Goal: Task Accomplishment & Management: Complete application form

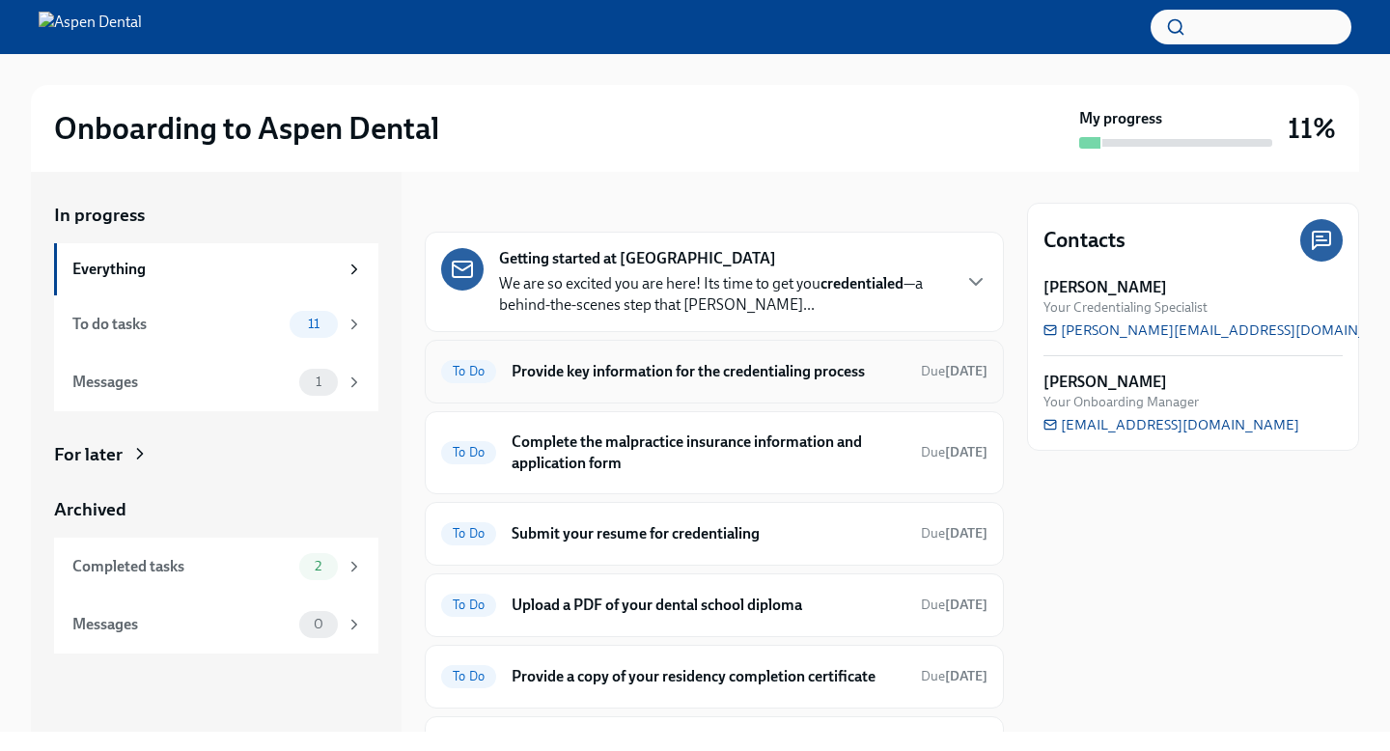
scroll to position [8, 0]
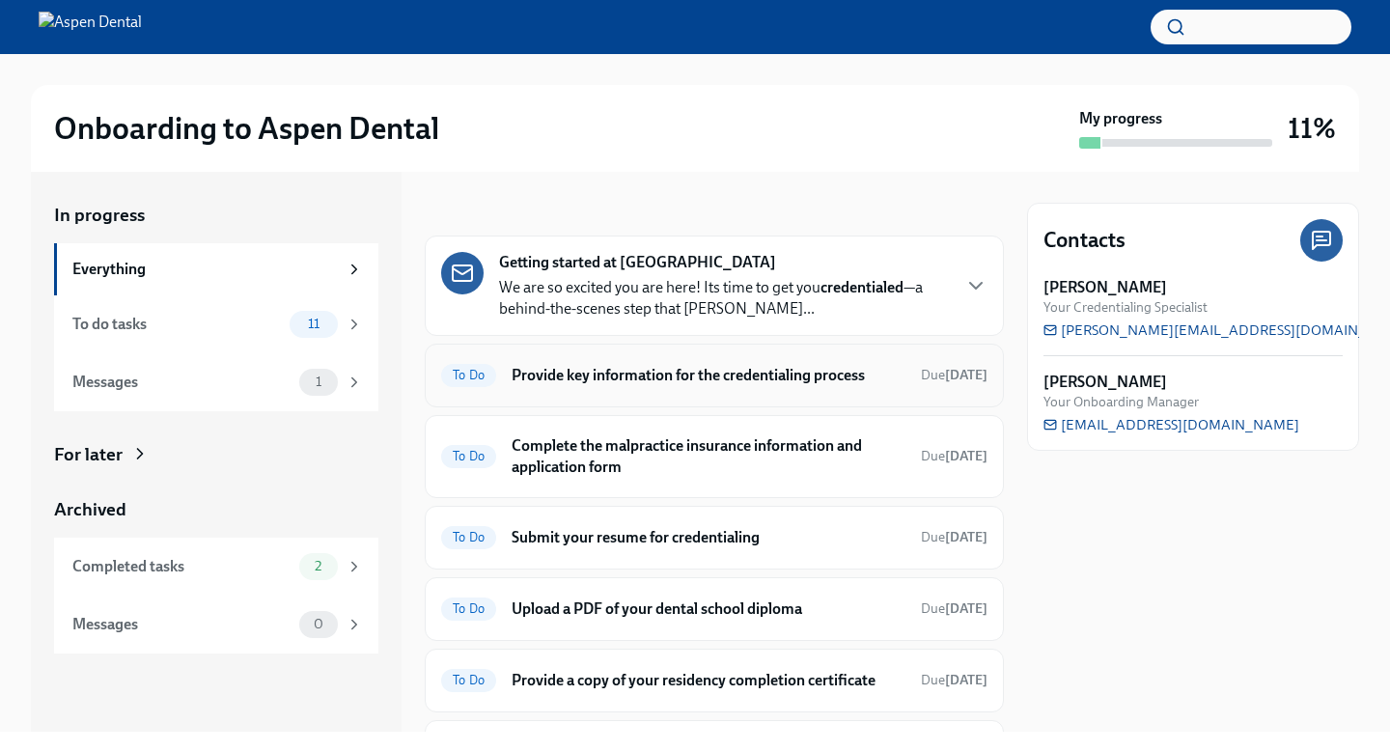
click at [674, 386] on h6 "Provide key information for the credentialing process" at bounding box center [709, 375] width 394 height 21
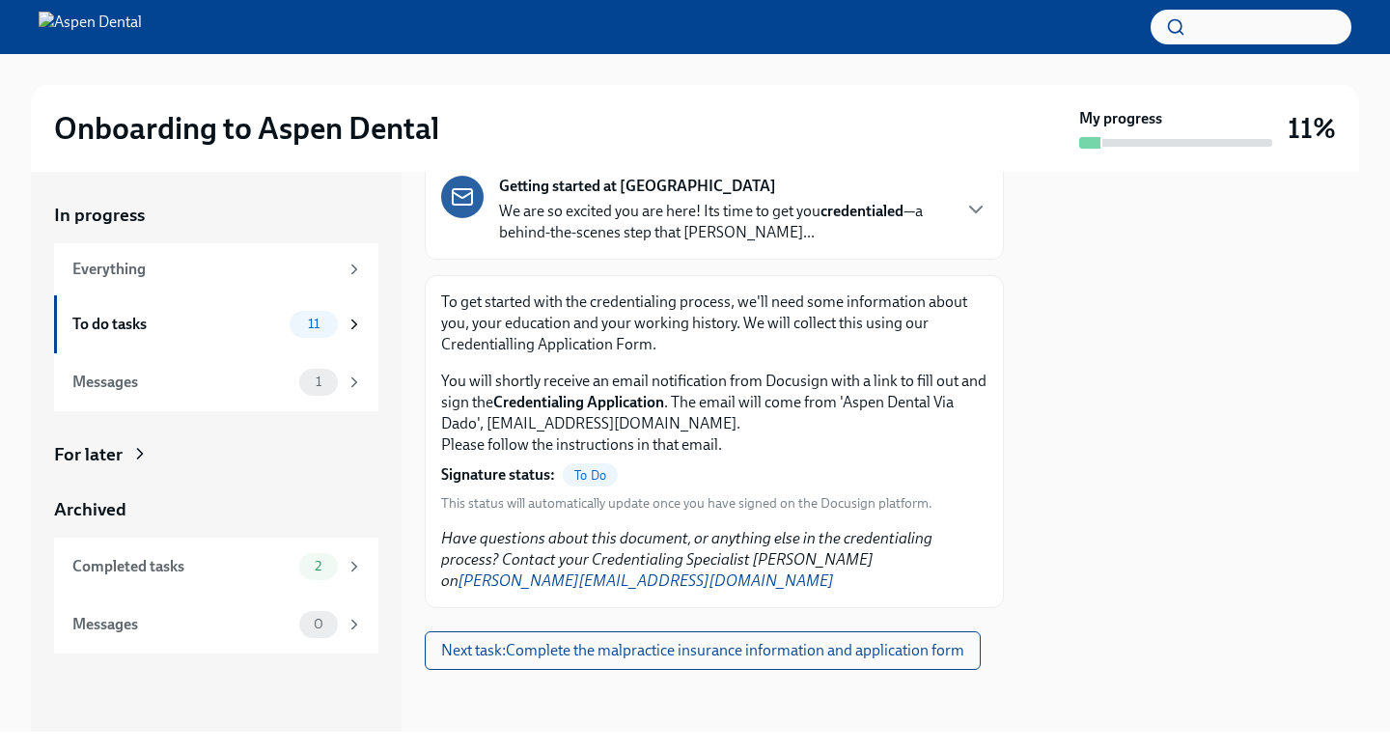
scroll to position [202, 0]
click at [216, 291] on div "Everything" at bounding box center [216, 269] width 324 height 52
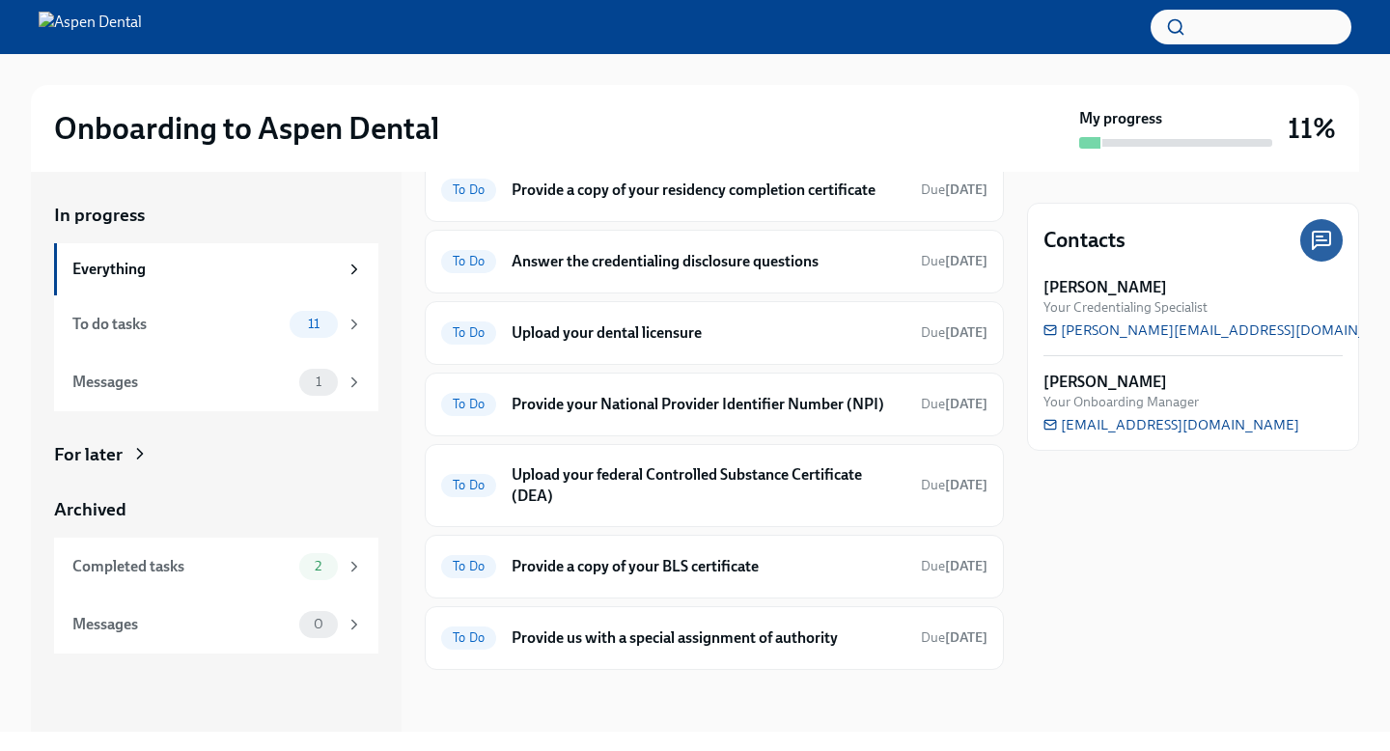
scroll to position [622, 0]
click at [241, 276] on div "Everything" at bounding box center [205, 269] width 266 height 21
click at [614, 556] on h6 "Provide a copy of your BLS certificate" at bounding box center [709, 566] width 394 height 21
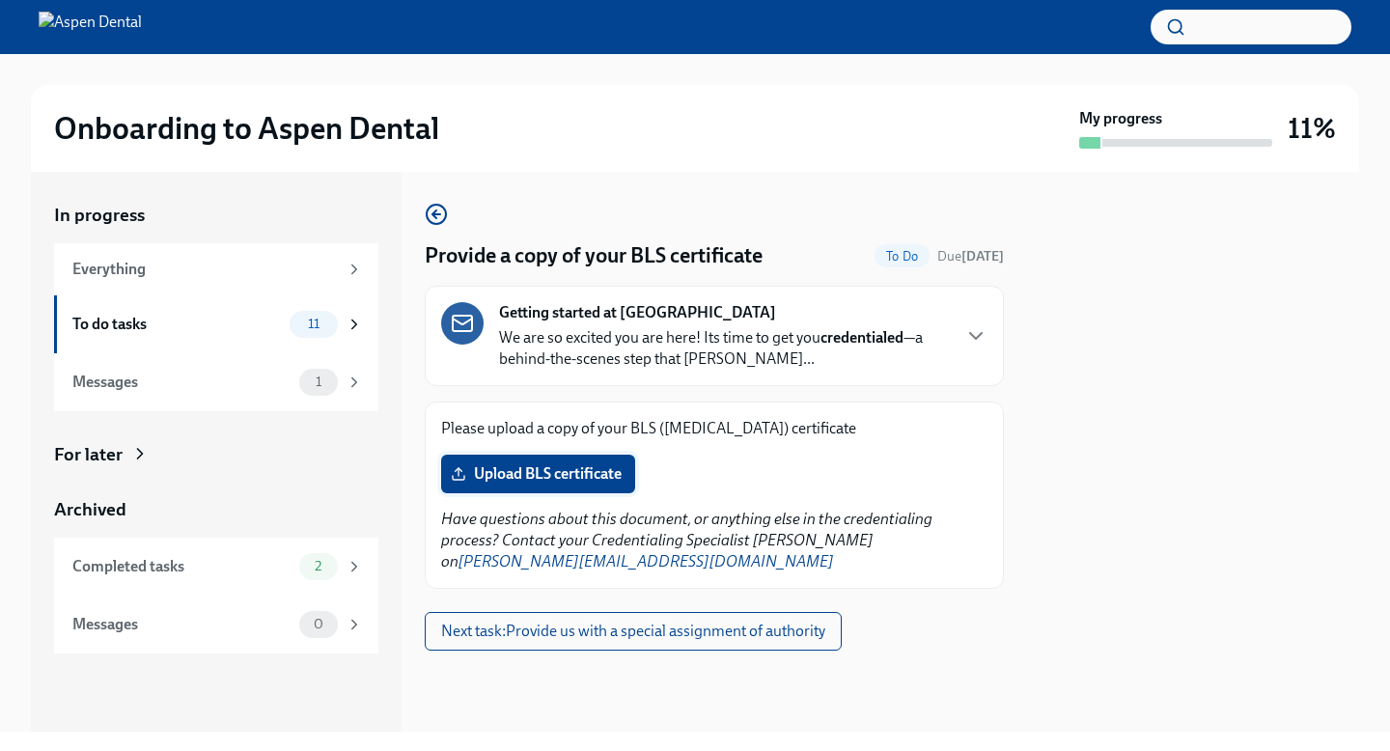
click at [541, 478] on label "Upload BLS certificate" at bounding box center [538, 474] width 194 height 39
click at [0, 0] on input "Upload BLS certificate" at bounding box center [0, 0] width 0 height 0
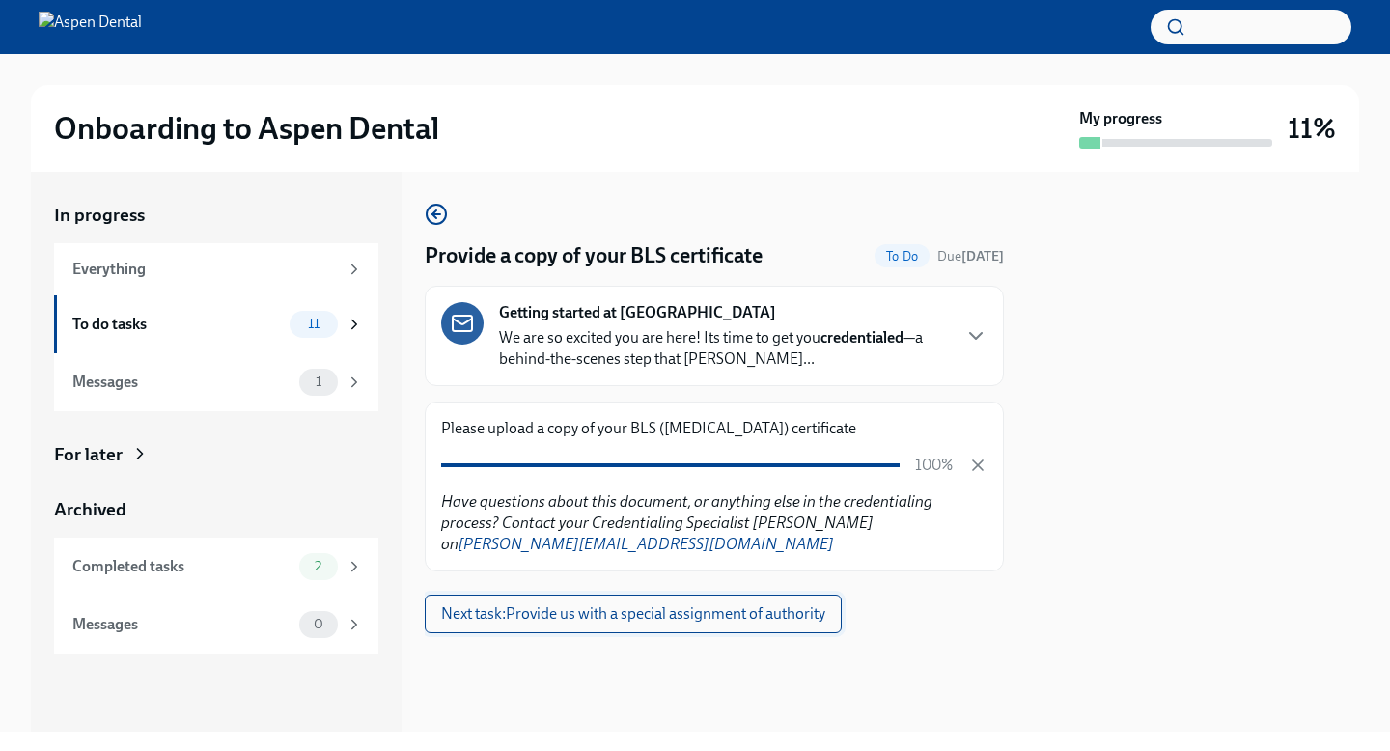
click at [722, 624] on span "Next task : Provide us with a special assignment of authority" at bounding box center [633, 613] width 384 height 19
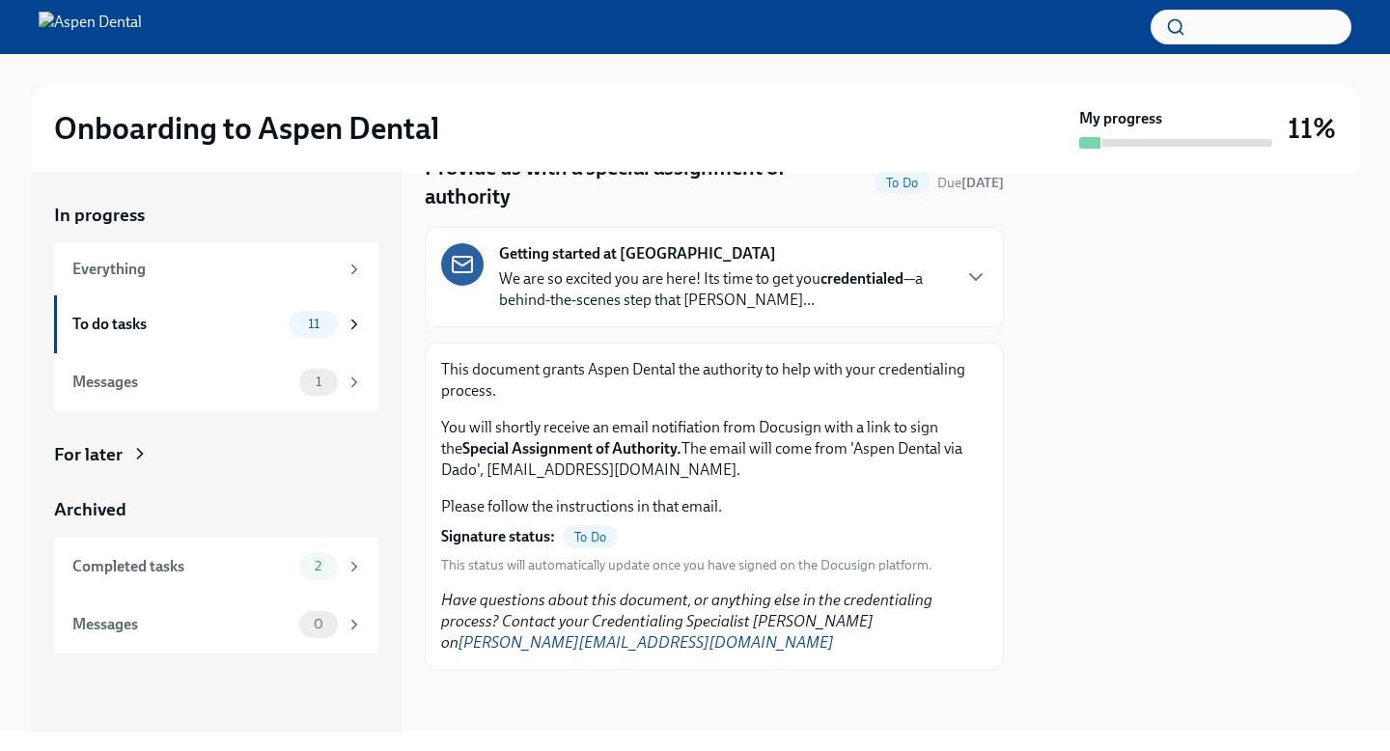
scroll to position [132, 0]
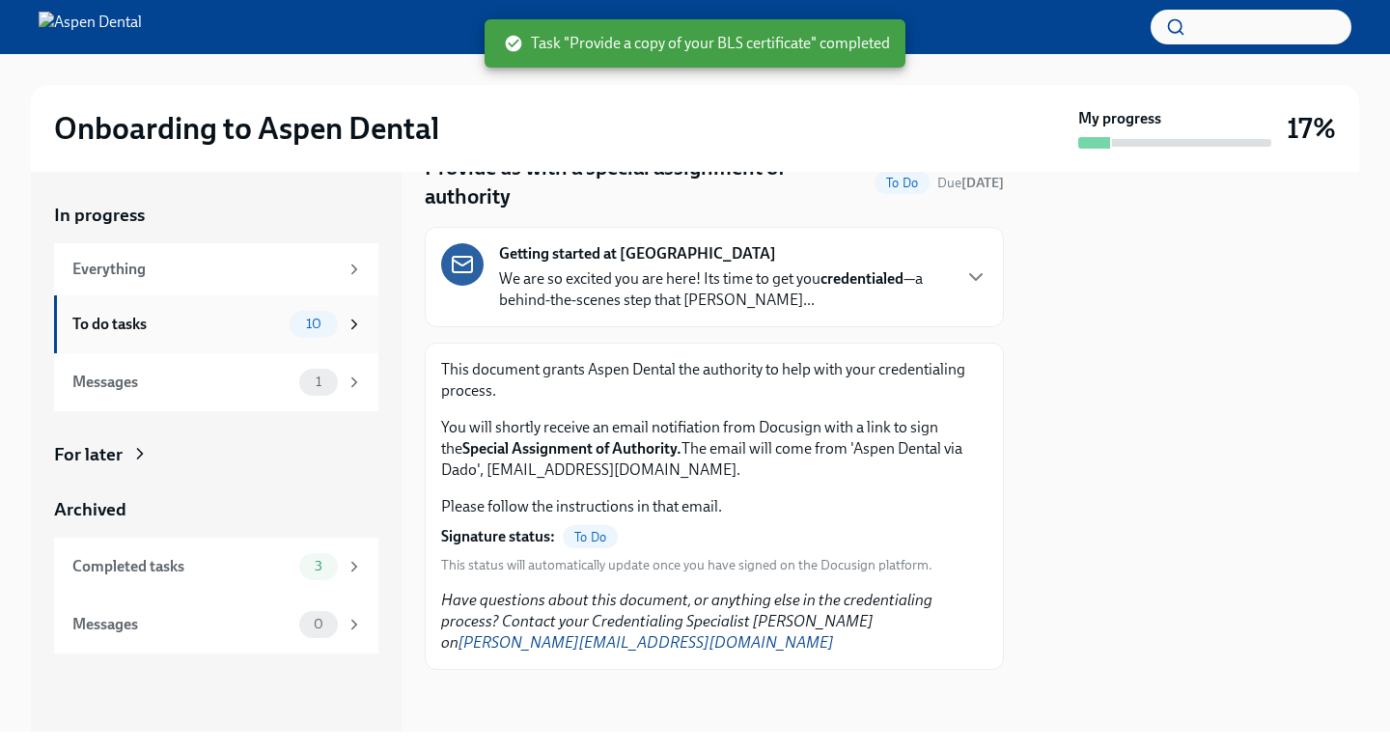
click at [253, 335] on div "To do tasks" at bounding box center [177, 324] width 210 height 21
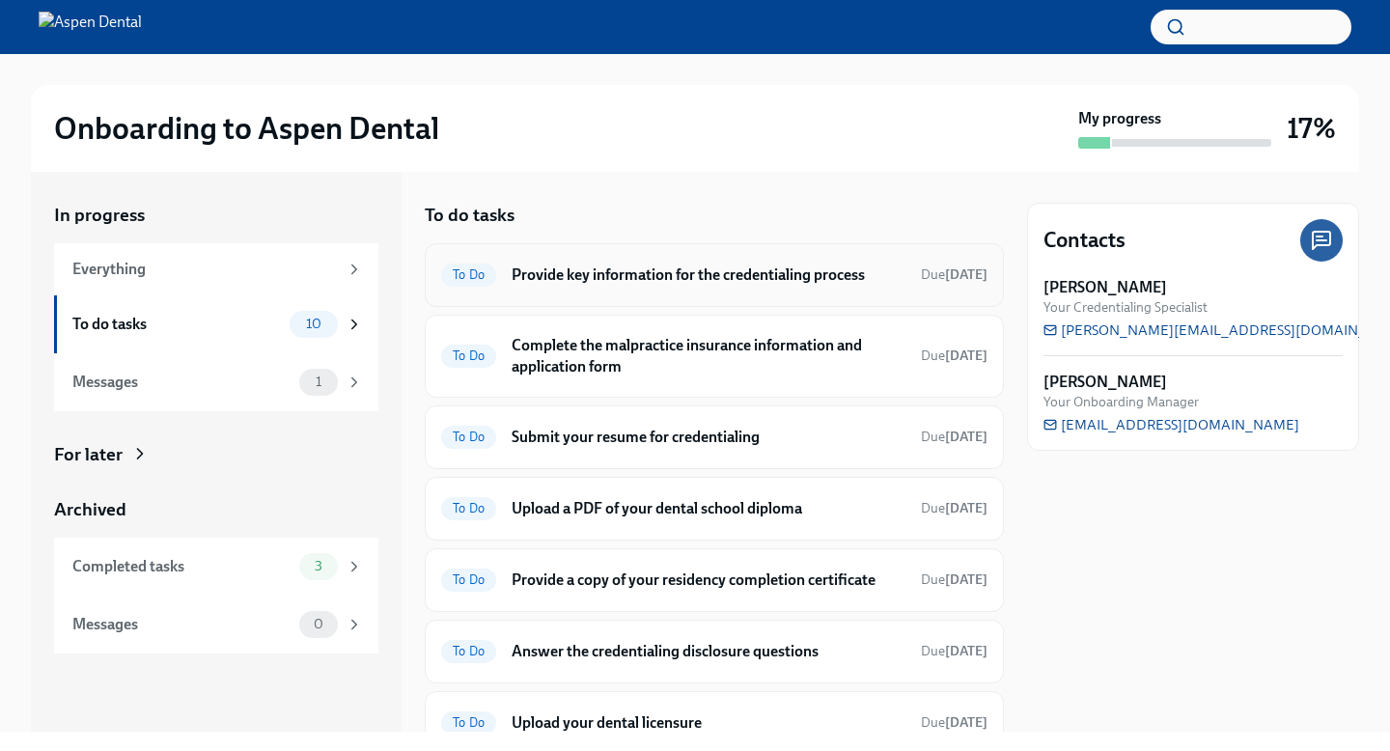
click at [721, 286] on h6 "Provide key information for the credentialing process" at bounding box center [709, 275] width 394 height 21
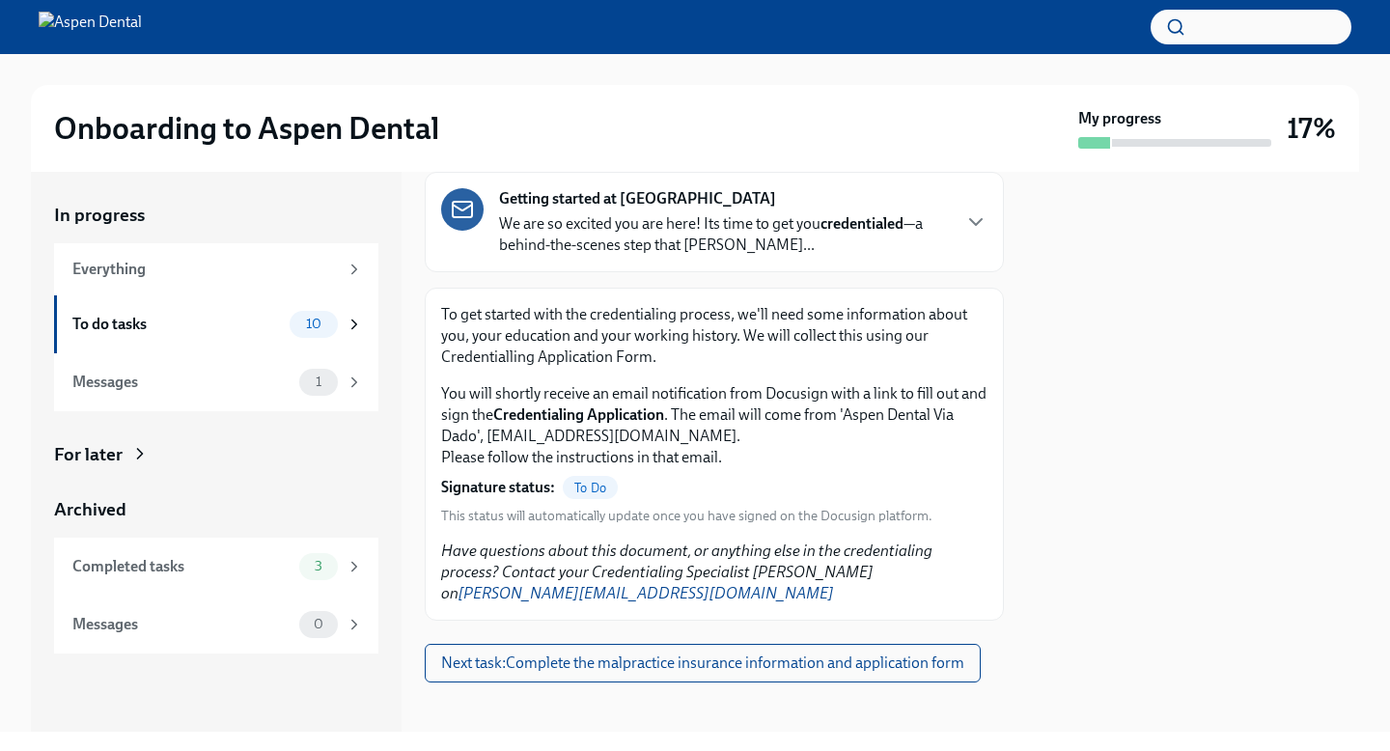
scroll to position [202, 0]
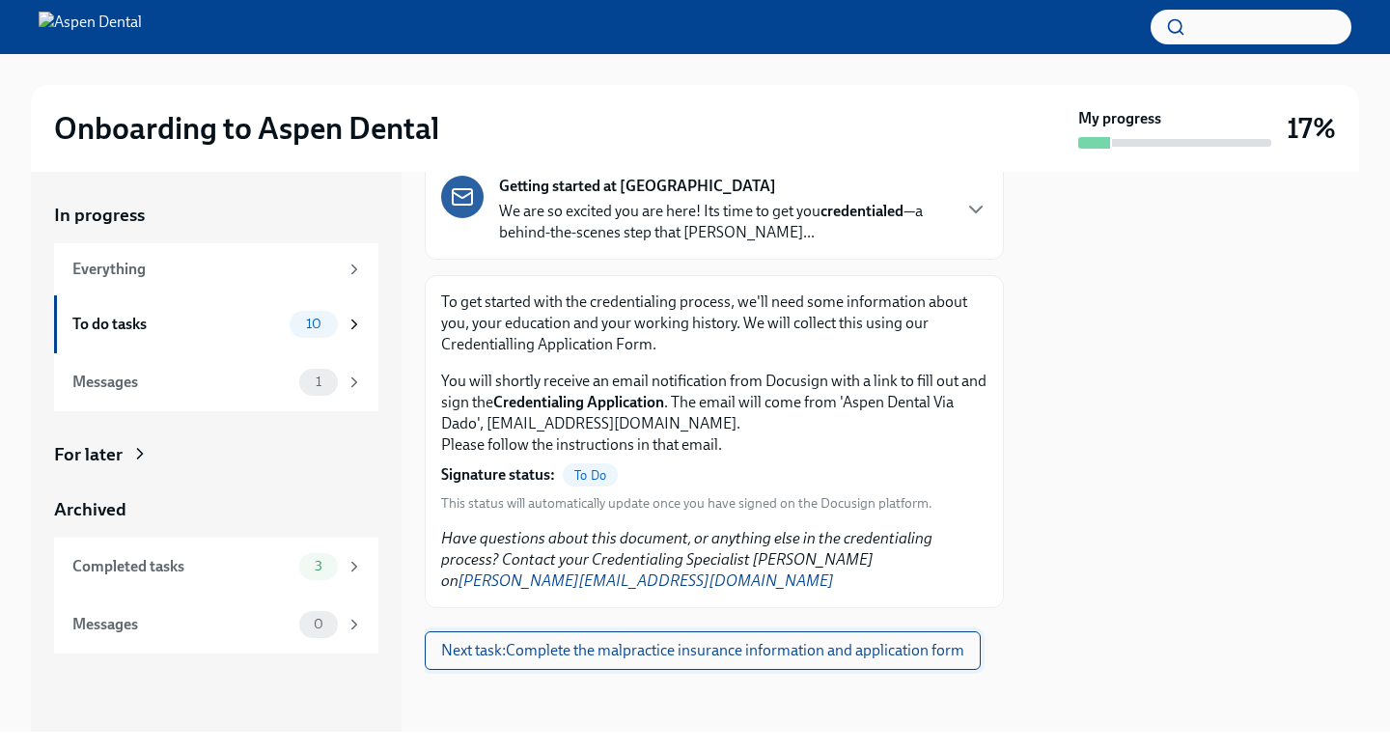
click at [622, 655] on span "Next task : Complete the malpractice insurance information and application form" at bounding box center [702, 650] width 523 height 19
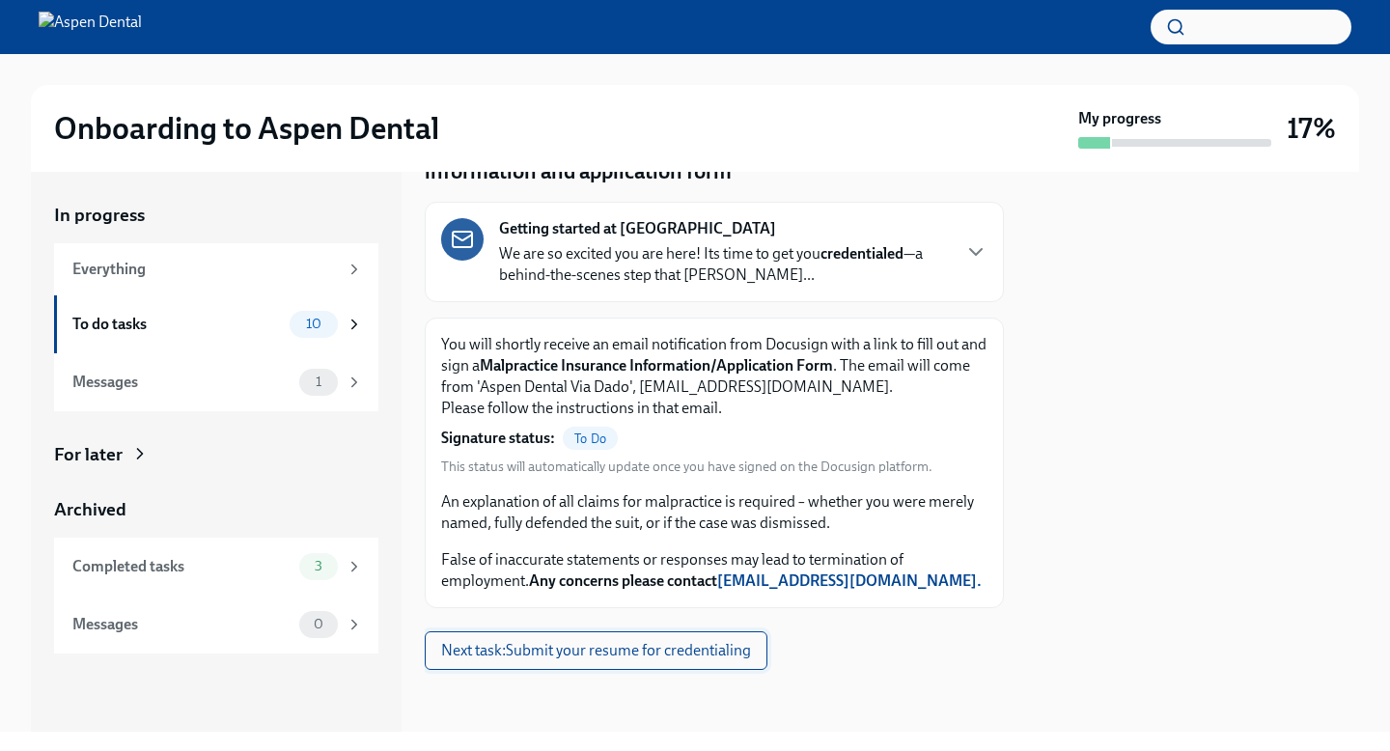
scroll to position [202, 0]
click at [622, 655] on span "Next task : Submit your resume for credentialing" at bounding box center [596, 650] width 310 height 19
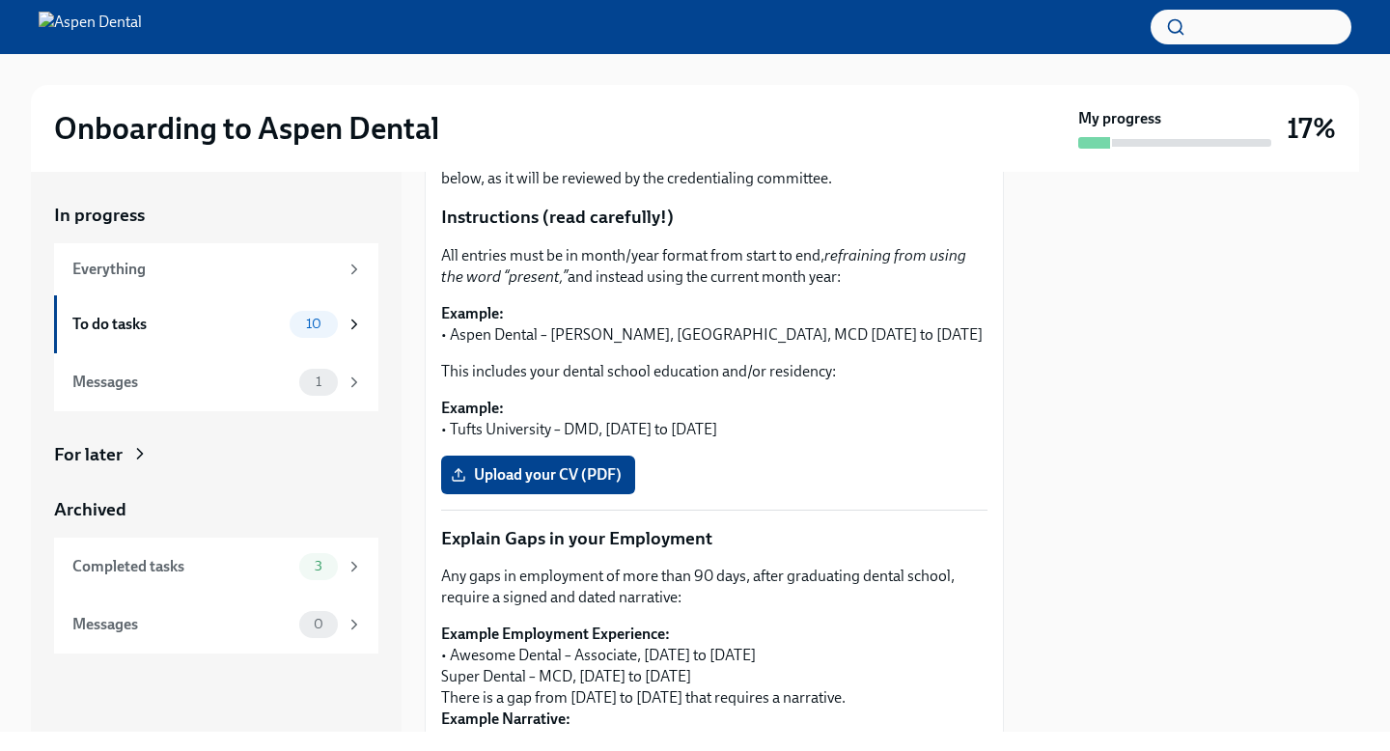
scroll to position [352, 0]
click at [548, 483] on span "Upload your CV (PDF)" at bounding box center [538, 472] width 167 height 19
click at [0, 0] on input "Upload your CV (PDF)" at bounding box center [0, 0] width 0 height 0
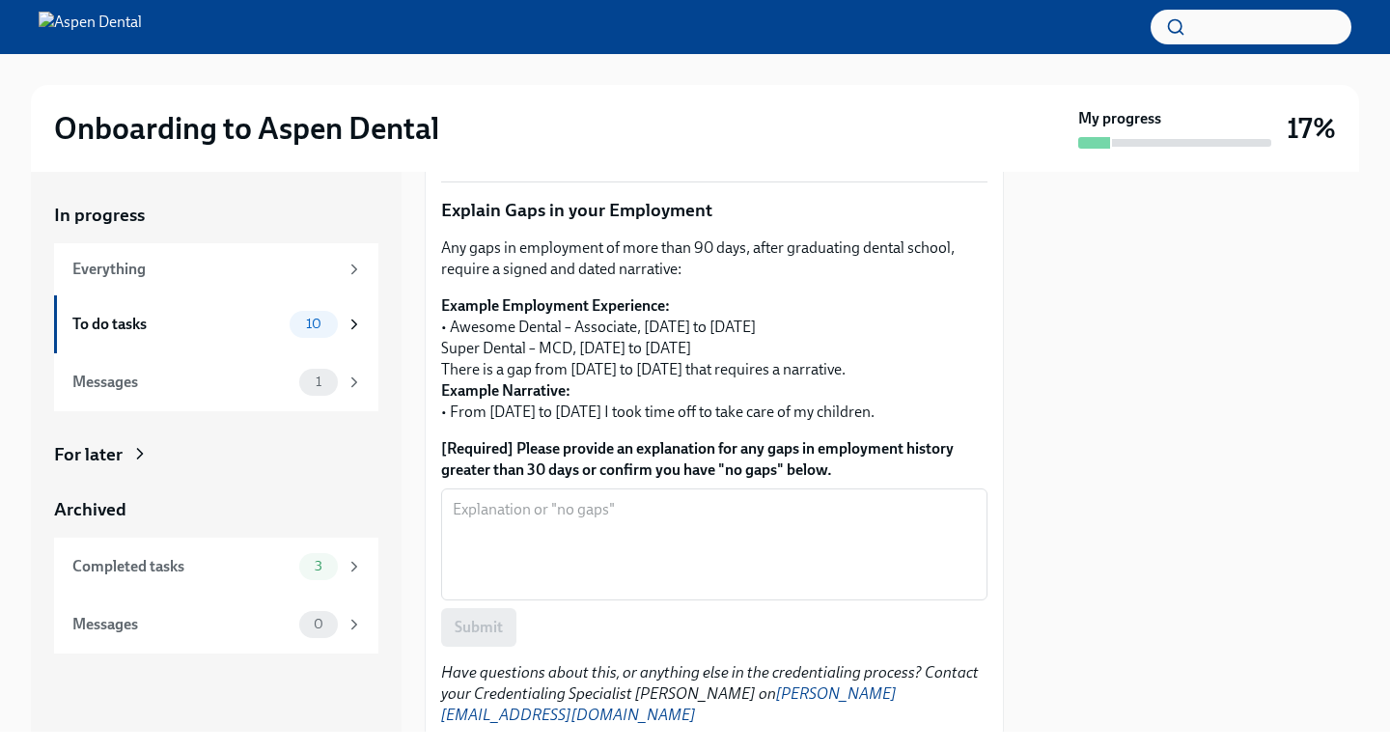
scroll to position [678, 0]
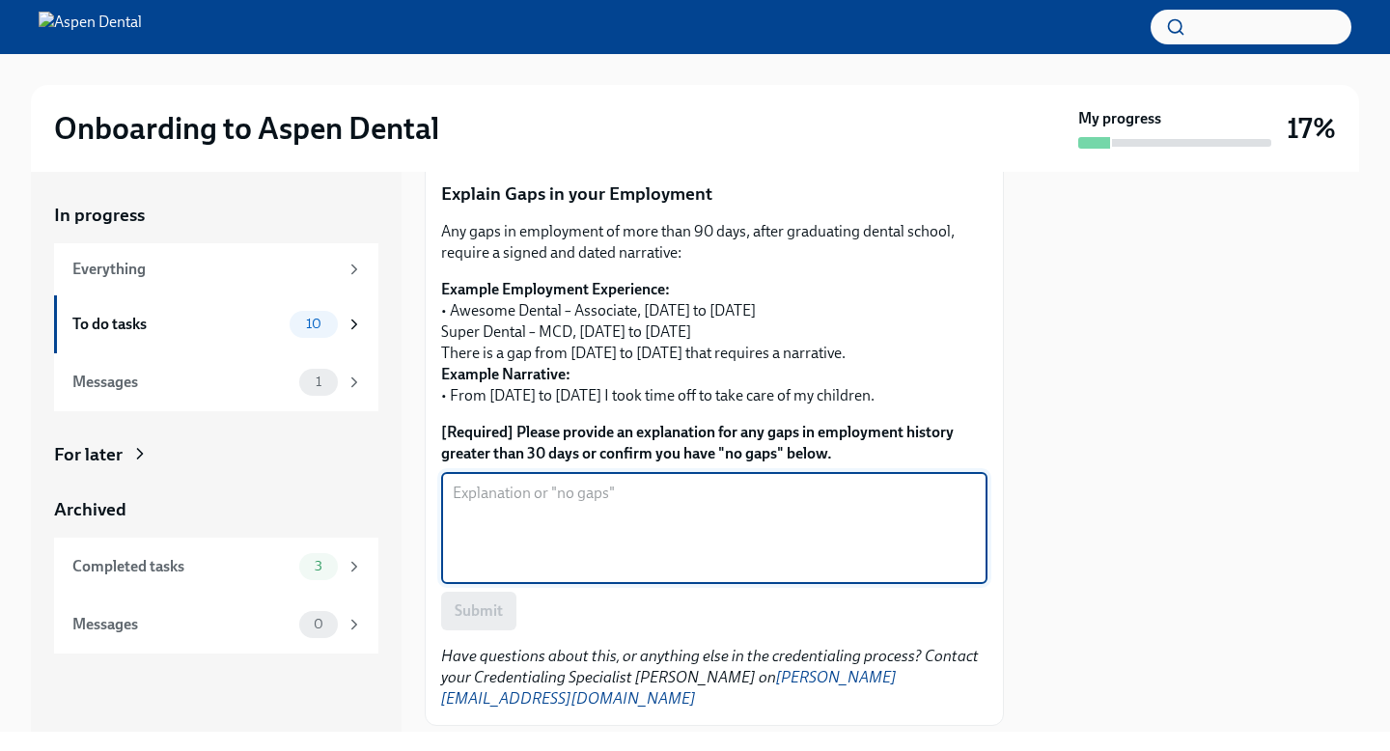
click at [603, 575] on textarea "[Required] Please provide an explanation for any gaps in employment history gre…" at bounding box center [714, 528] width 523 height 93
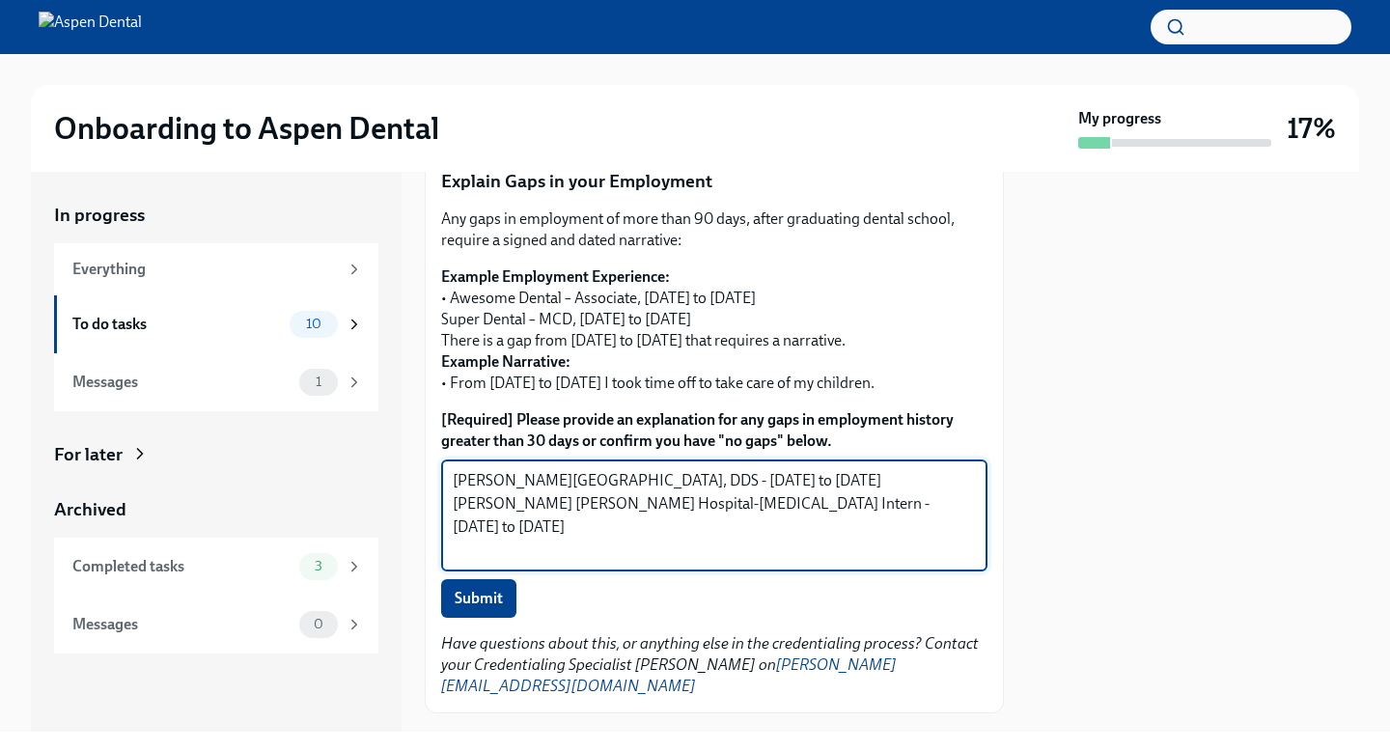
scroll to position [715, 0]
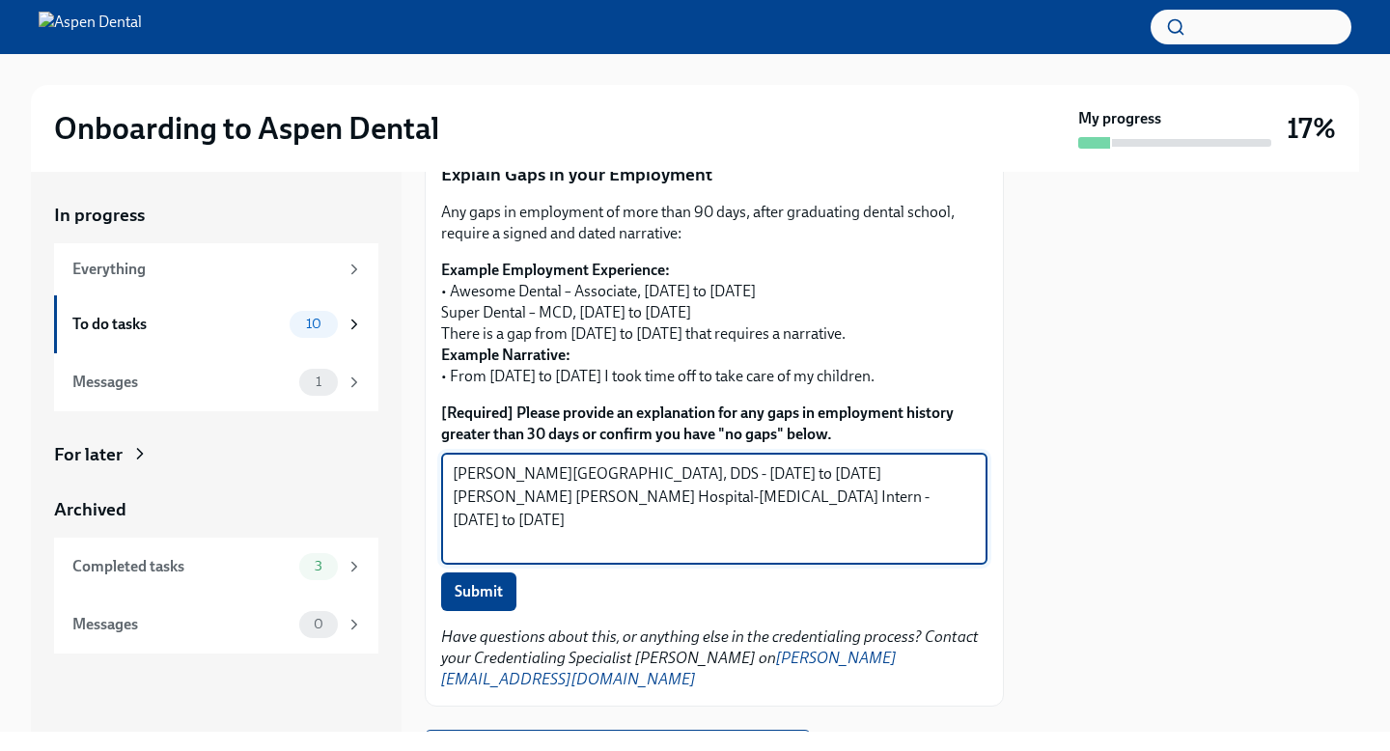
click at [563, 555] on textarea "[PERSON_NAME][GEOGRAPHIC_DATA], DDS - [DATE] to [DATE] [PERSON_NAME] [PERSON_NA…" at bounding box center [714, 509] width 523 height 93
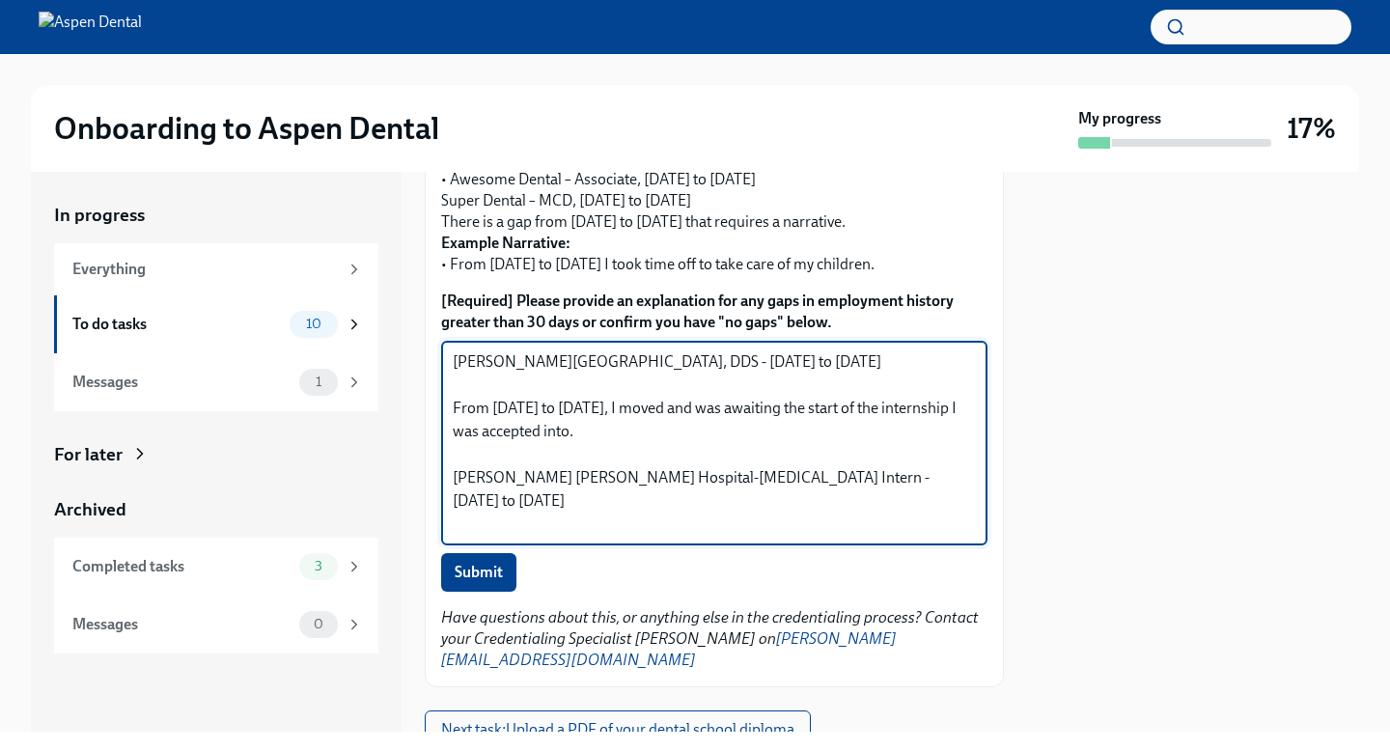
scroll to position [856, 0]
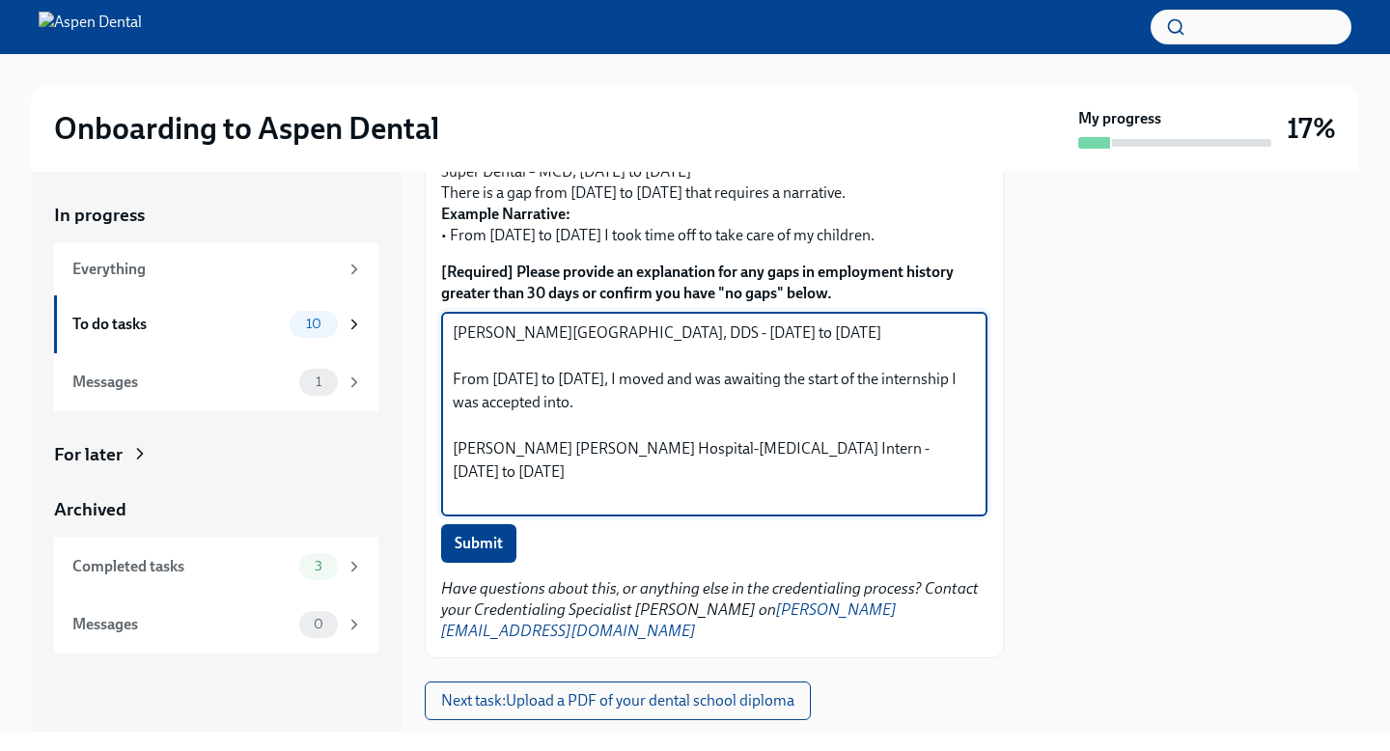
click at [740, 507] on textarea "[PERSON_NAME][GEOGRAPHIC_DATA], DDS - [DATE] to [DATE] From [DATE] to [DATE], I…" at bounding box center [714, 414] width 523 height 185
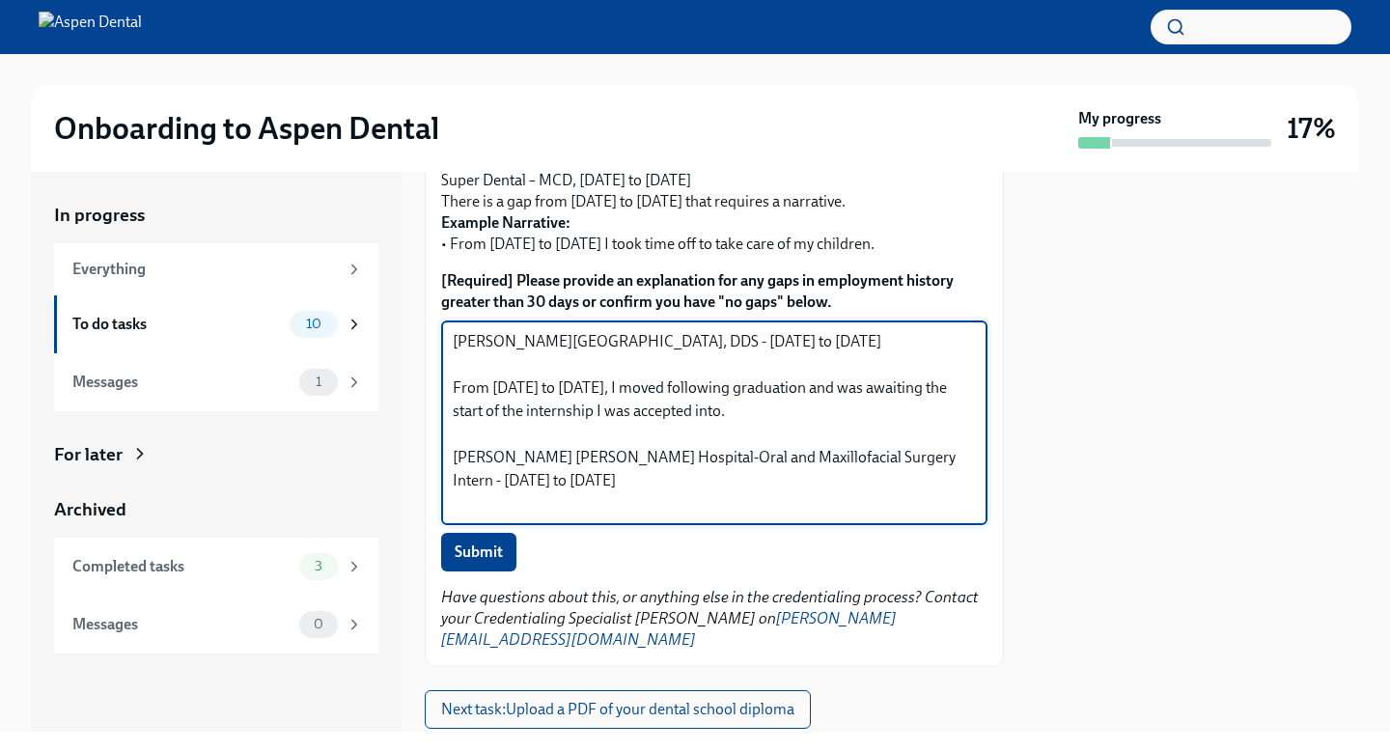
scroll to position [851, 0]
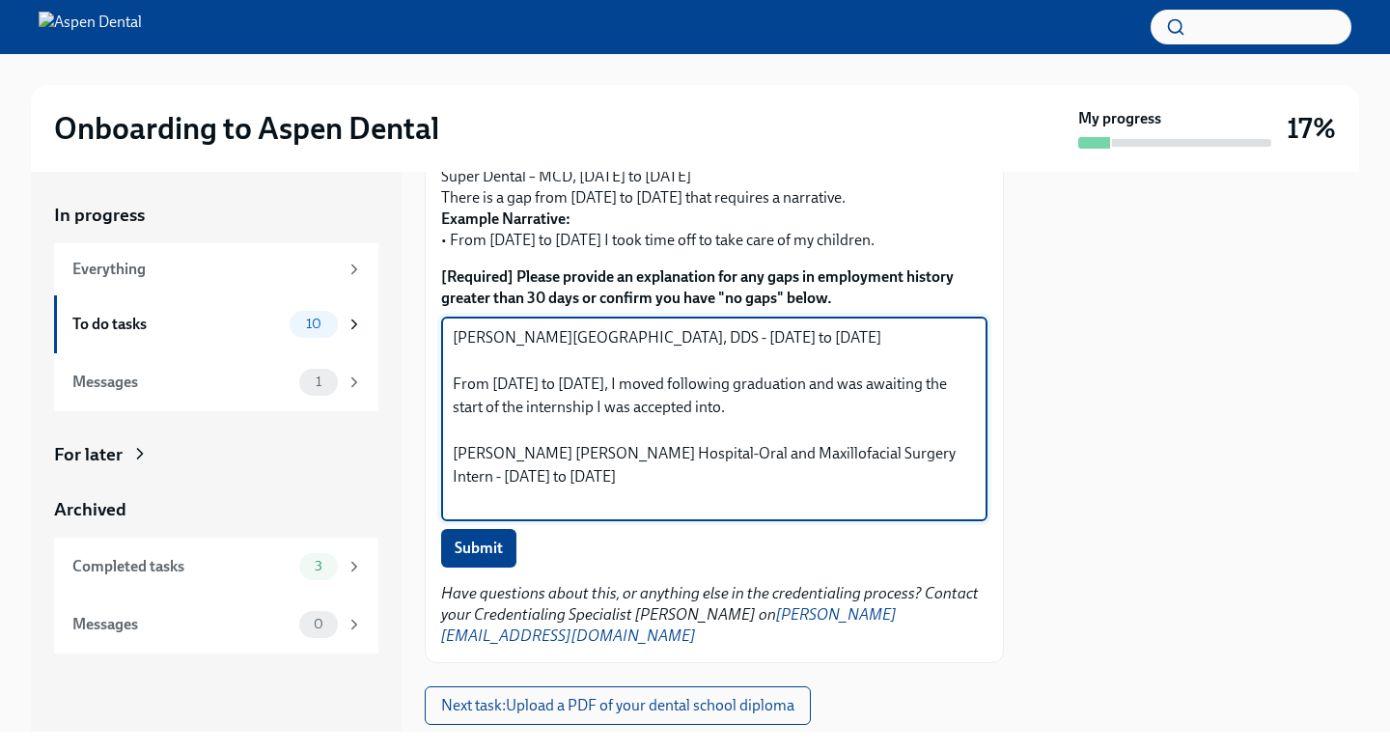
click at [656, 512] on textarea "[PERSON_NAME][GEOGRAPHIC_DATA], DDS - [DATE] to [DATE] From [DATE] to [DATE], I…" at bounding box center [714, 418] width 523 height 185
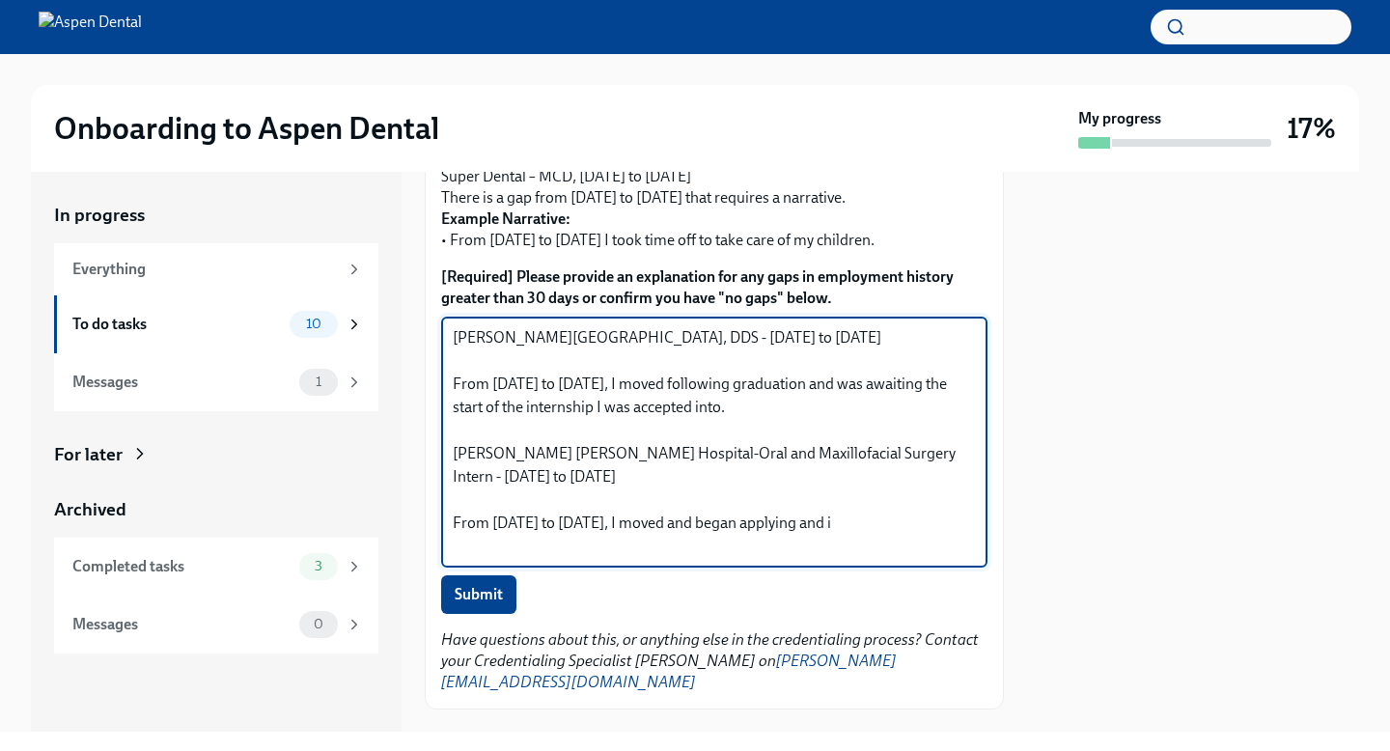
scroll to position [21, 0]
click at [801, 558] on textarea "[PERSON_NAME][GEOGRAPHIC_DATA], DDS - [DATE] to [DATE] From [DATE] to [DATE], I…" at bounding box center [714, 442] width 523 height 232
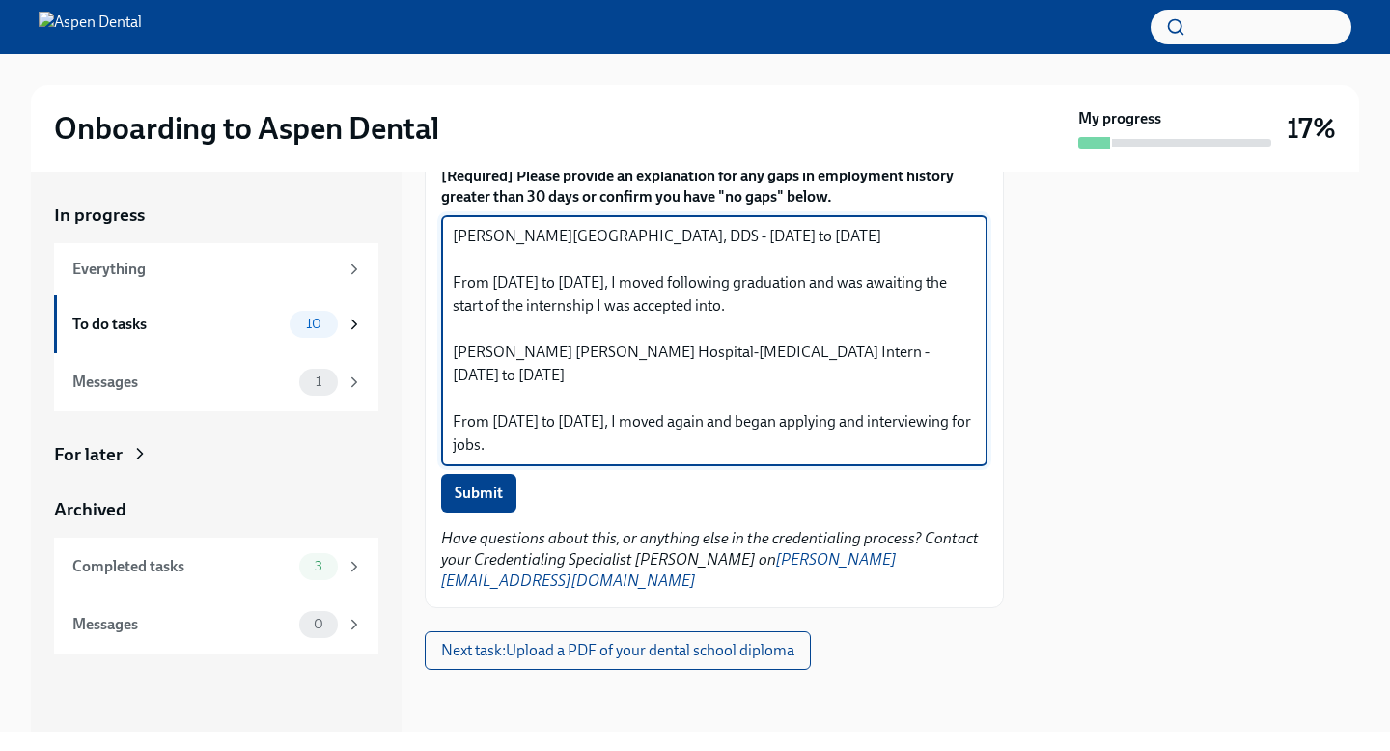
scroll to position [1070, 0]
type textarea "[PERSON_NAME][GEOGRAPHIC_DATA], DDS - [DATE] to [DATE] From [DATE] to [DATE], I…"
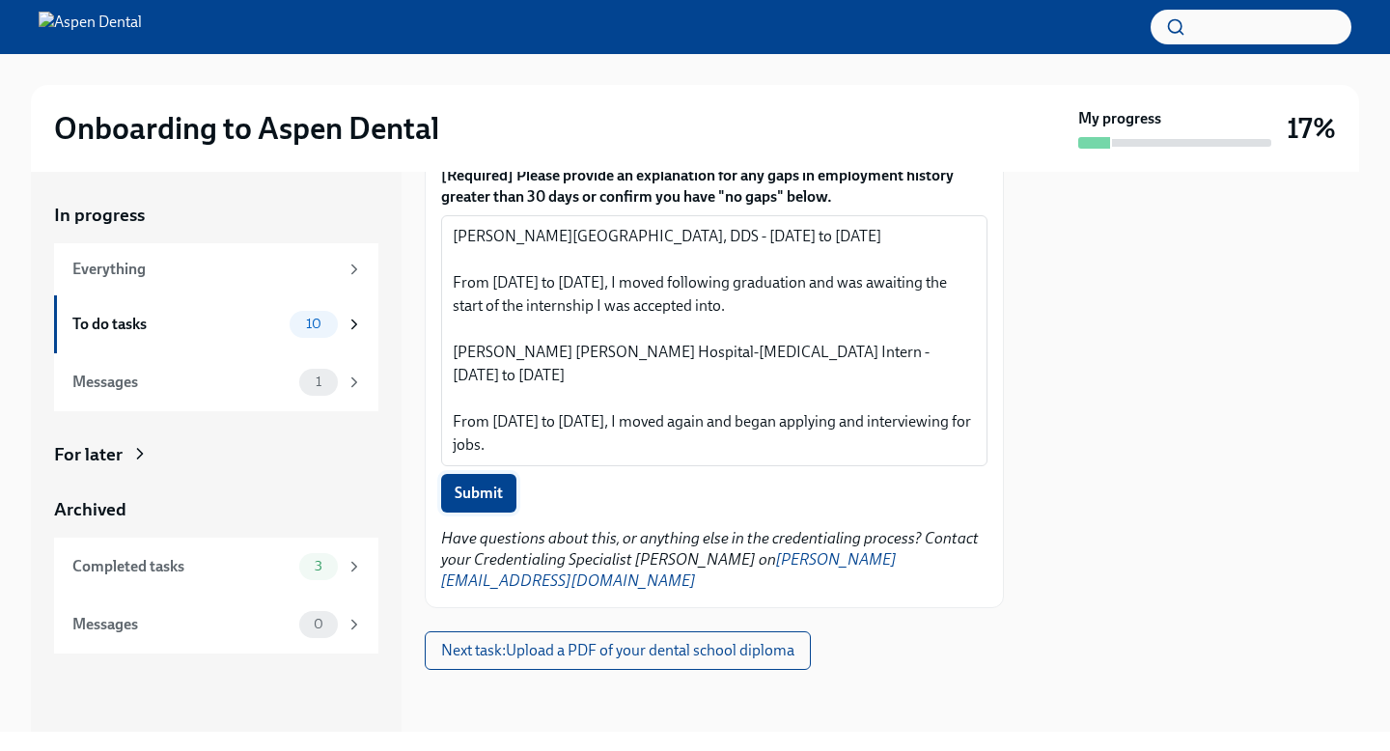
click at [485, 503] on span "Submit" at bounding box center [479, 493] width 48 height 19
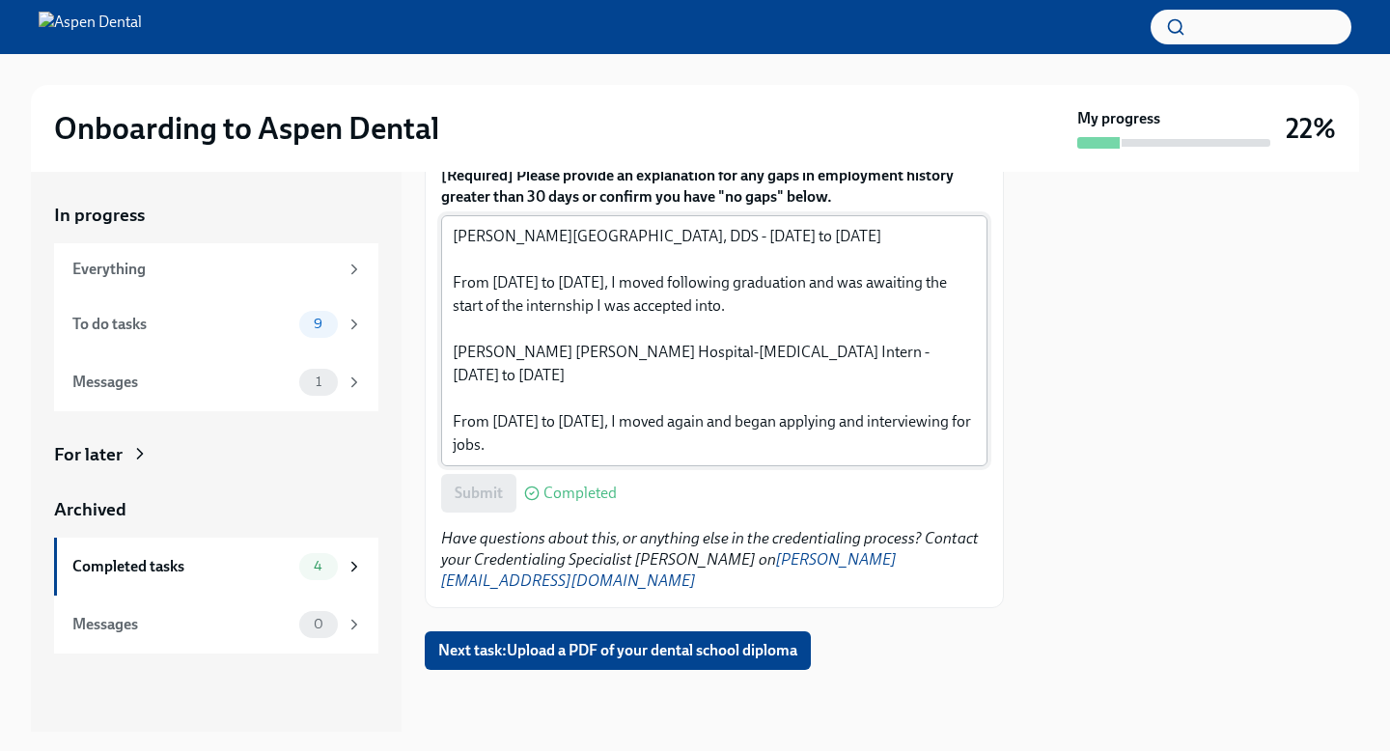
scroll to position [1086, 0]
click at [751, 658] on span "Next task : Upload a PDF of your dental school diploma" at bounding box center [617, 650] width 359 height 19
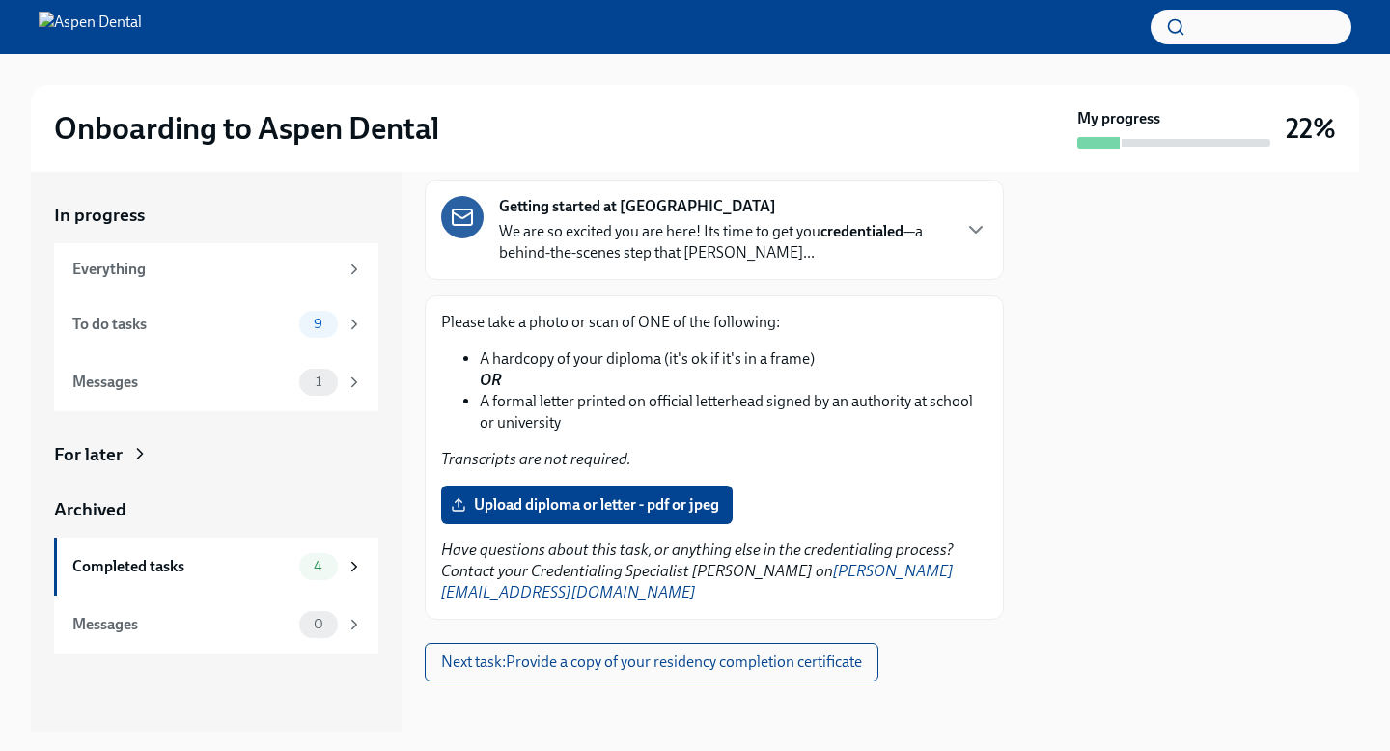
scroll to position [187, 0]
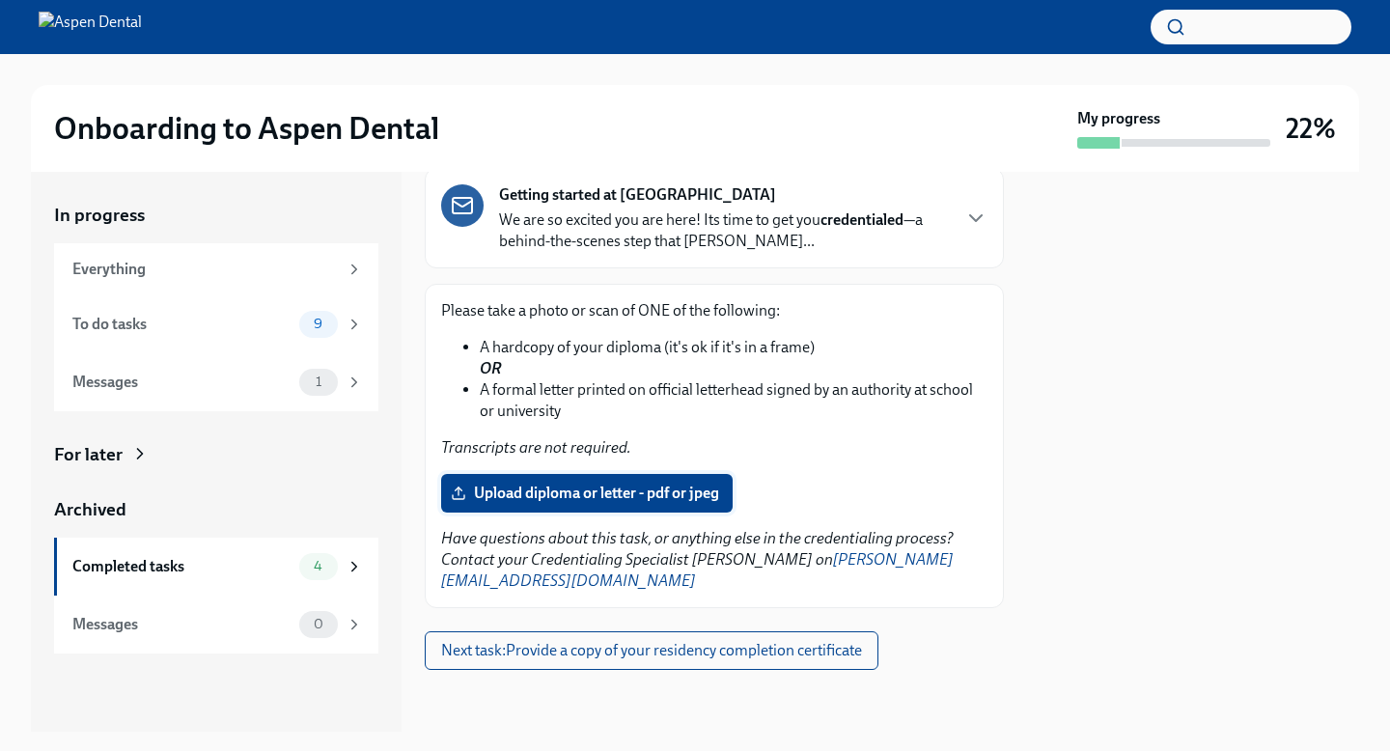
click at [643, 489] on span "Upload diploma or letter - pdf or jpeg" at bounding box center [587, 493] width 265 height 19
click at [0, 0] on input "Upload diploma or letter - pdf or jpeg" at bounding box center [0, 0] width 0 height 0
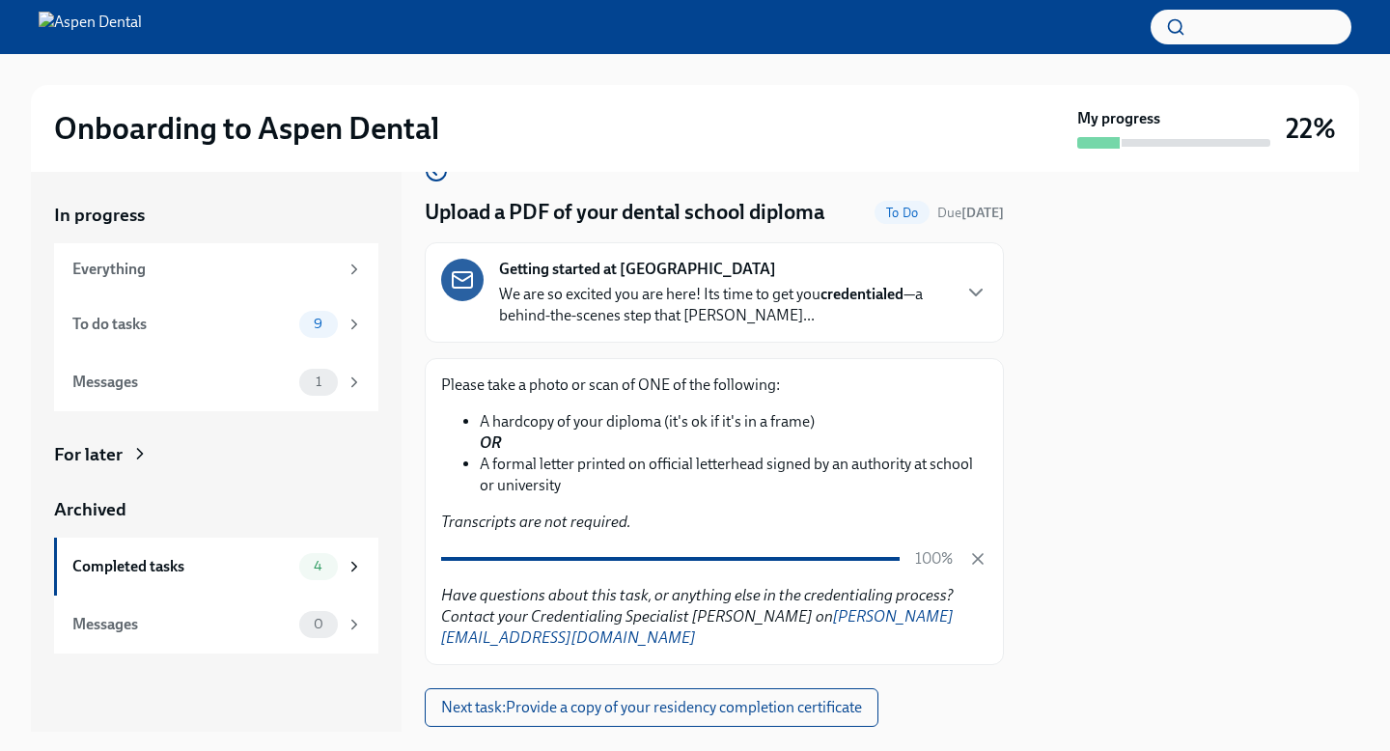
scroll to position [173, 0]
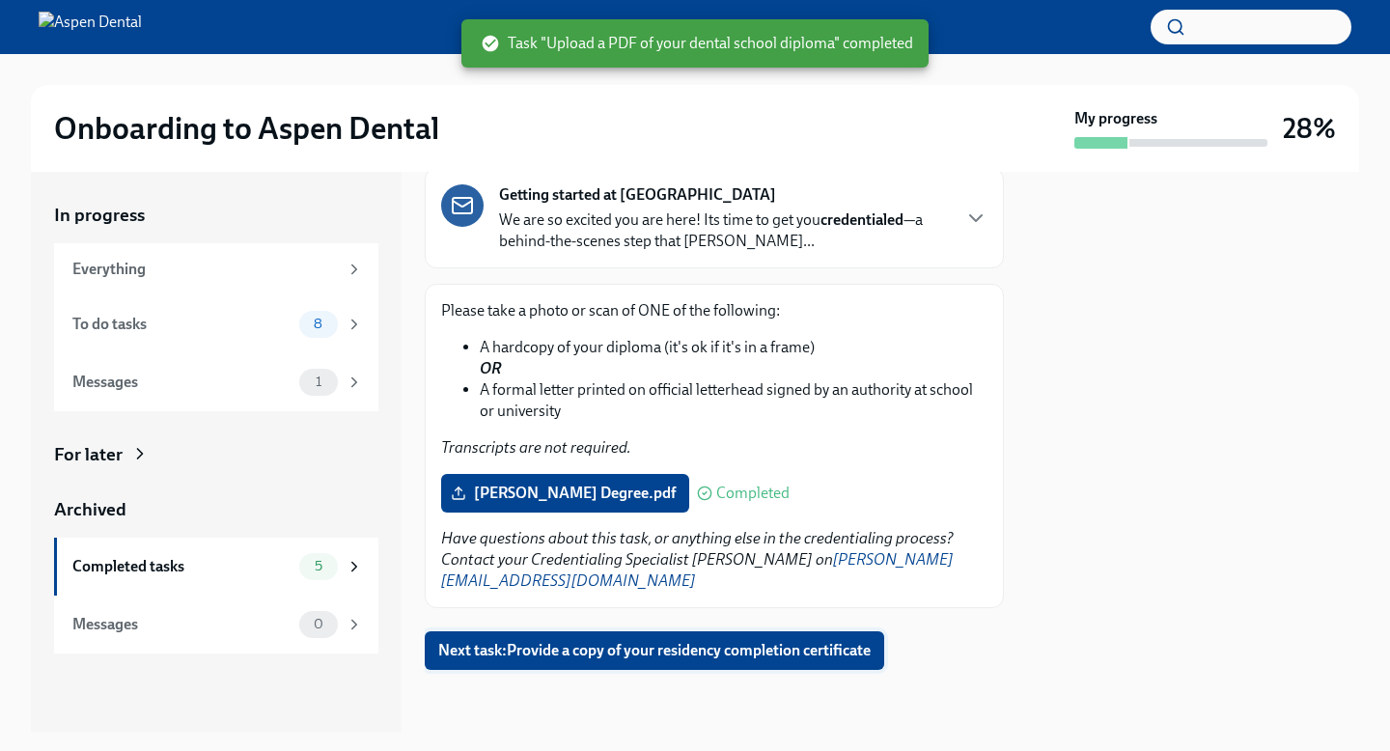
click at [747, 660] on span "Next task : Provide a copy of your residency completion certificate" at bounding box center [654, 650] width 433 height 19
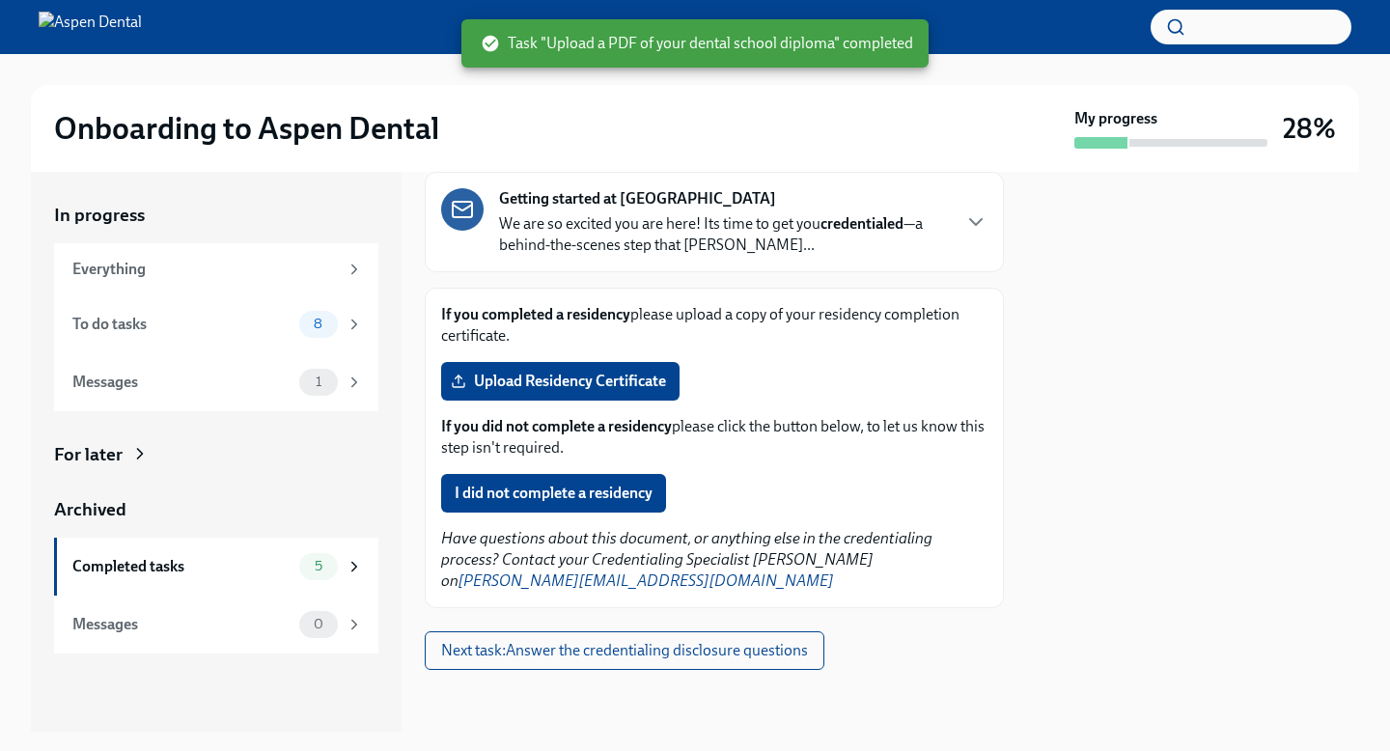
scroll to position [179, 0]
click at [632, 372] on span "Upload Residency Certificate" at bounding box center [560, 381] width 211 height 19
click at [0, 0] on input "Upload Residency Certificate" at bounding box center [0, 0] width 0 height 0
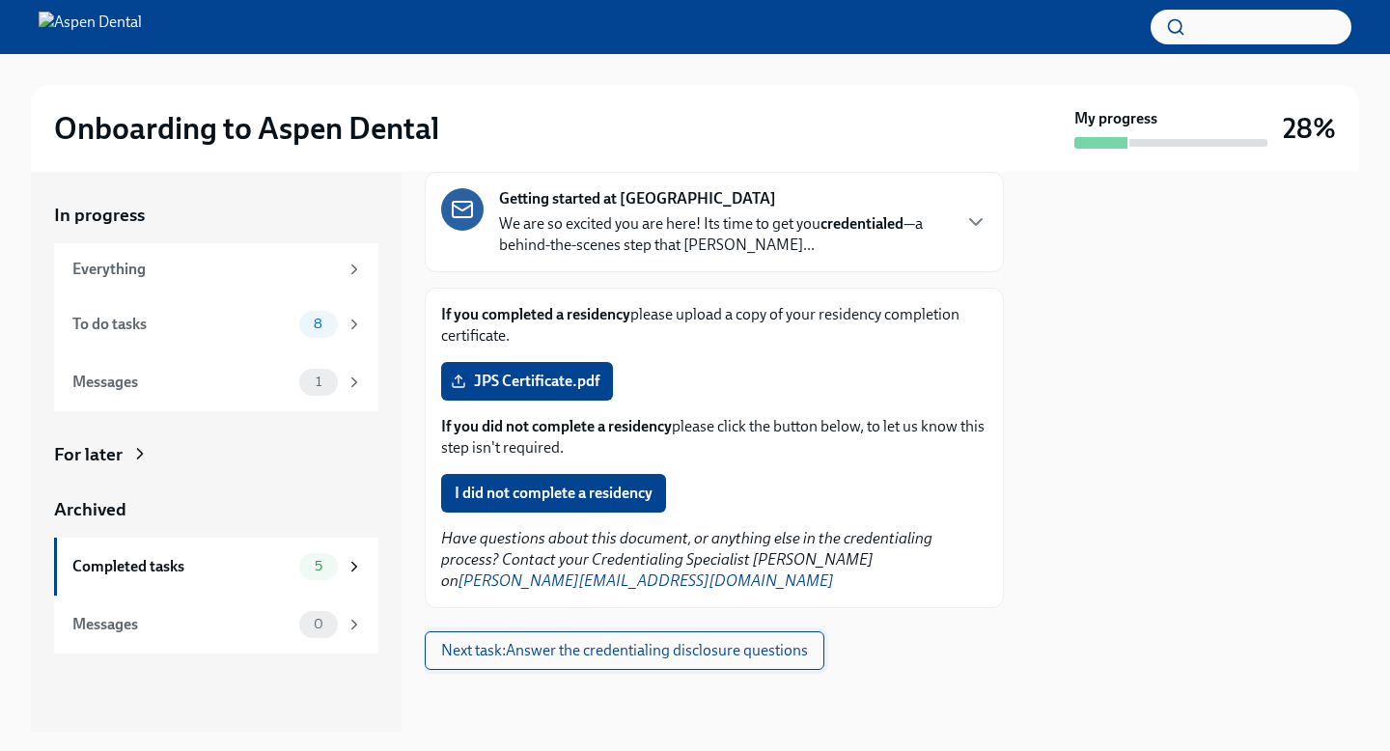
click at [808, 644] on span "Next task : Answer the credentialing disclosure questions" at bounding box center [624, 650] width 367 height 19
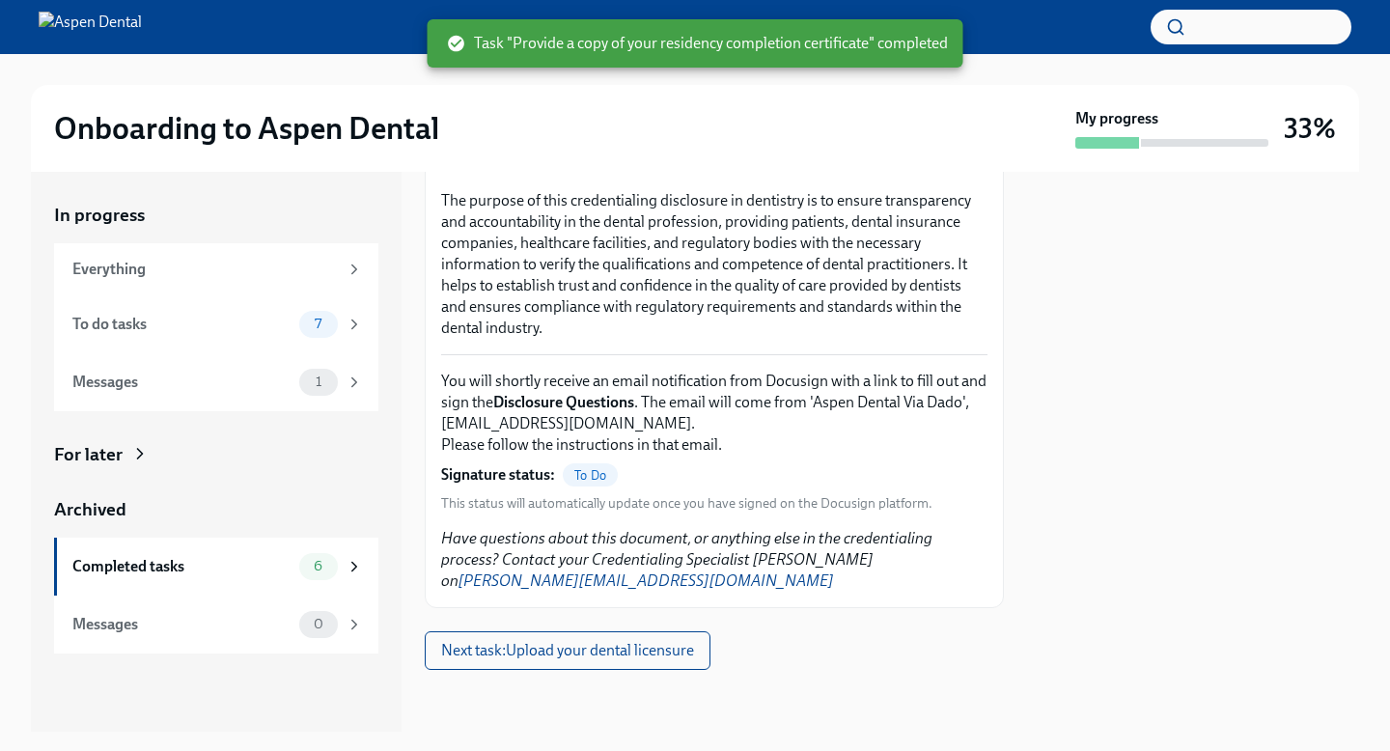
scroll to position [473, 0]
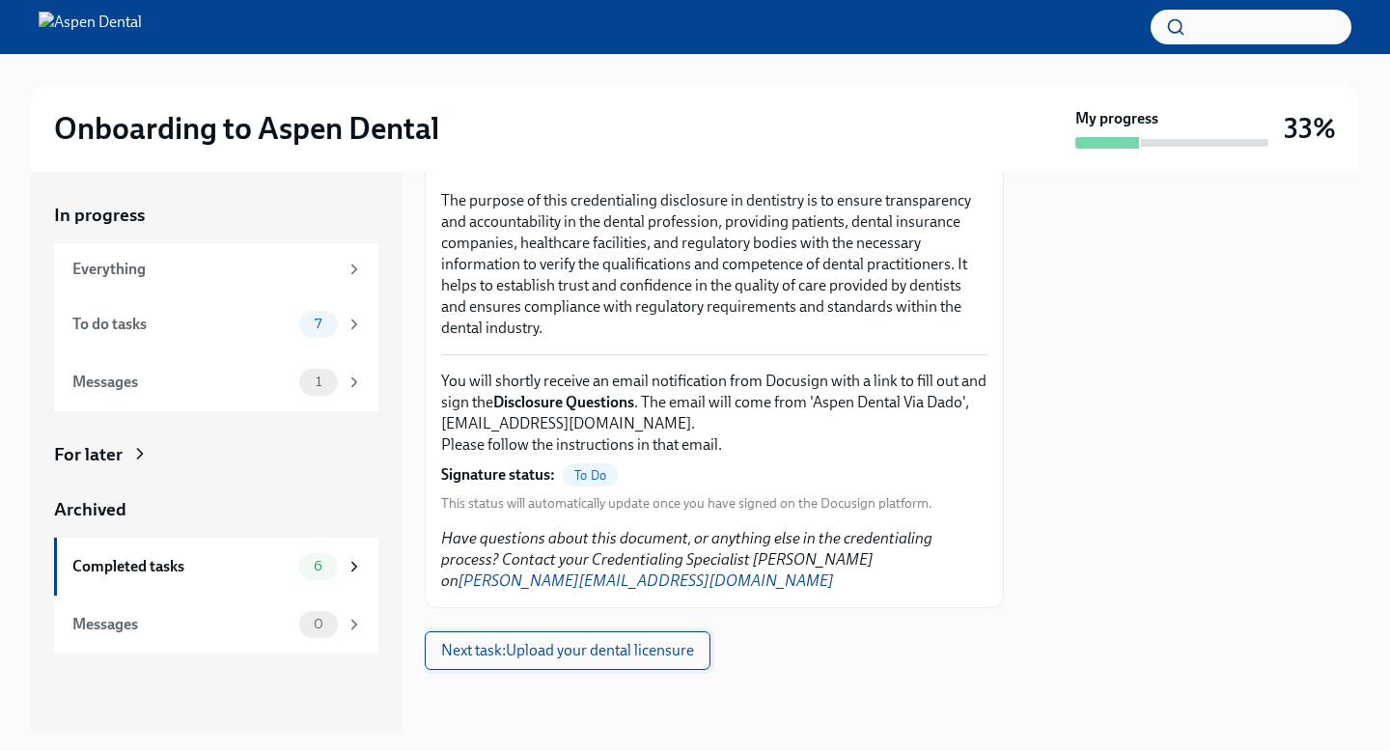
click at [694, 648] on span "Next task : Upload your dental licensure" at bounding box center [567, 650] width 253 height 19
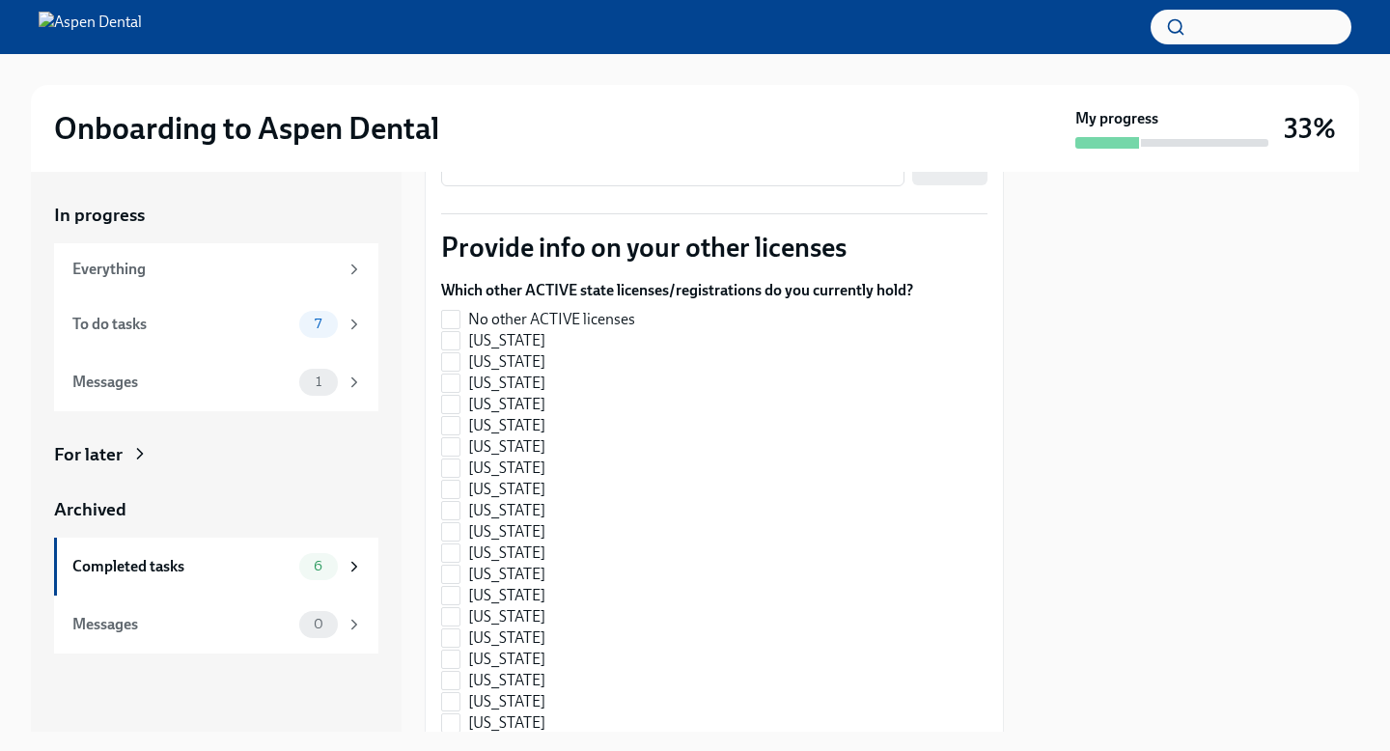
scroll to position [524, 0]
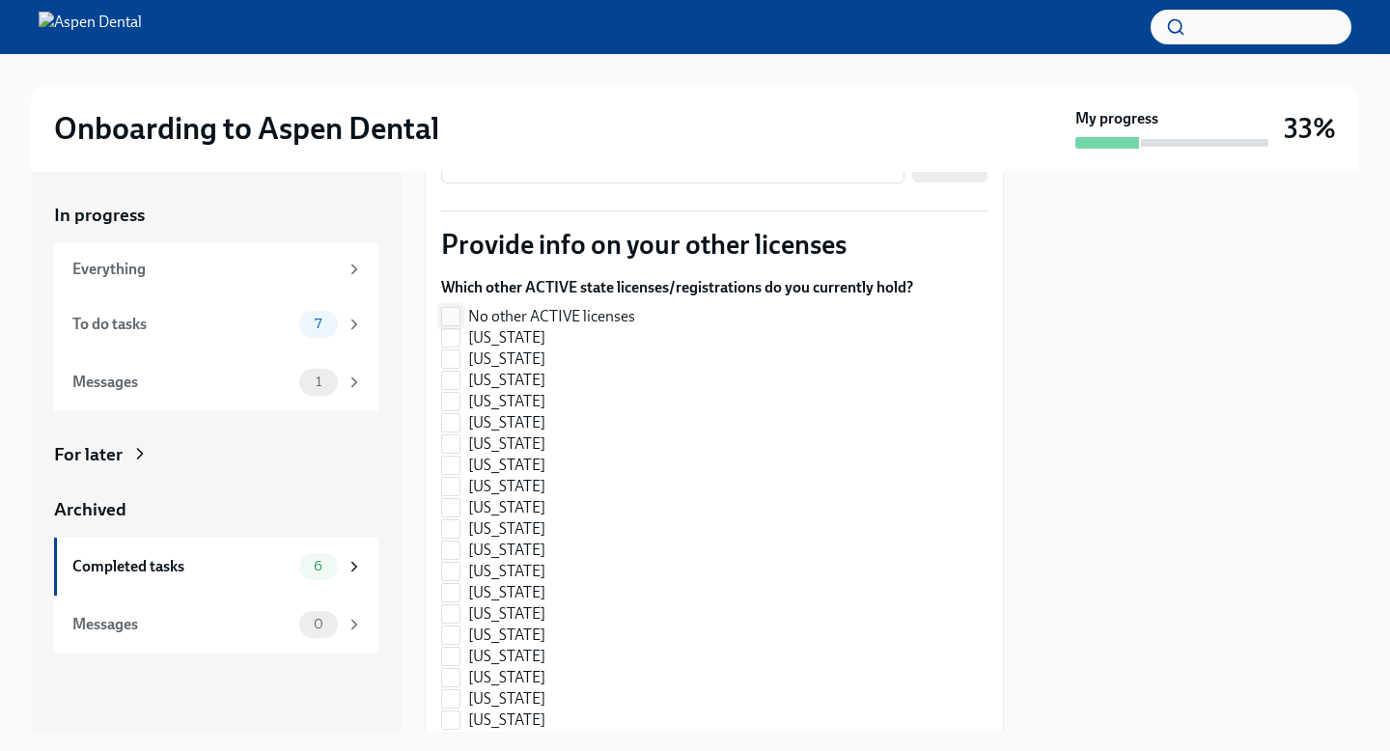
click at [449, 325] on input "No other ACTIVE licenses" at bounding box center [450, 316] width 17 height 17
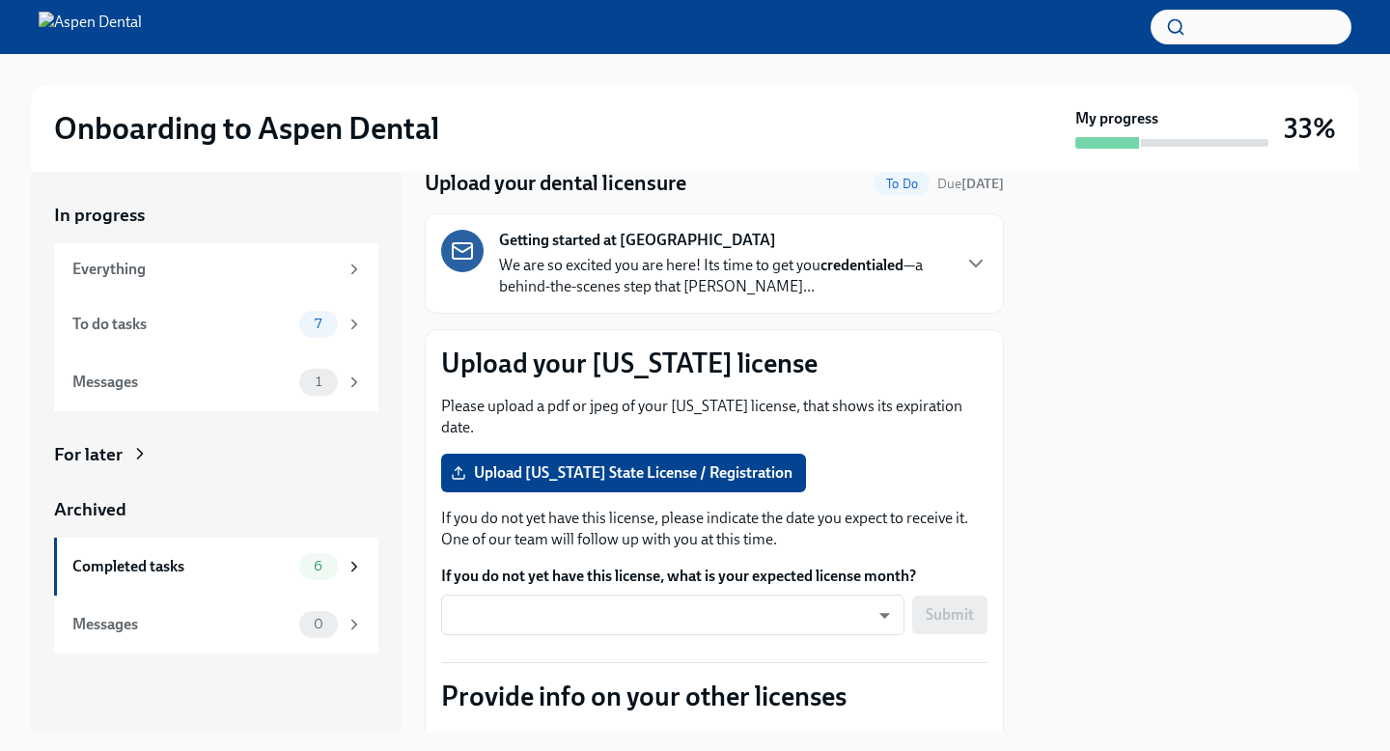
scroll to position [80, 0]
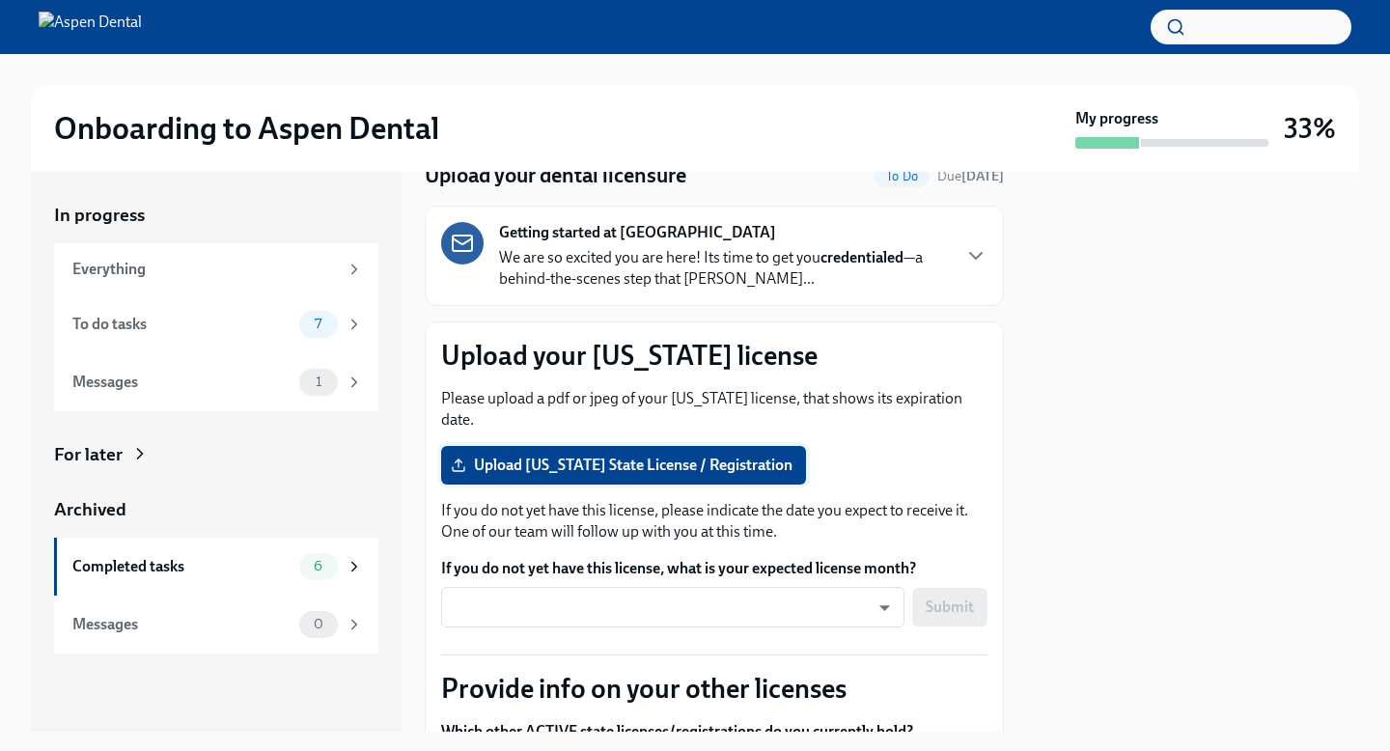
click at [669, 475] on span "Upload [US_STATE] State License / Registration" at bounding box center [624, 465] width 338 height 19
click at [0, 0] on input "Upload [US_STATE] State License / Registration" at bounding box center [0, 0] width 0 height 0
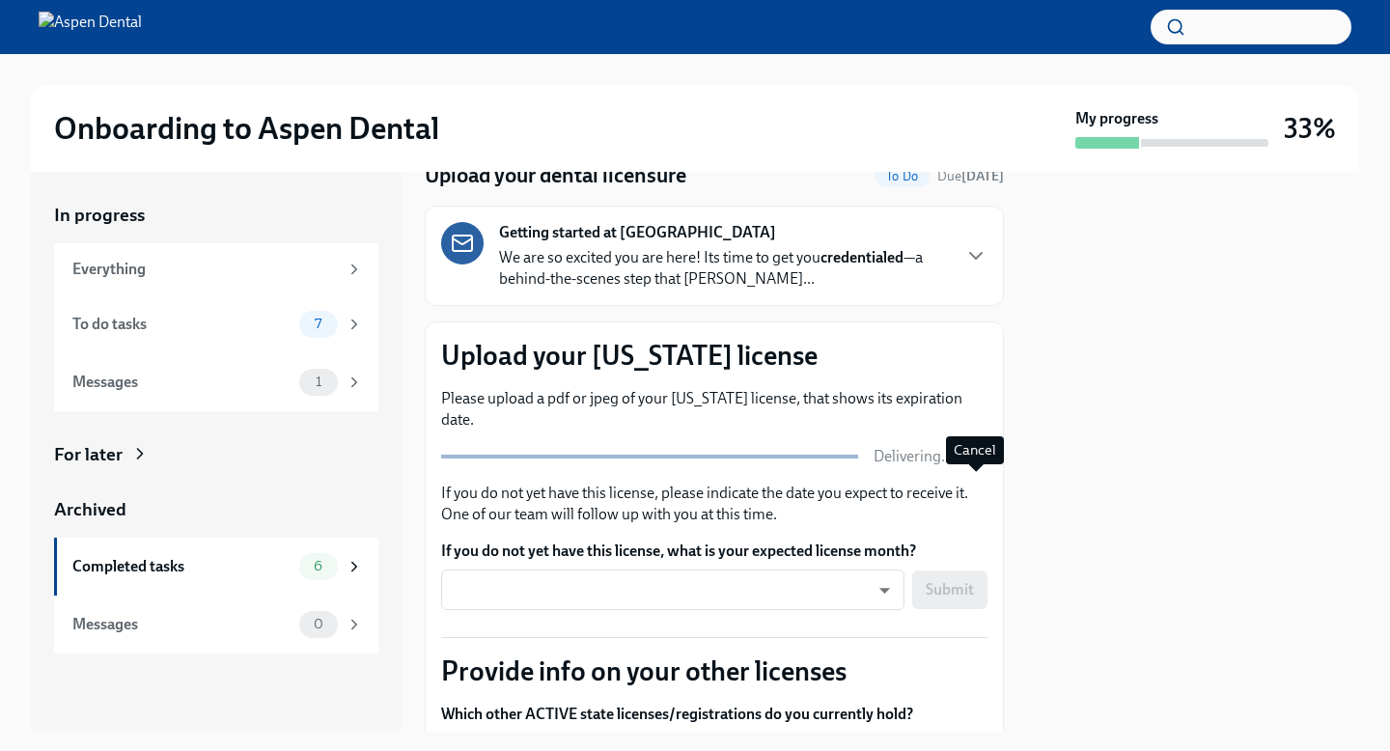
click at [973, 466] on icon "button" at bounding box center [978, 456] width 19 height 19
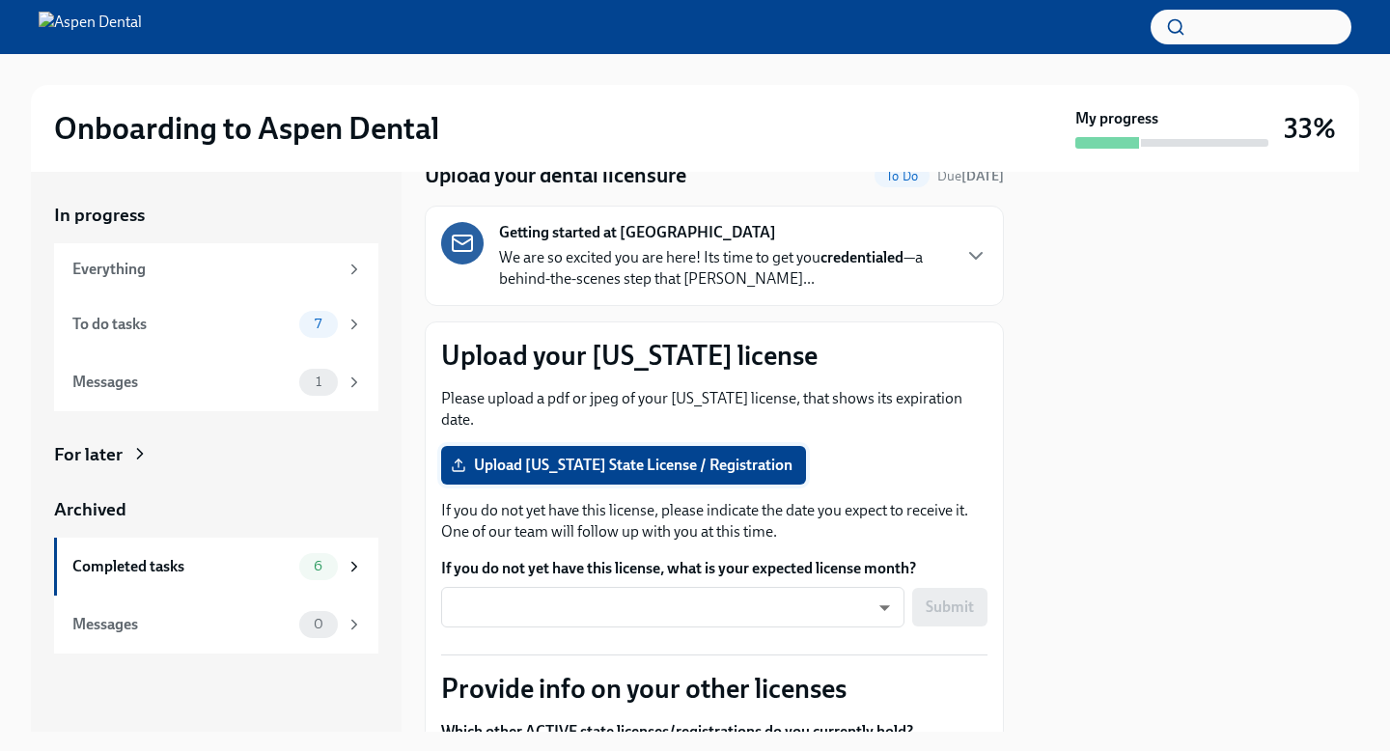
click at [664, 475] on span "Upload [US_STATE] State License / Registration" at bounding box center [624, 465] width 338 height 19
click at [0, 0] on input "Upload [US_STATE] State License / Registration" at bounding box center [0, 0] width 0 height 0
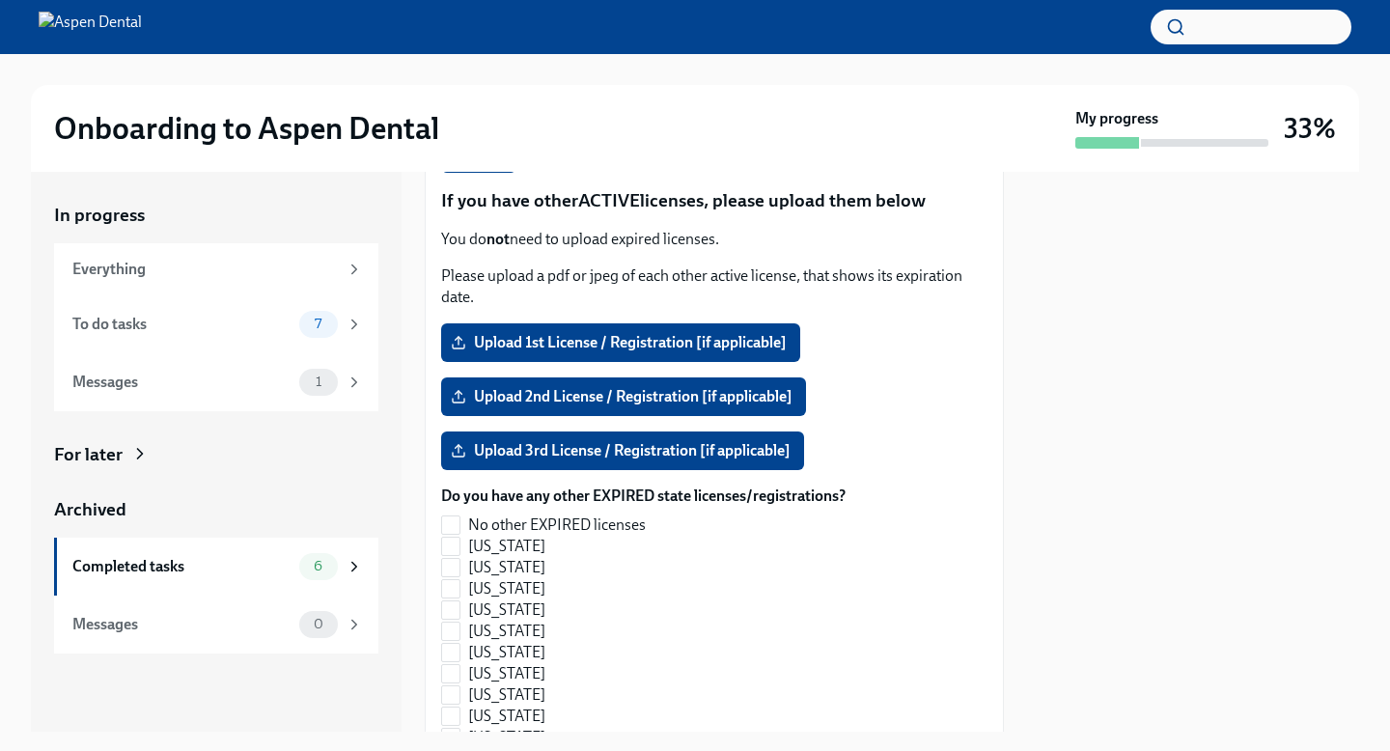
scroll to position [1823, 0]
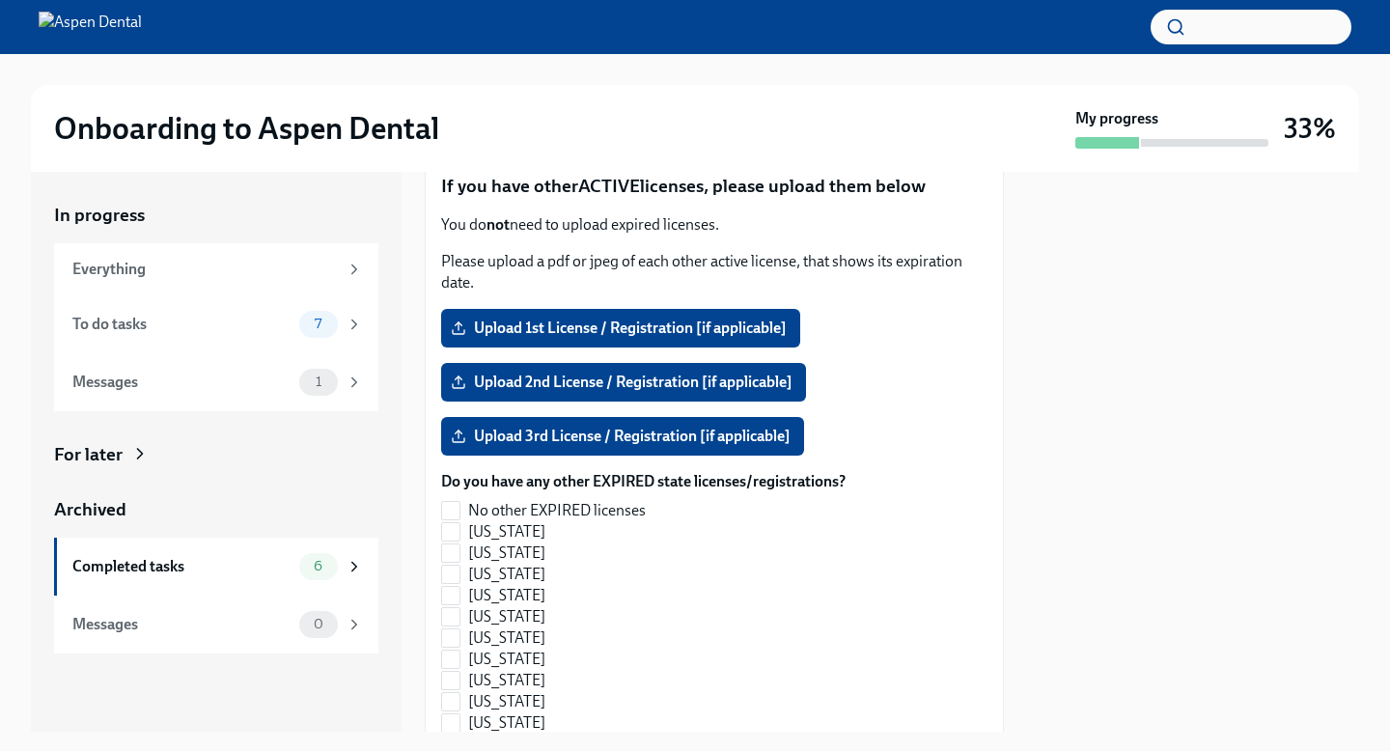
click at [474, 149] on span "Submit" at bounding box center [479, 138] width 48 height 19
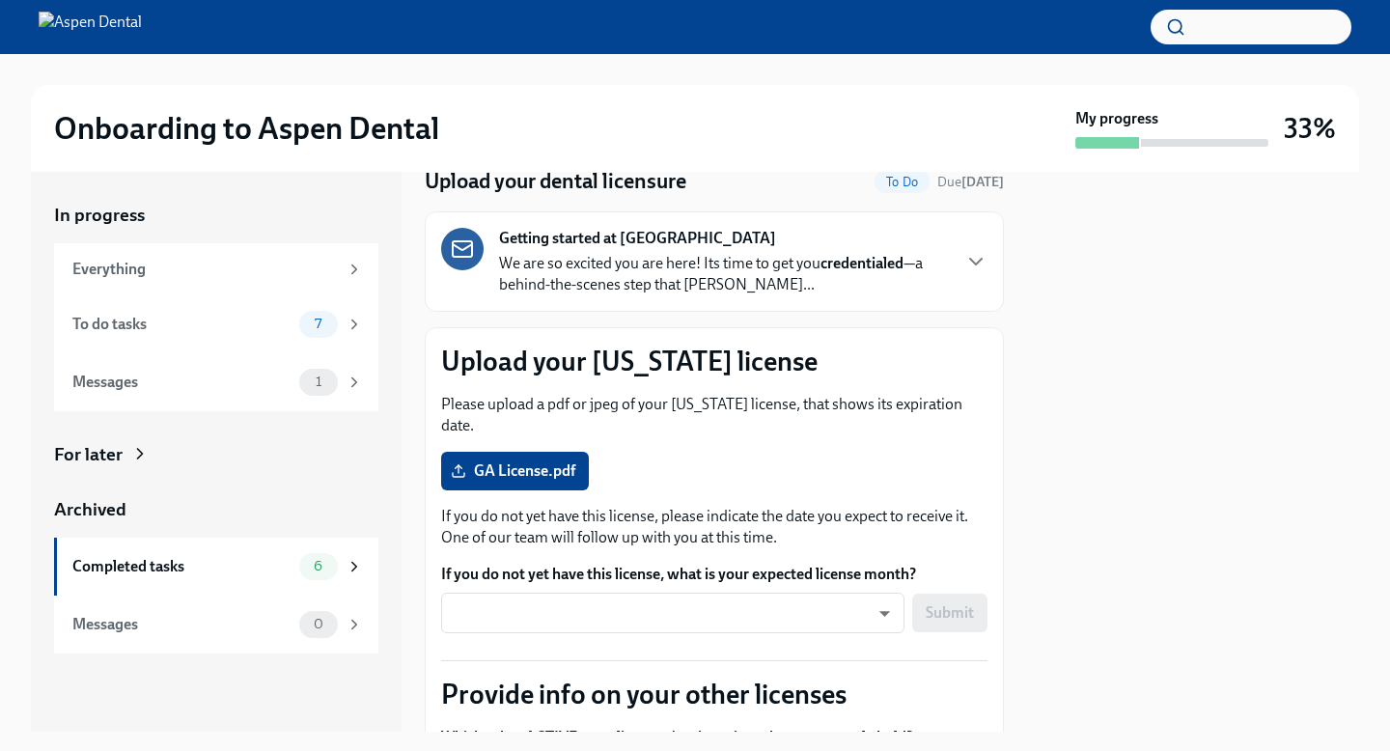
checkbox input "false"
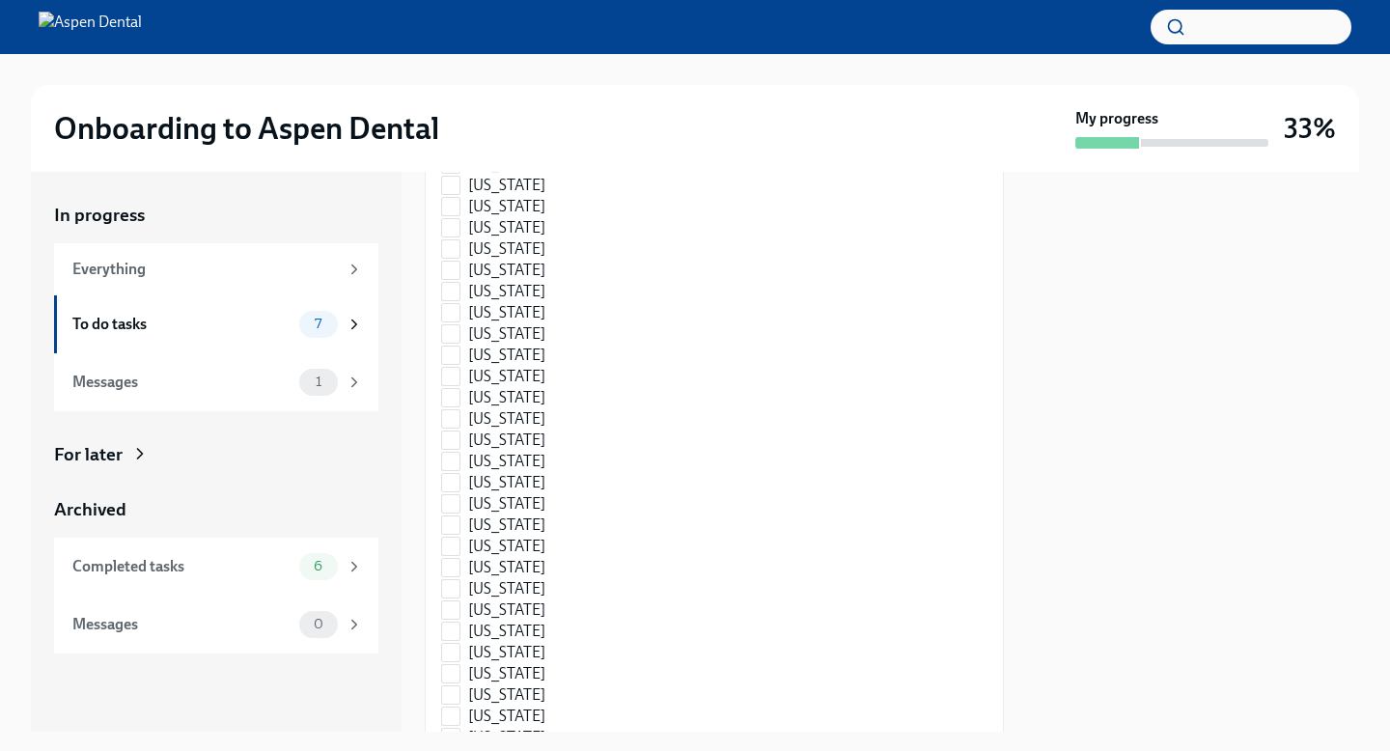
scroll to position [2213, 0]
click at [453, 129] on input "No other EXPIRED licenses" at bounding box center [450, 120] width 17 height 17
checkbox input "true"
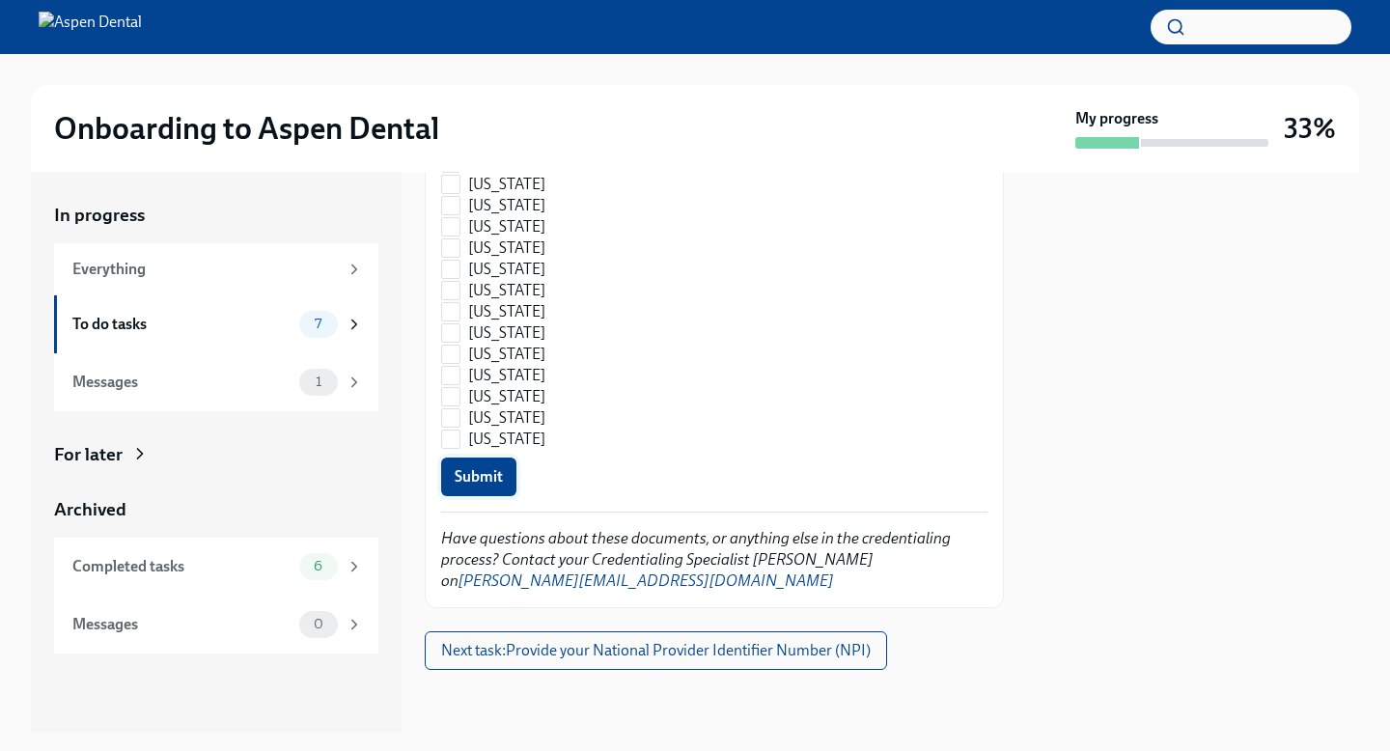
scroll to position [3316, 0]
click at [488, 472] on span "Submit" at bounding box center [479, 476] width 48 height 19
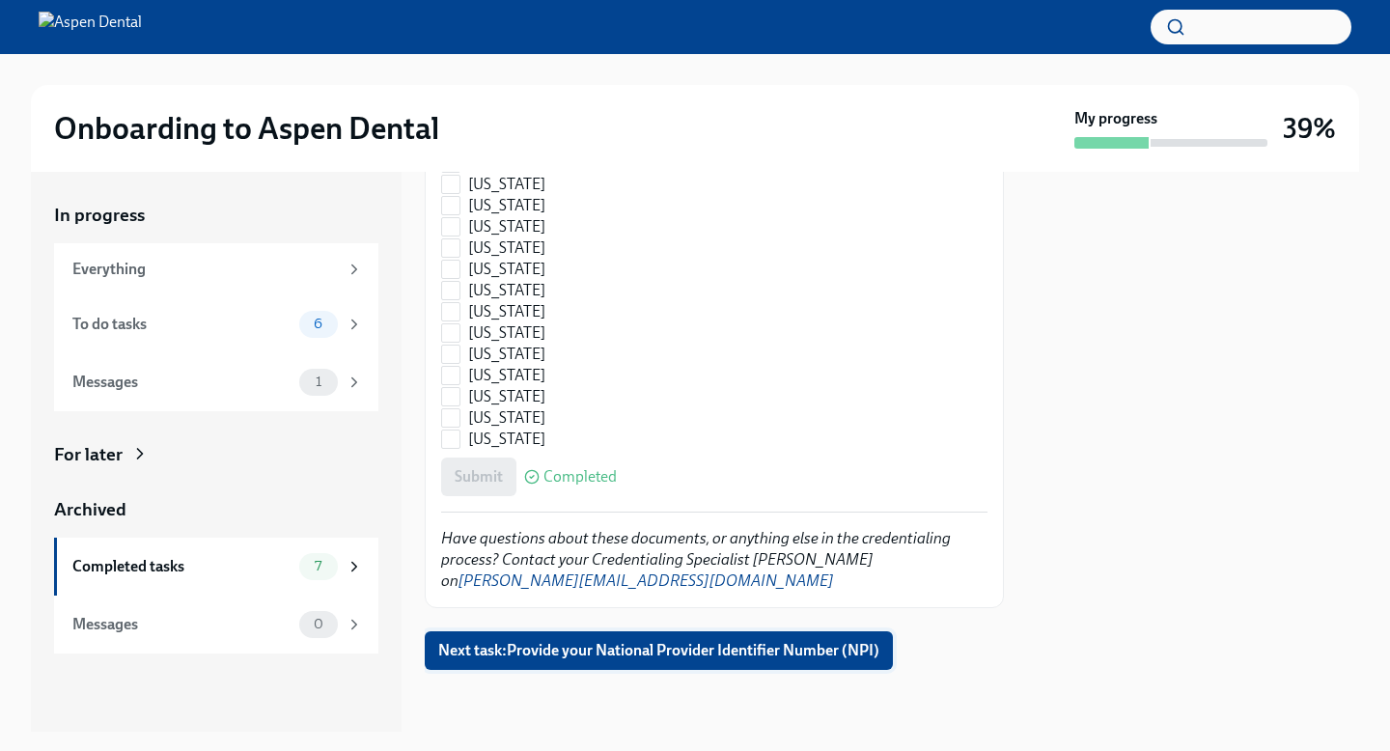
click at [647, 665] on button "Next task : Provide your National Provider Identifier Number (NPI)" at bounding box center [659, 651] width 468 height 39
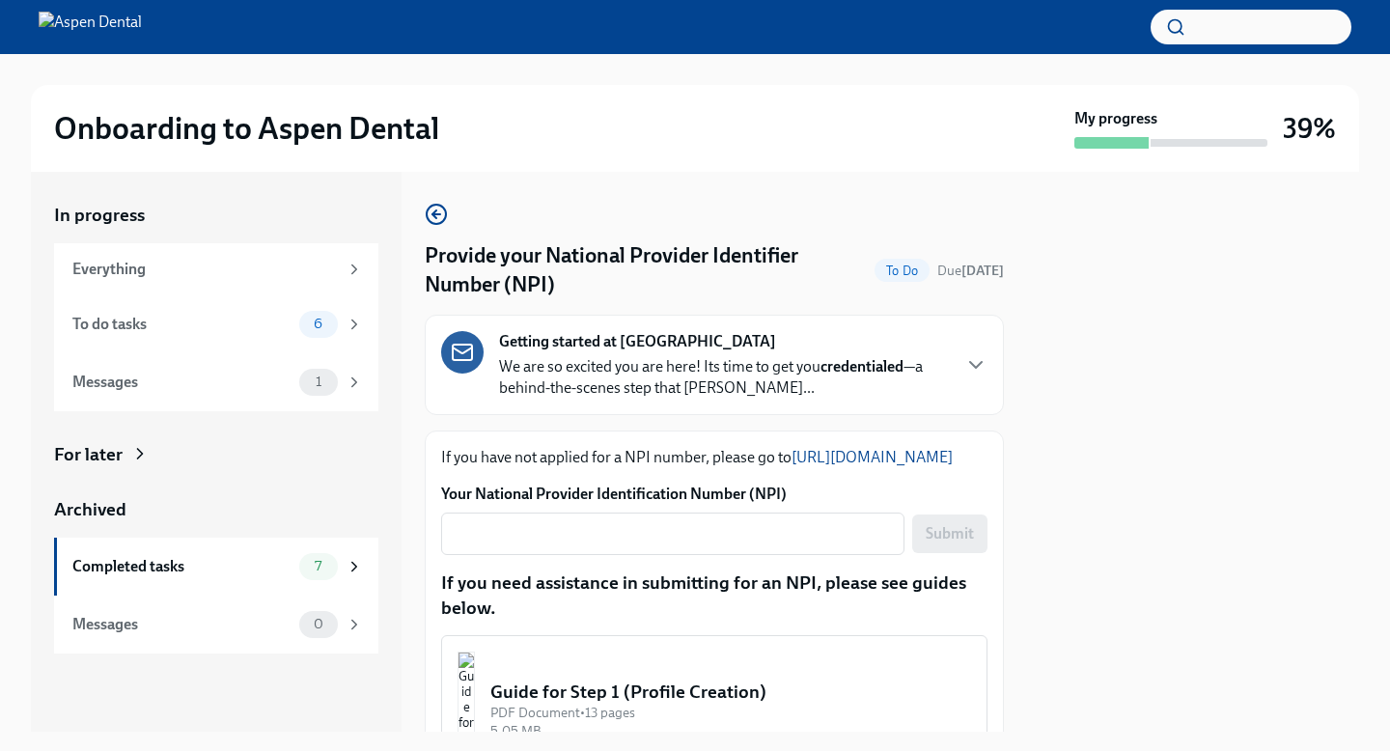
click at [792, 466] on link "[URL][DOMAIN_NAME]" at bounding box center [872, 457] width 161 height 18
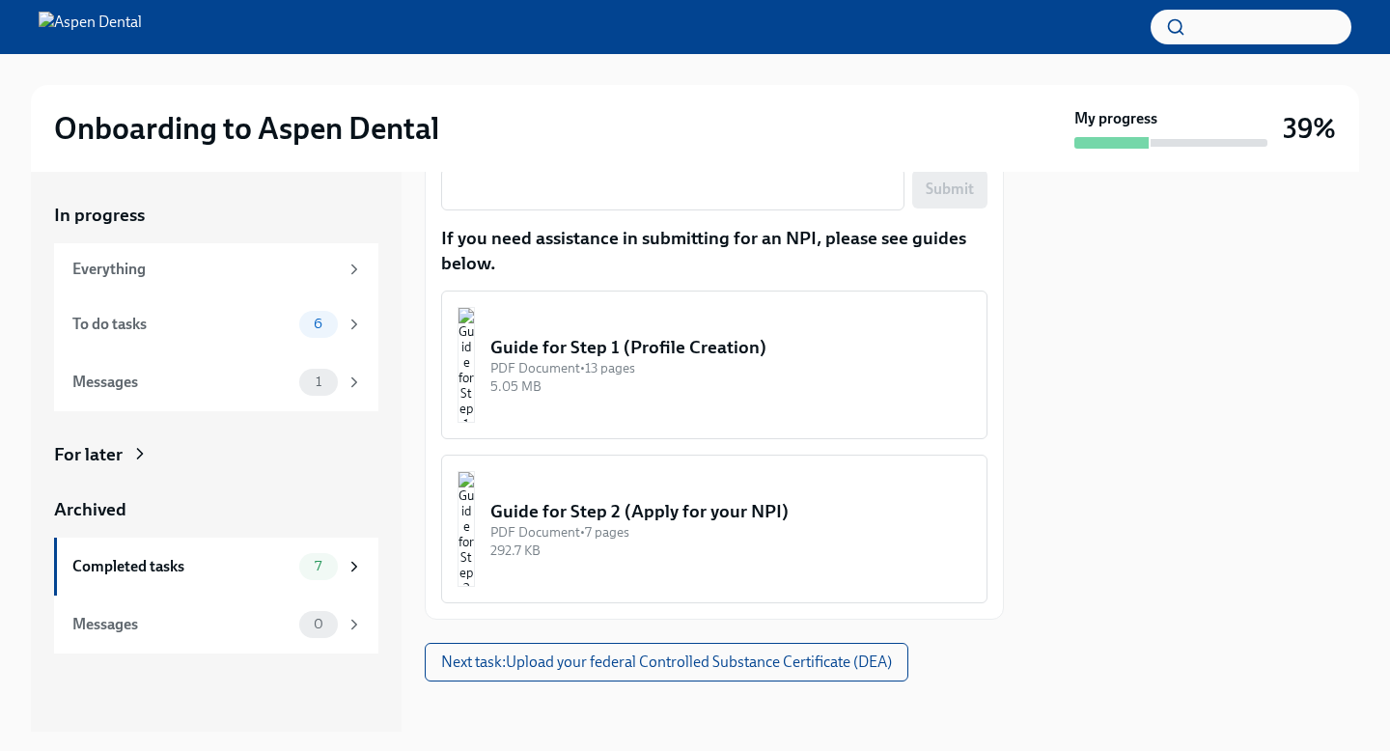
scroll to position [353, 0]
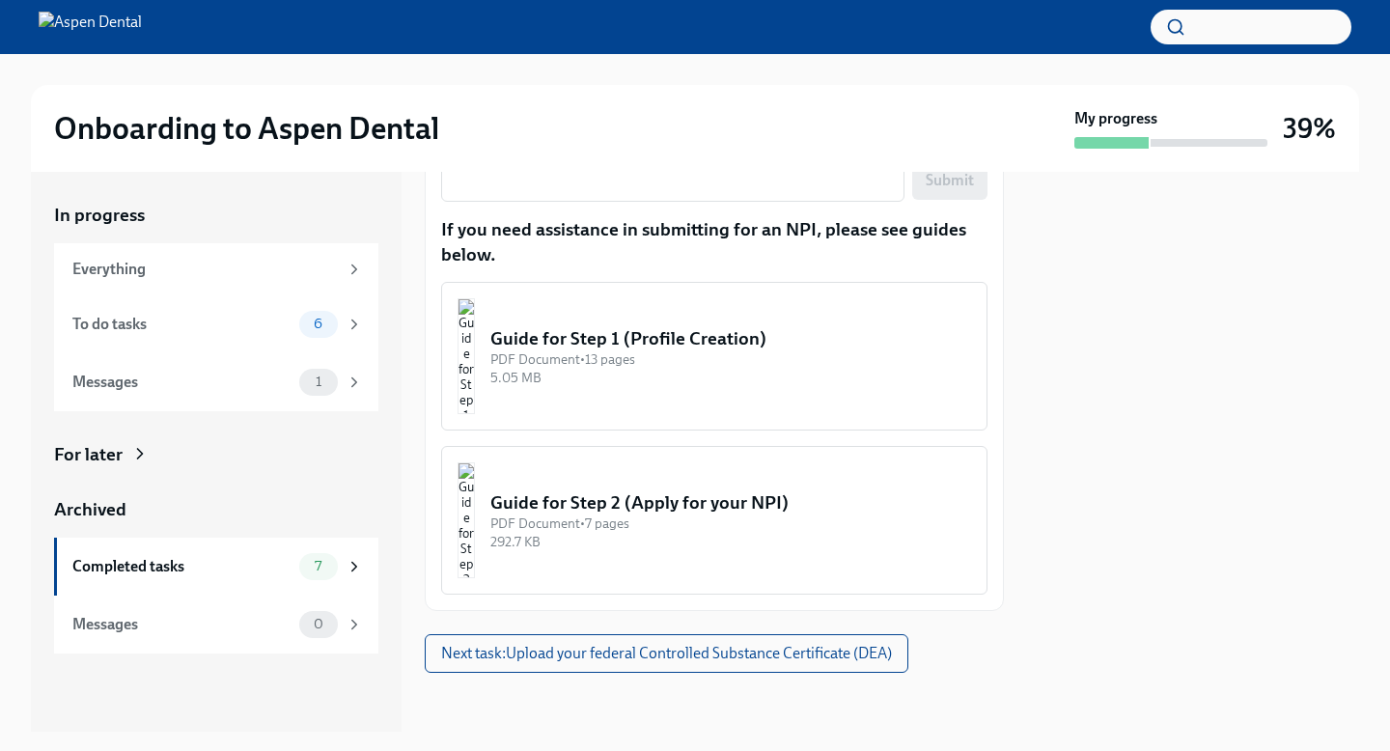
click at [475, 414] on img "button" at bounding box center [466, 356] width 17 height 116
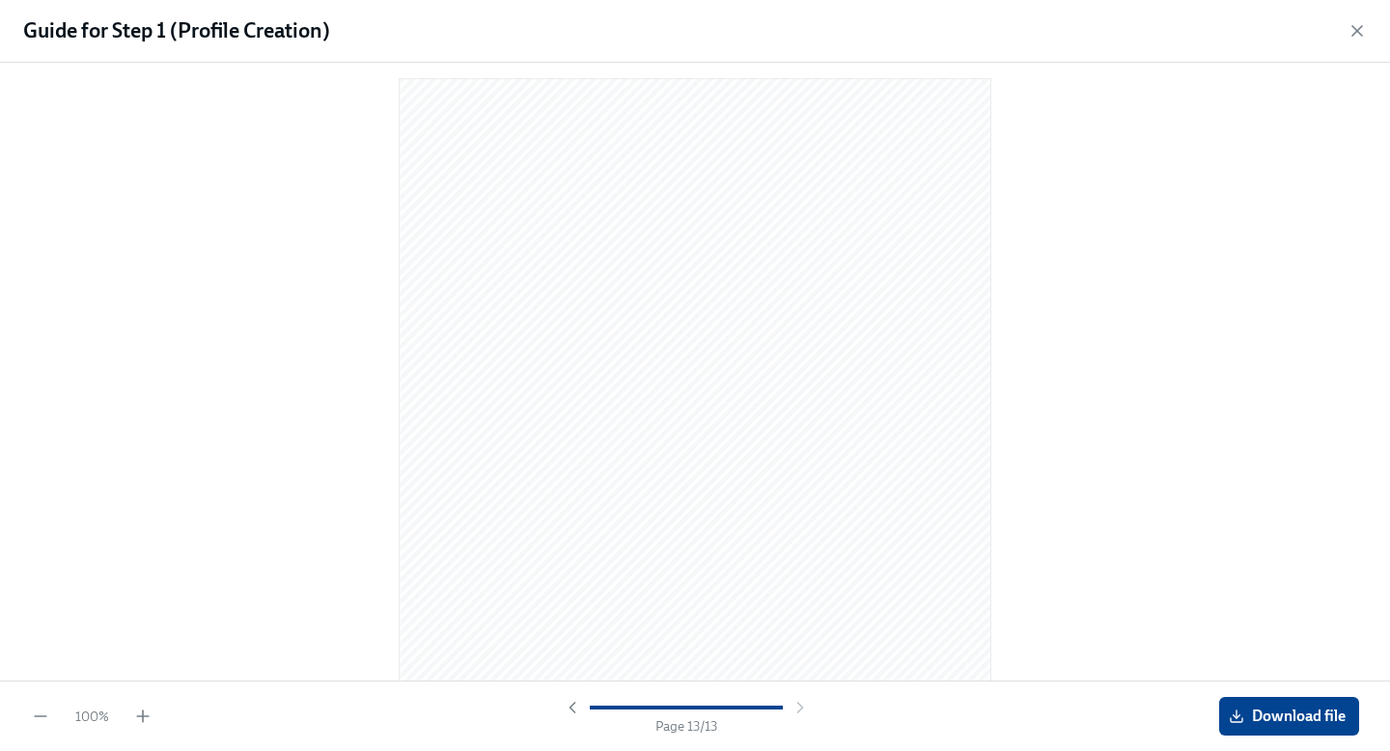
scroll to position [8619, 0]
click at [1358, 30] on icon "button" at bounding box center [1358, 31] width 10 height 10
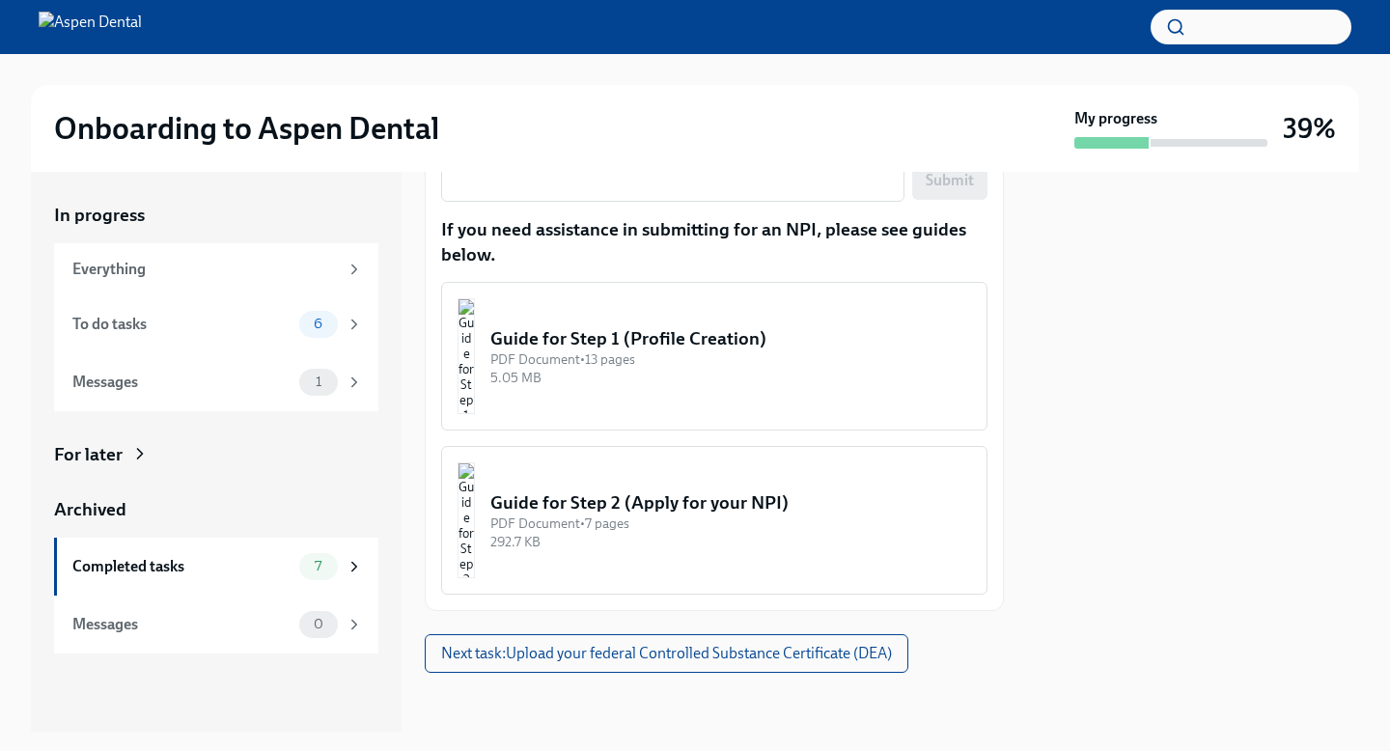
click at [649, 516] on div "Guide for Step 2 (Apply for your NPI)" at bounding box center [731, 503] width 481 height 25
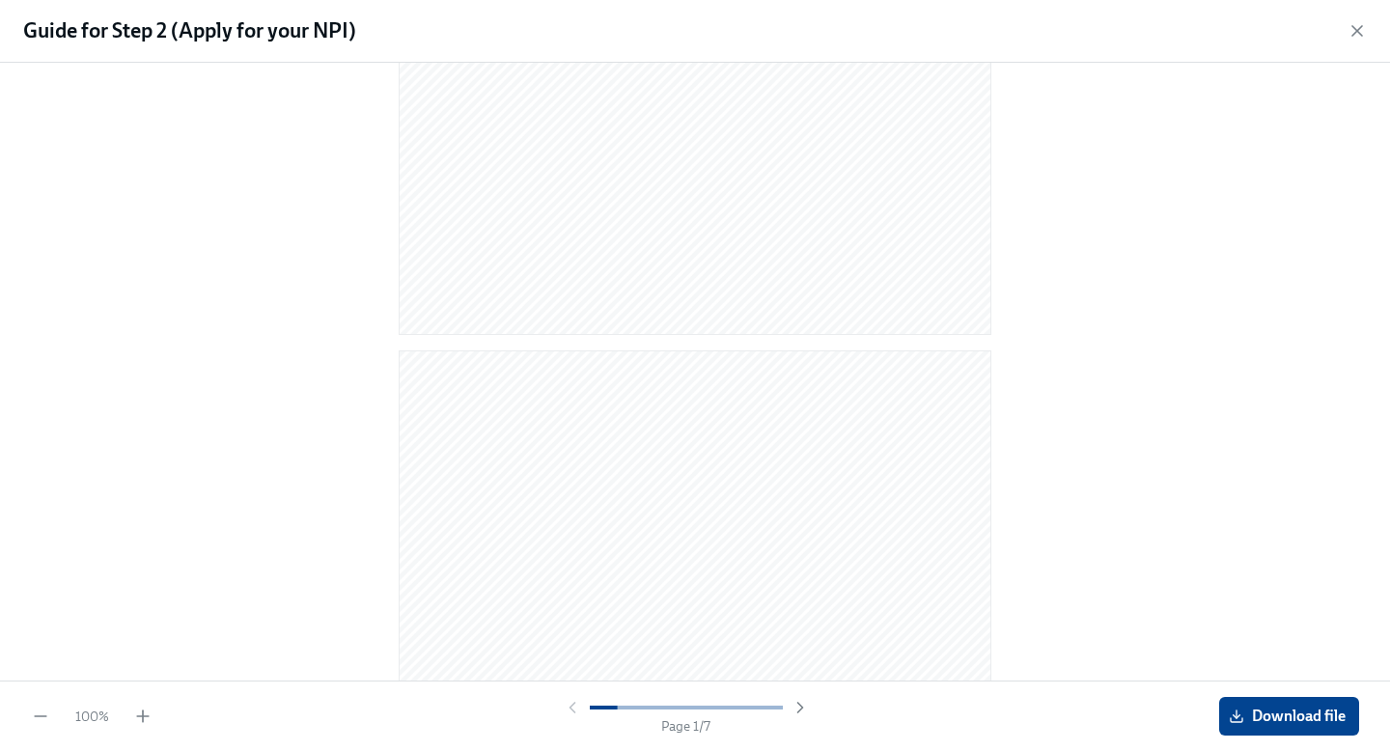
scroll to position [526, 0]
click at [798, 708] on icon "button" at bounding box center [800, 707] width 19 height 19
click at [798, 705] on icon "button" at bounding box center [800, 707] width 19 height 19
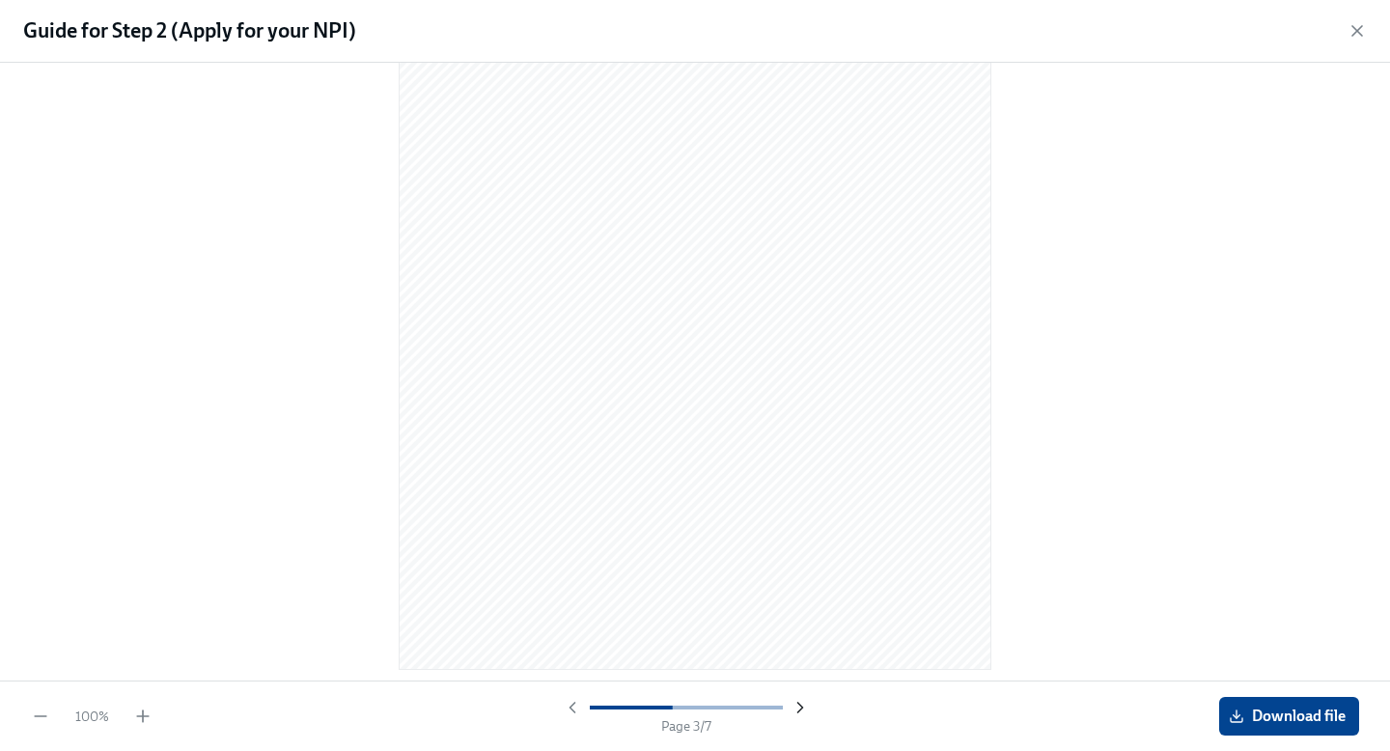
click at [793, 706] on icon "button" at bounding box center [800, 707] width 19 height 19
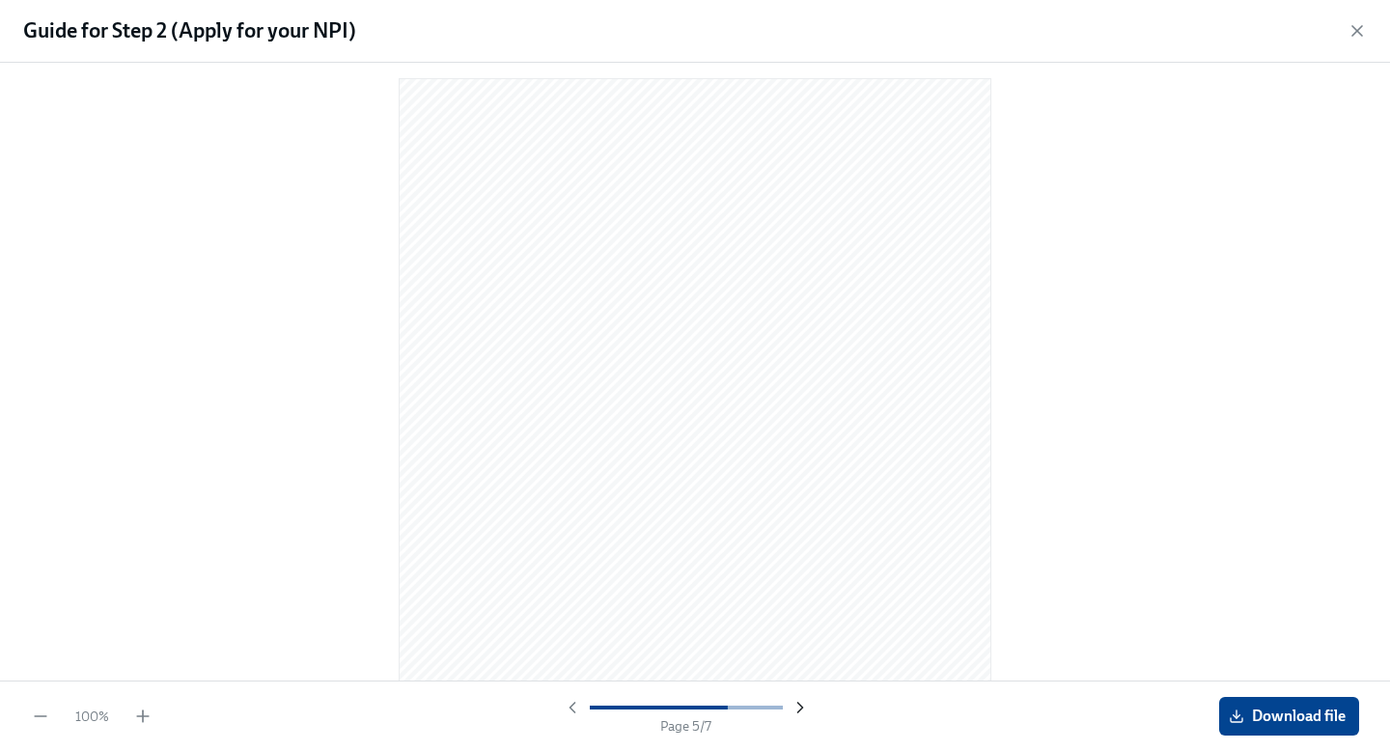
scroll to position [3144, 0]
click at [793, 706] on icon "button" at bounding box center [800, 707] width 19 height 19
click at [793, 706] on div at bounding box center [686, 707] width 247 height 19
click at [570, 705] on icon "button" at bounding box center [572, 708] width 5 height 10
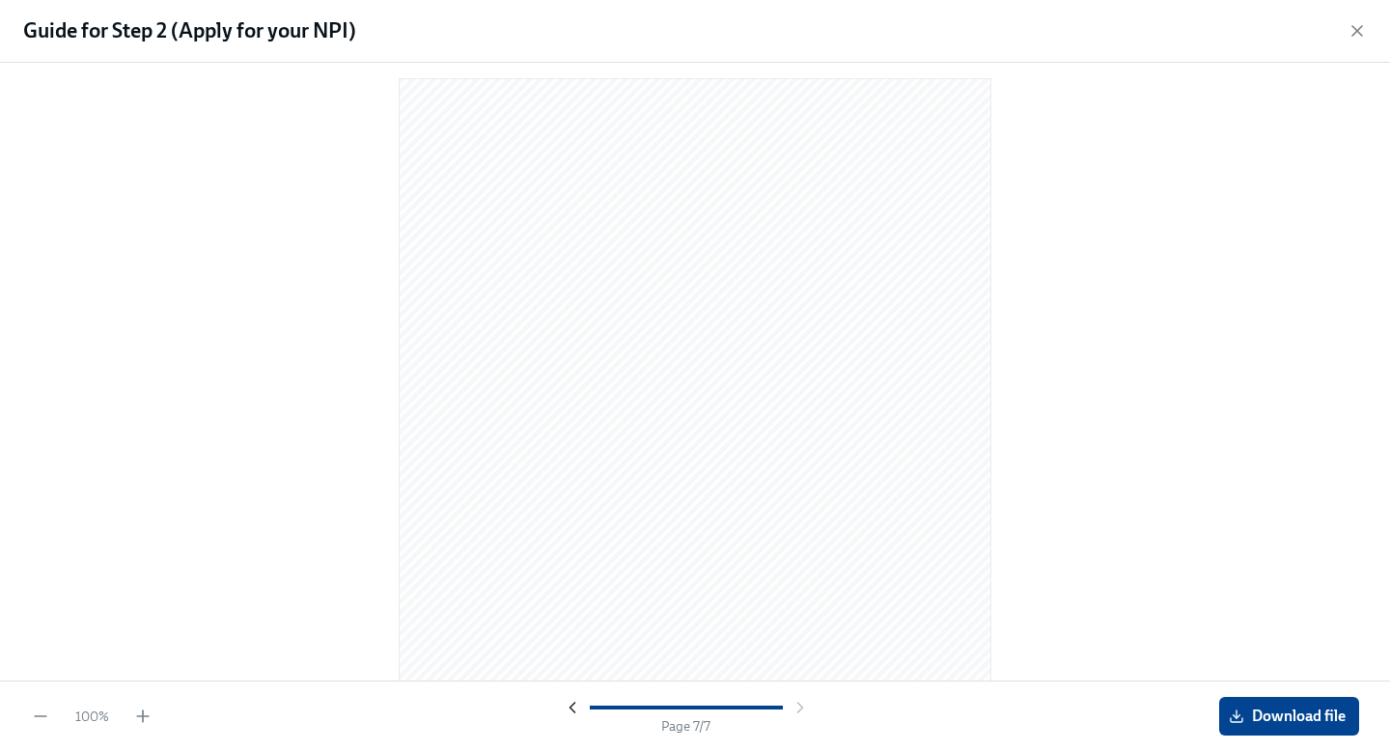
scroll to position [4708, 0]
click at [147, 716] on icon "button" at bounding box center [142, 716] width 19 height 19
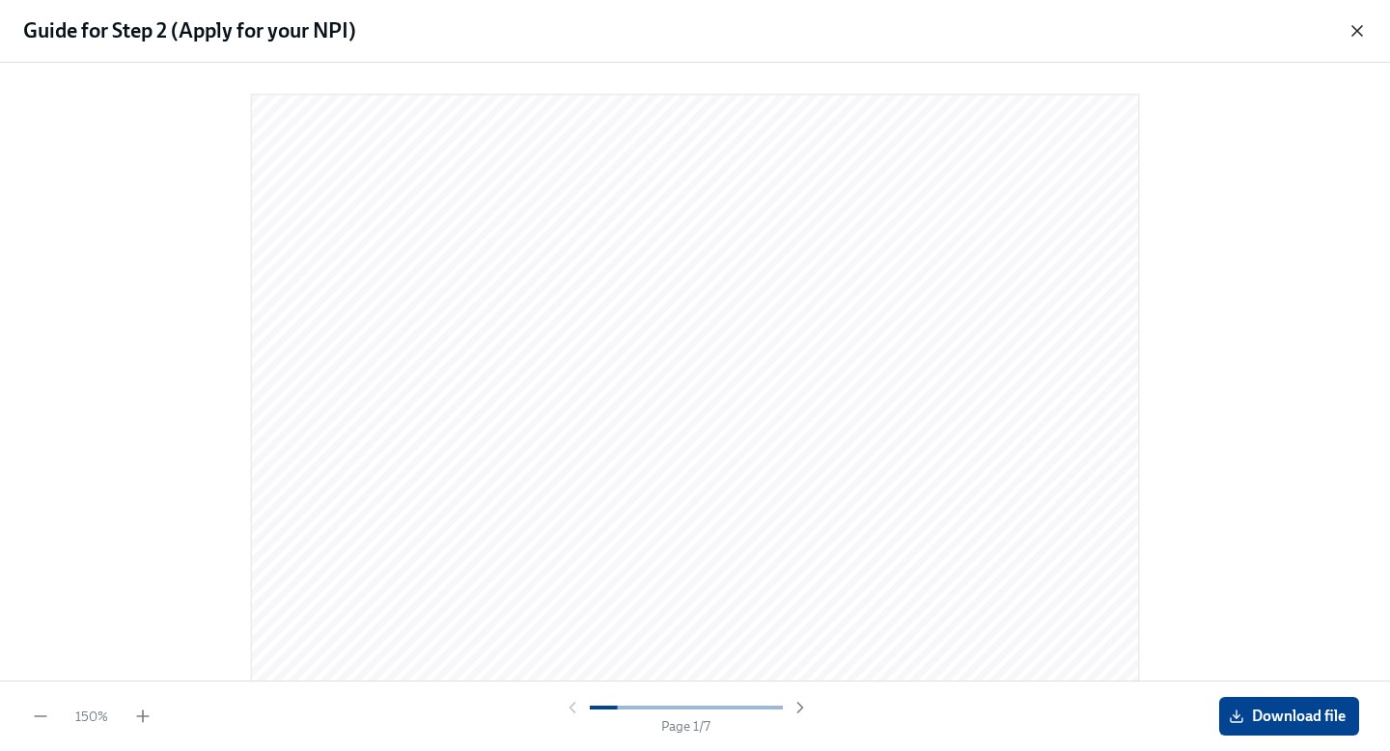
click at [1361, 31] on icon "button" at bounding box center [1357, 30] width 19 height 19
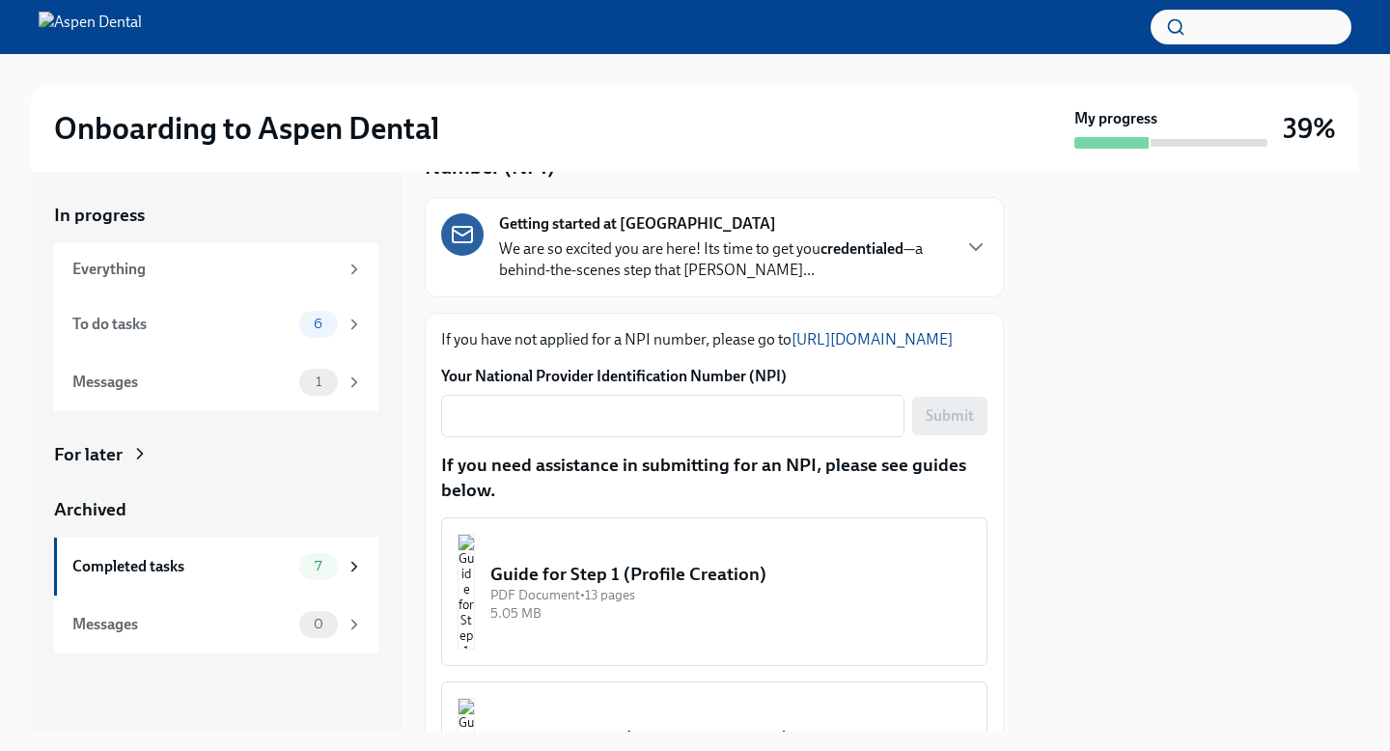
scroll to position [83, 0]
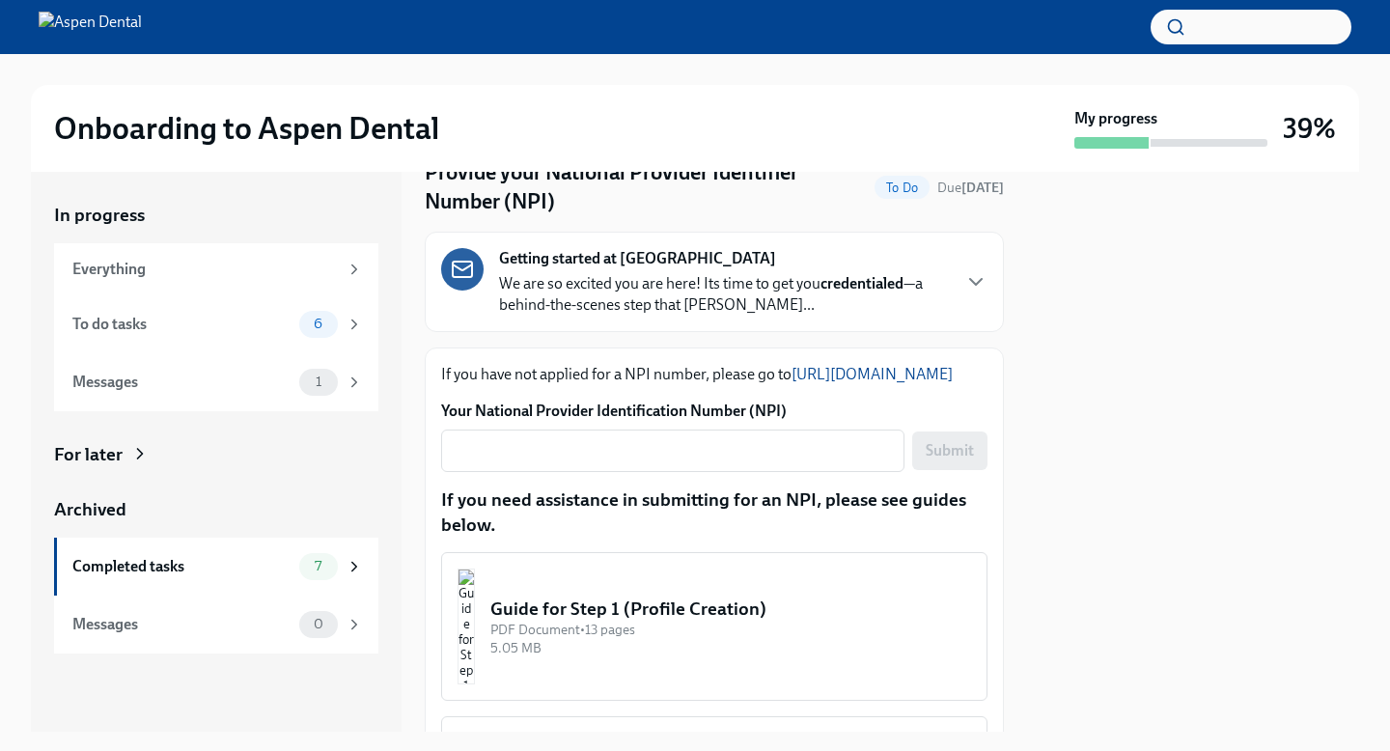
click at [792, 383] on link "[URL][DOMAIN_NAME]" at bounding box center [872, 374] width 161 height 18
click at [733, 463] on textarea "Your National Provider Identification Number (NPI)" at bounding box center [673, 450] width 440 height 23
paste textarea "1093575169"
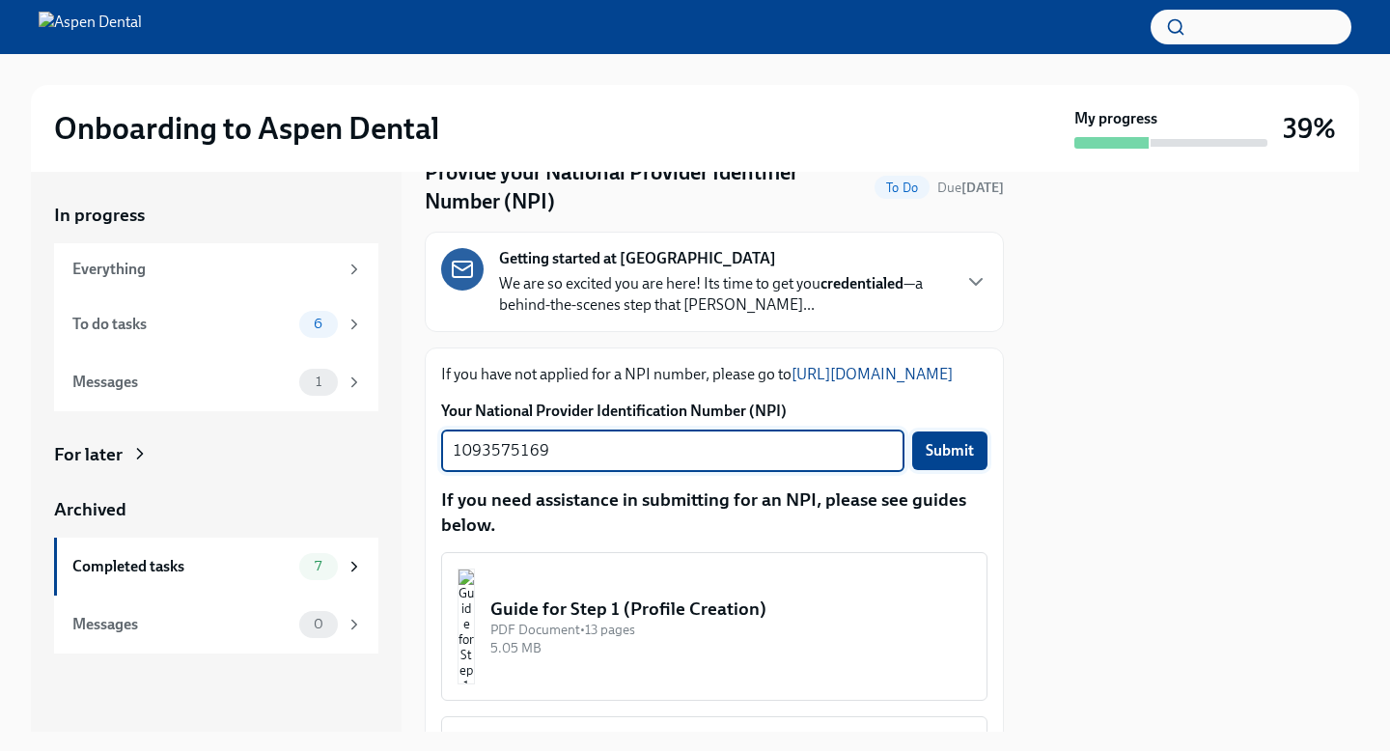
type textarea "1093575169"
click at [942, 461] on span "Submit" at bounding box center [950, 450] width 48 height 19
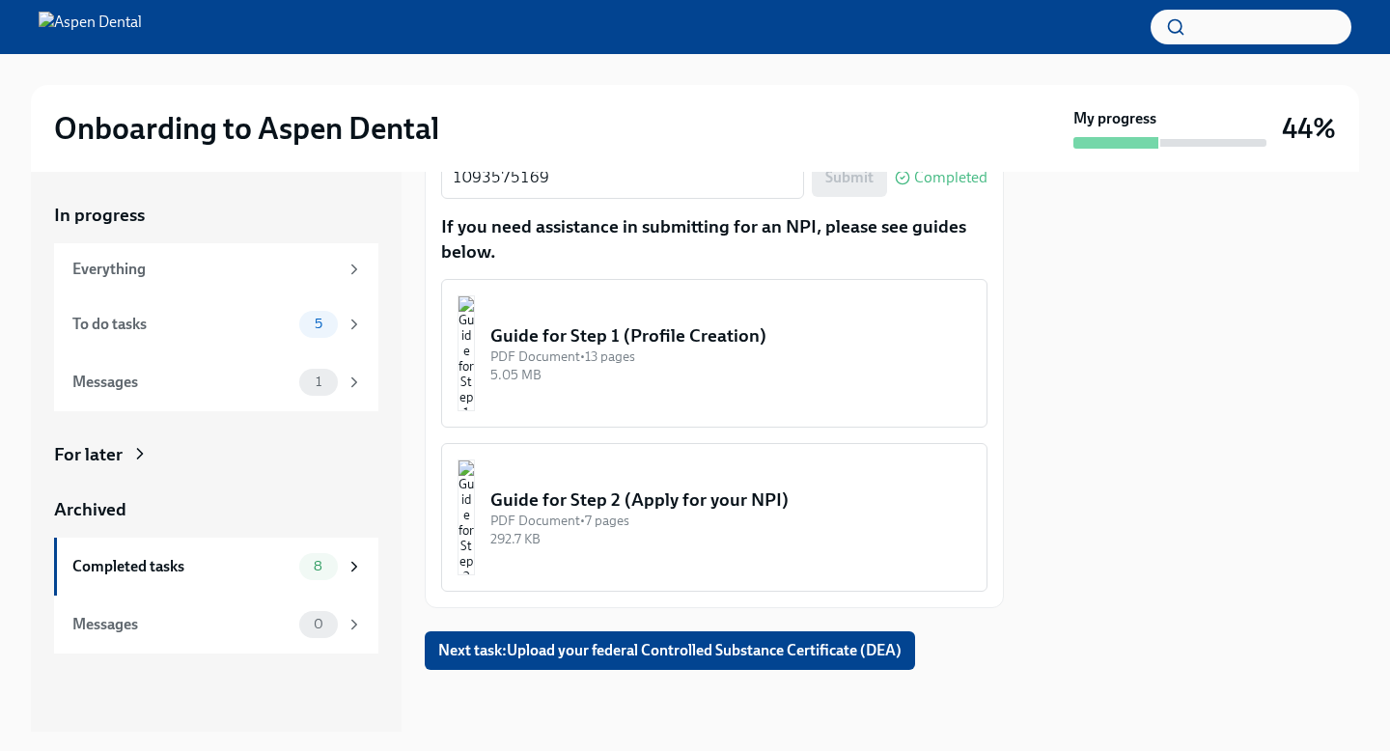
scroll to position [409, 0]
click at [680, 652] on span "Next task : Upload your federal Controlled Substance Certificate (DEA)" at bounding box center [669, 650] width 463 height 19
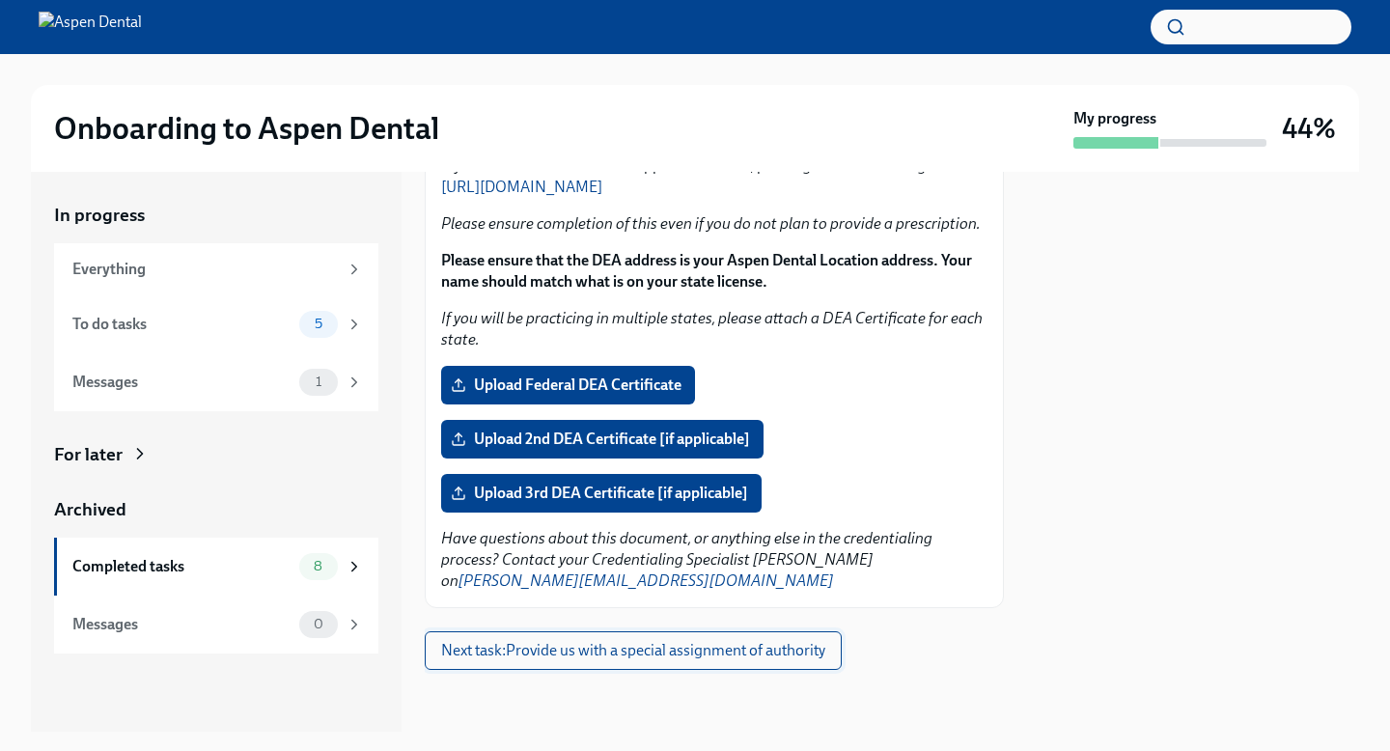
scroll to position [383, 0]
click at [602, 379] on span "Upload Federal DEA Certificate" at bounding box center [568, 385] width 227 height 19
click at [0, 0] on input "Upload Federal DEA Certificate" at bounding box center [0, 0] width 0 height 0
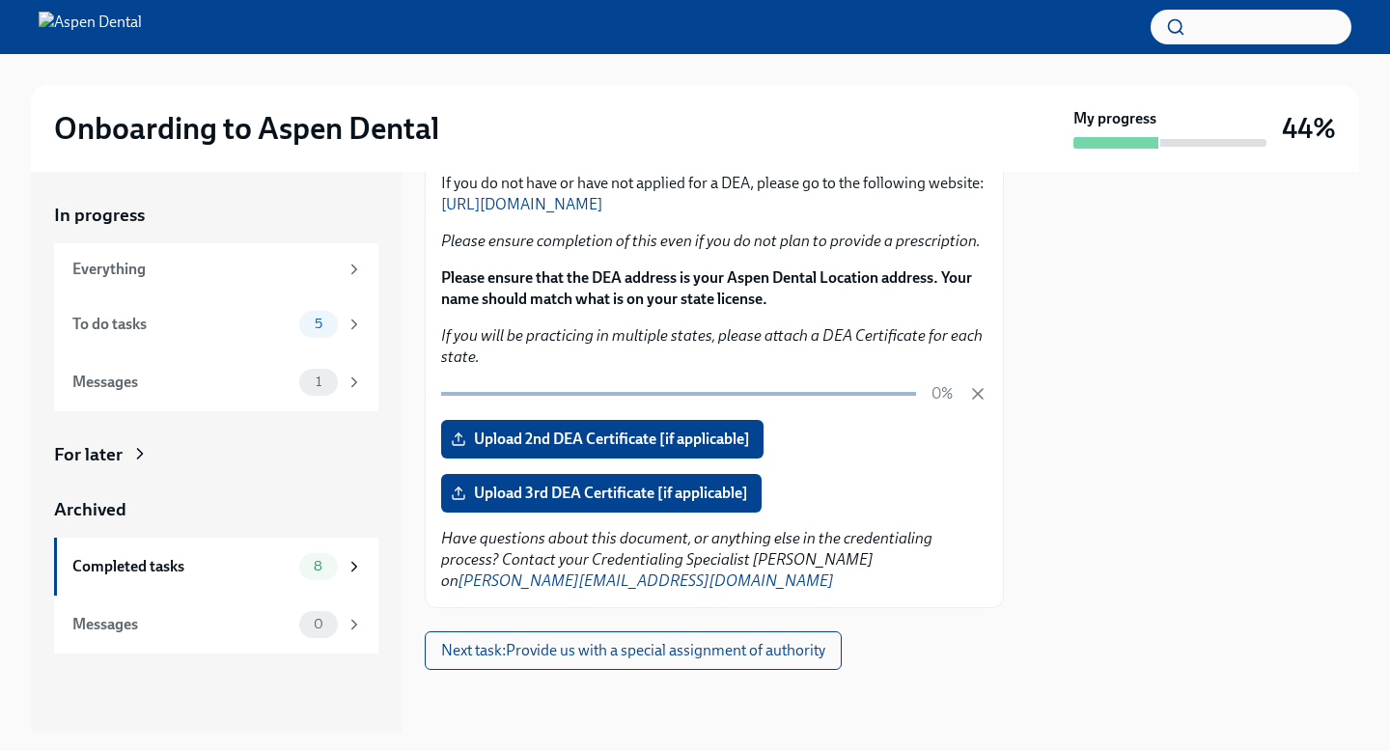
scroll to position [368, 0]
click at [976, 389] on icon "button" at bounding box center [978, 394] width 10 height 10
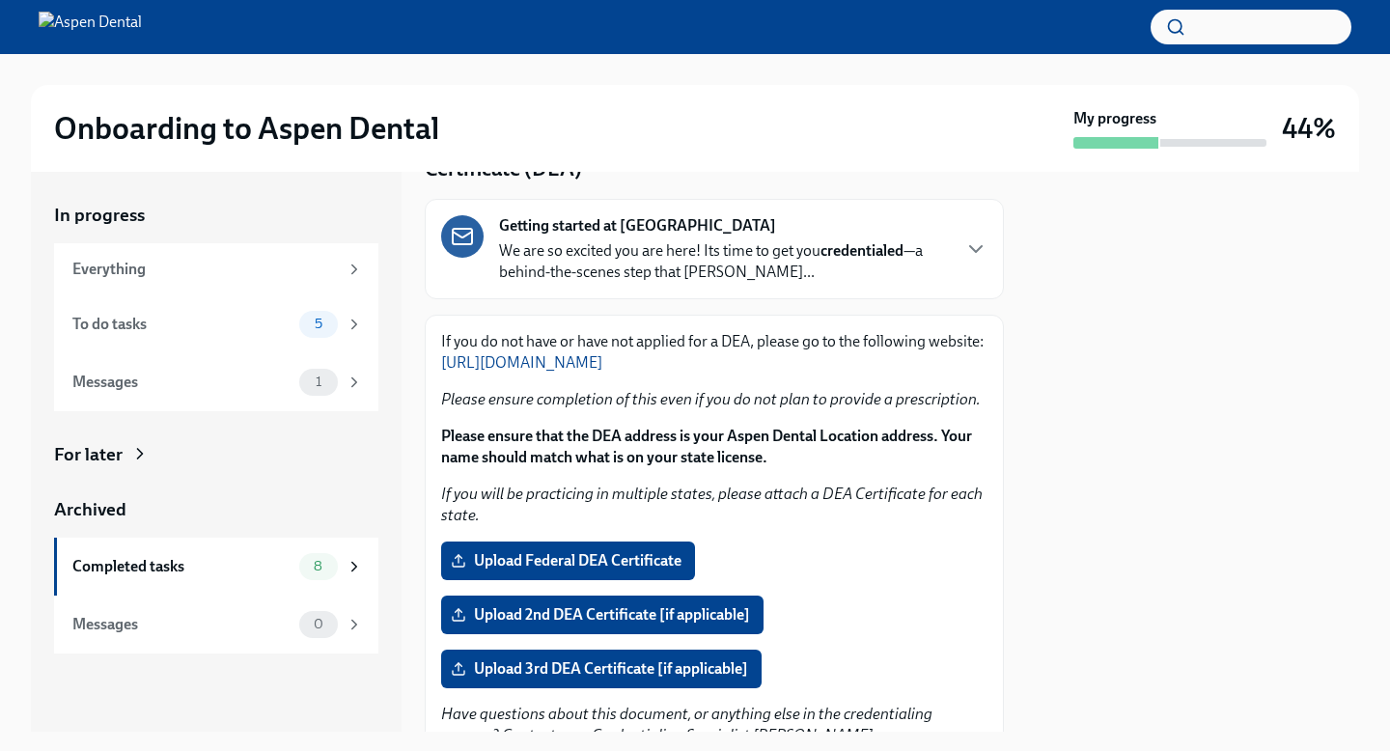
scroll to position [113, 0]
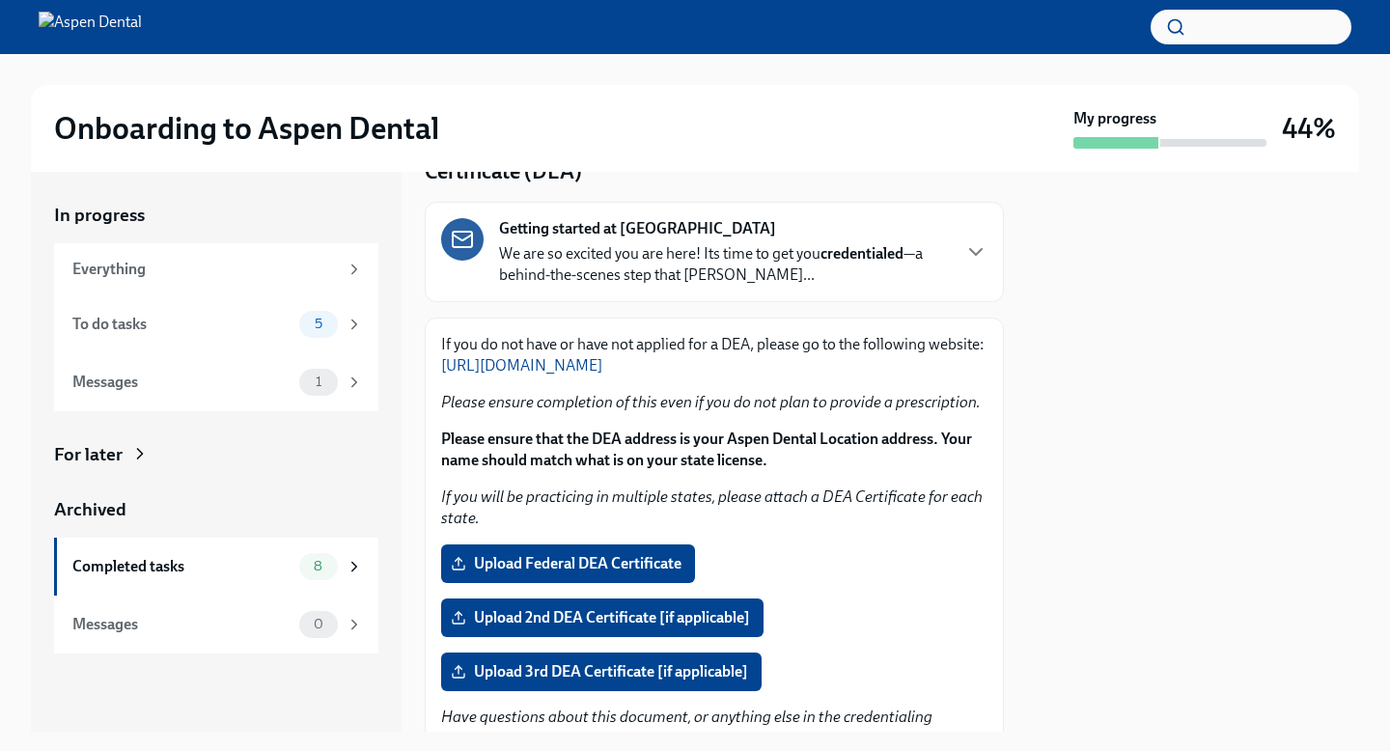
click at [603, 375] on link "[URL][DOMAIN_NAME]" at bounding box center [521, 365] width 161 height 18
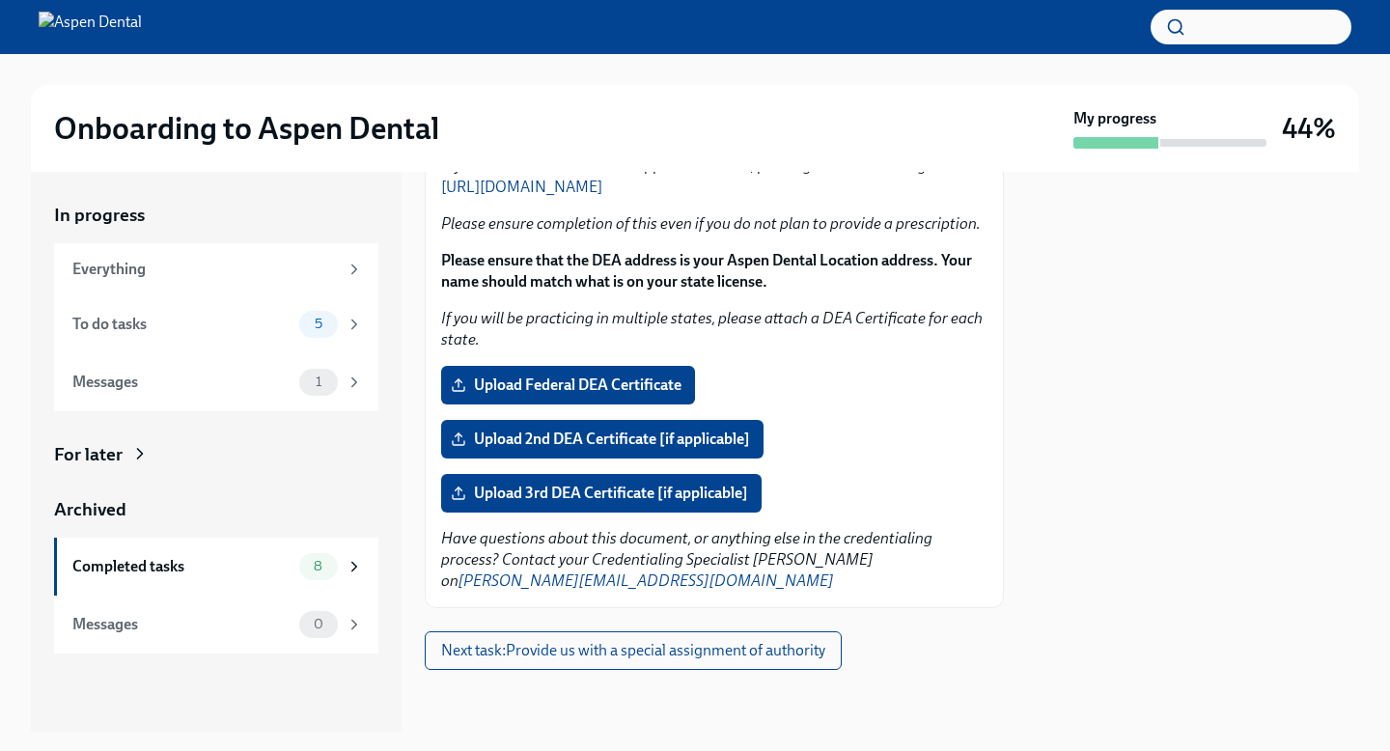
scroll to position [383, 0]
click at [801, 658] on span "Next task : Provide us with a special assignment of authority" at bounding box center [633, 650] width 384 height 19
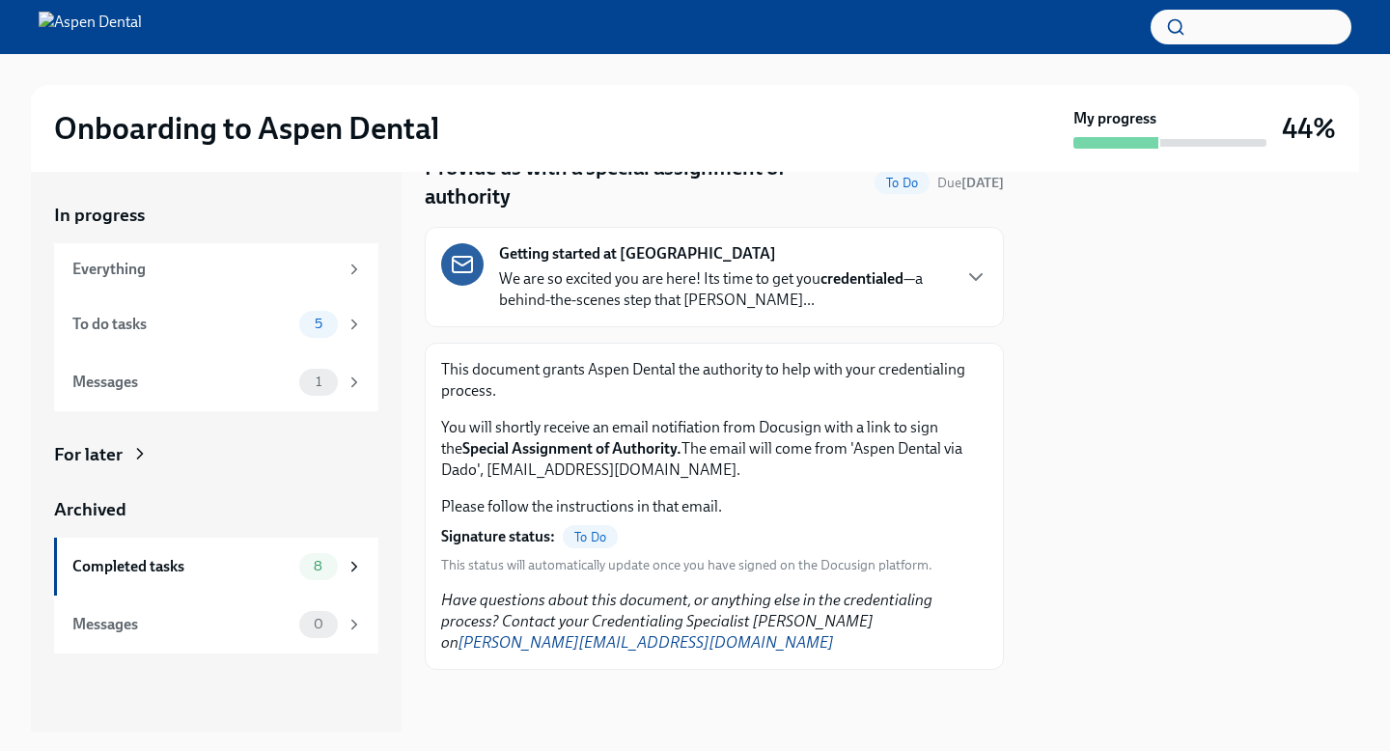
scroll to position [132, 0]
click at [286, 333] on div "To do tasks" at bounding box center [181, 324] width 219 height 21
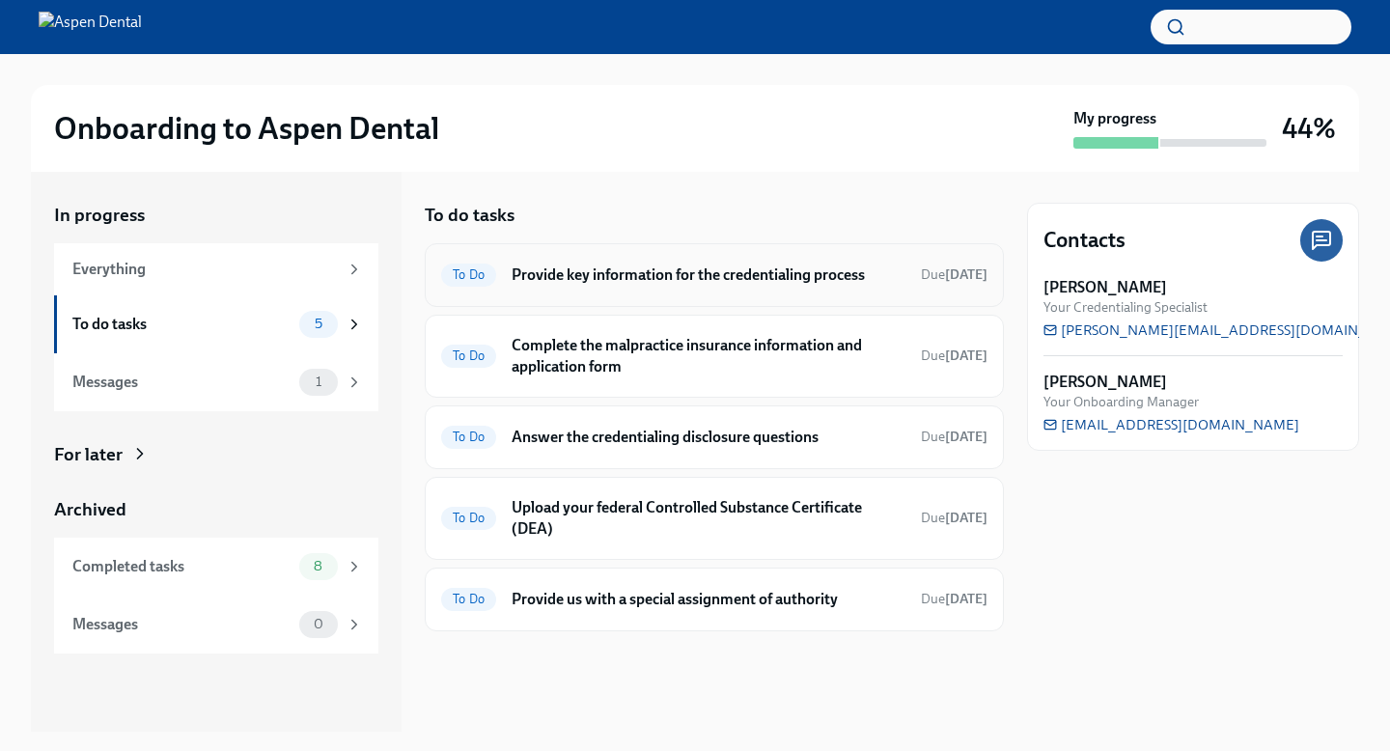
click at [646, 286] on h6 "Provide key information for the credentialing process" at bounding box center [709, 275] width 394 height 21
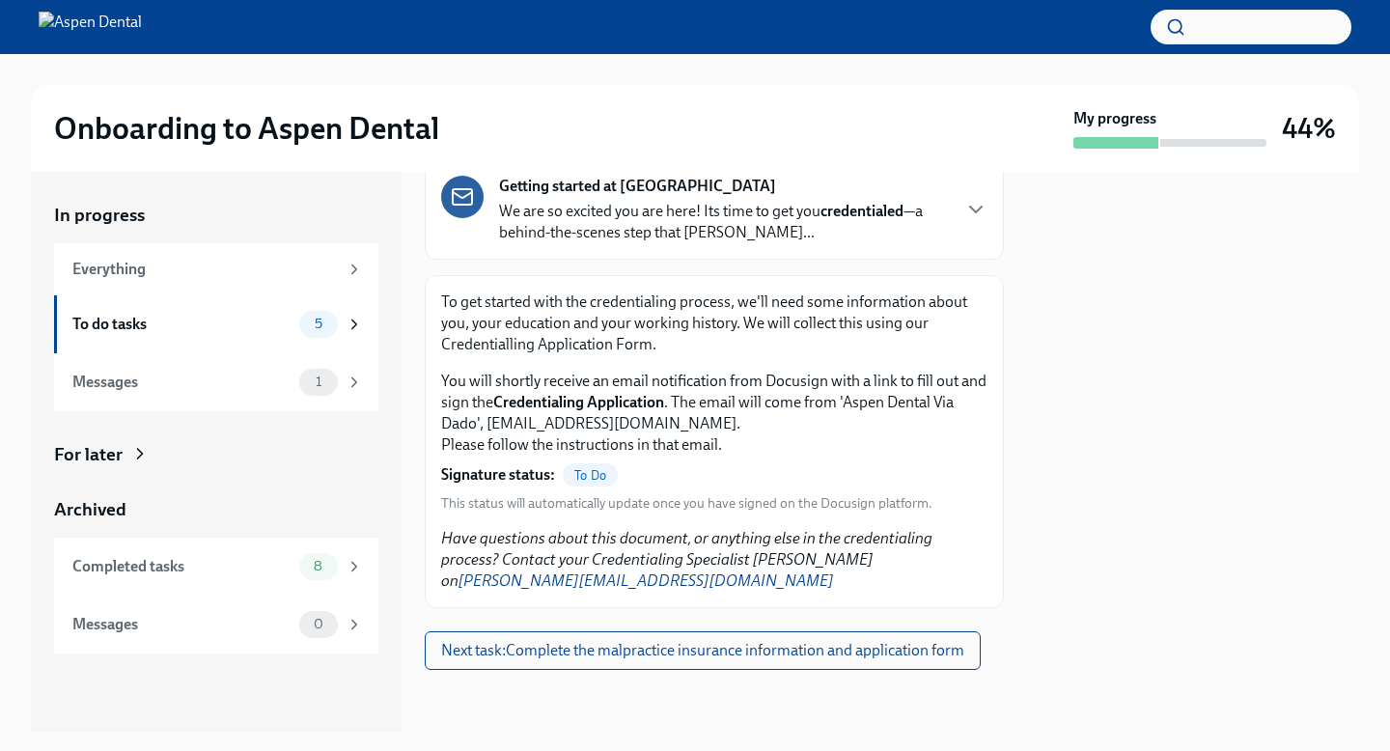
scroll to position [202, 45]
click at [744, 660] on span "Next task : Complete the malpractice insurance information and application form" at bounding box center [702, 650] width 523 height 19
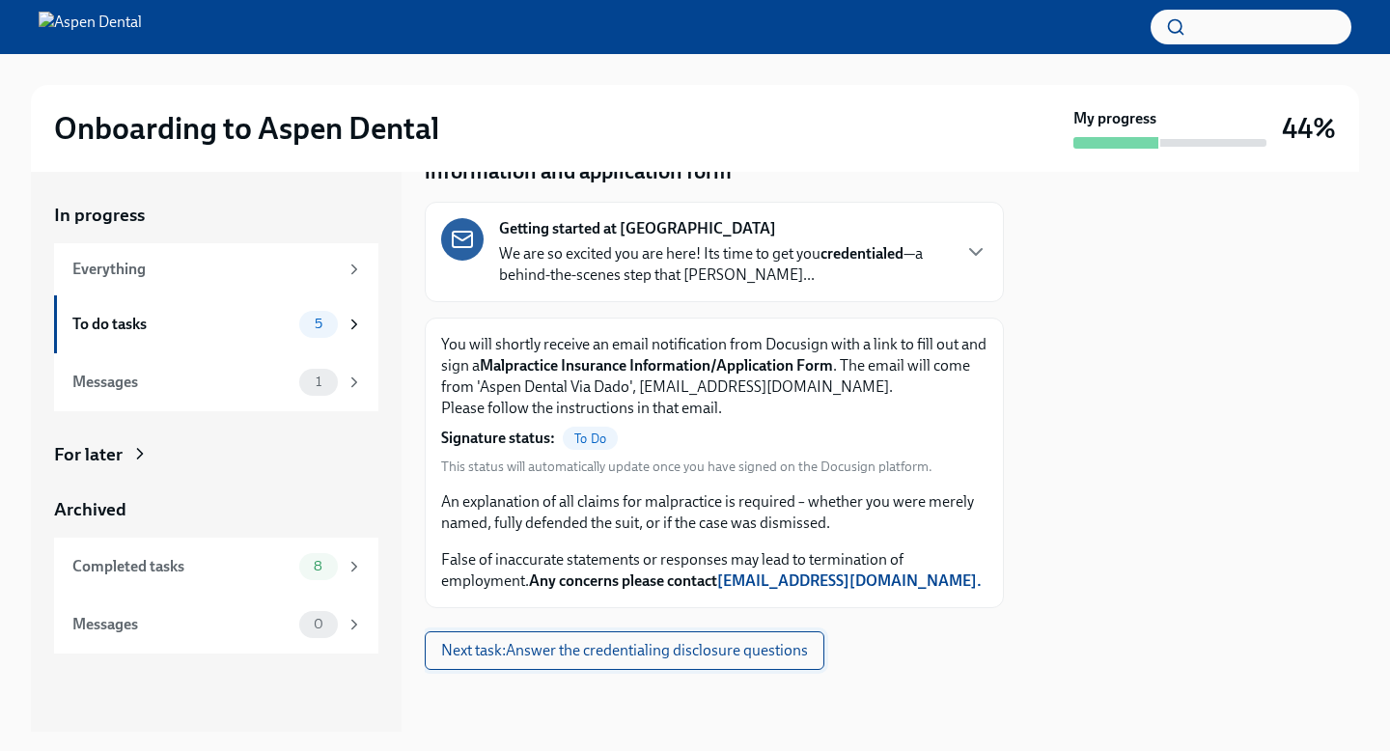
scroll to position [202, 0]
click at [744, 660] on span "Next task : Answer the credentialing disclosure questions" at bounding box center [624, 650] width 367 height 19
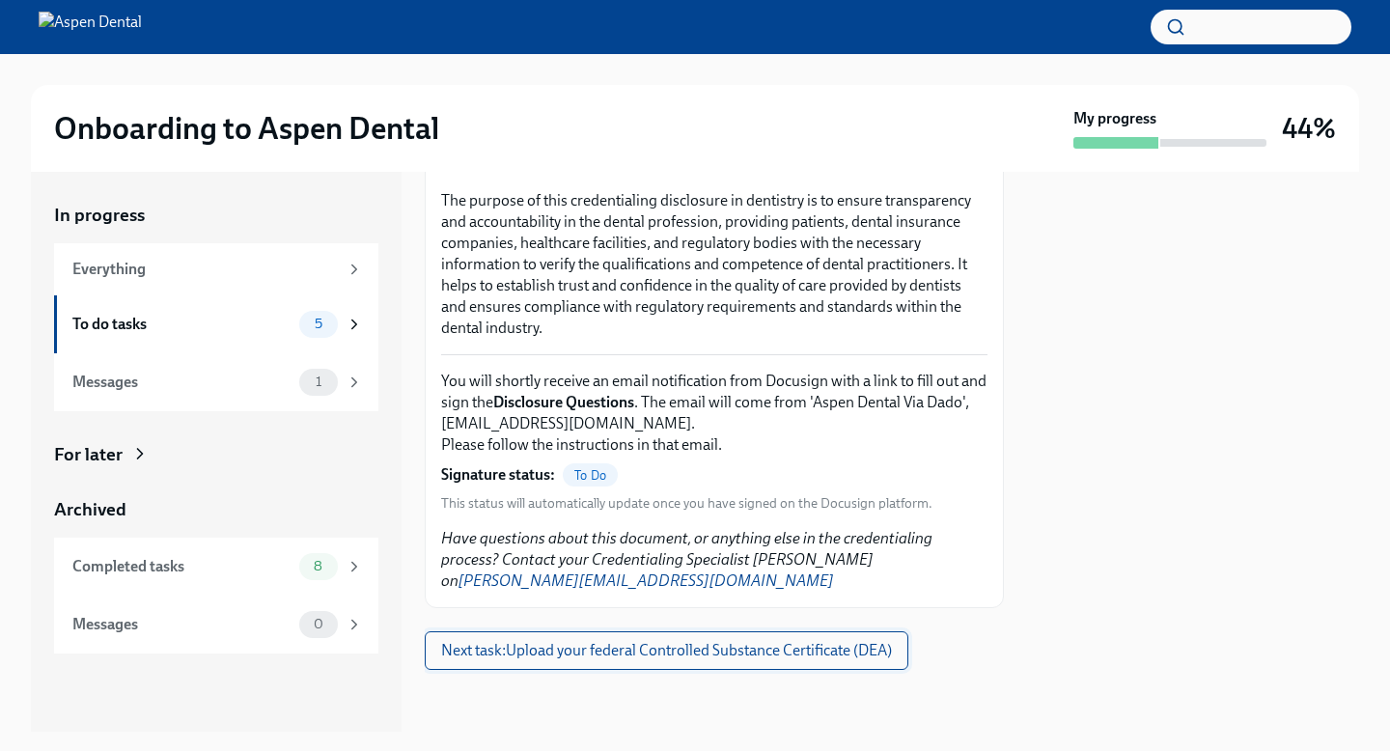
scroll to position [465, 0]
click at [724, 647] on button "Next task : Upload your federal Controlled Substance Certificate (DEA)" at bounding box center [667, 651] width 484 height 39
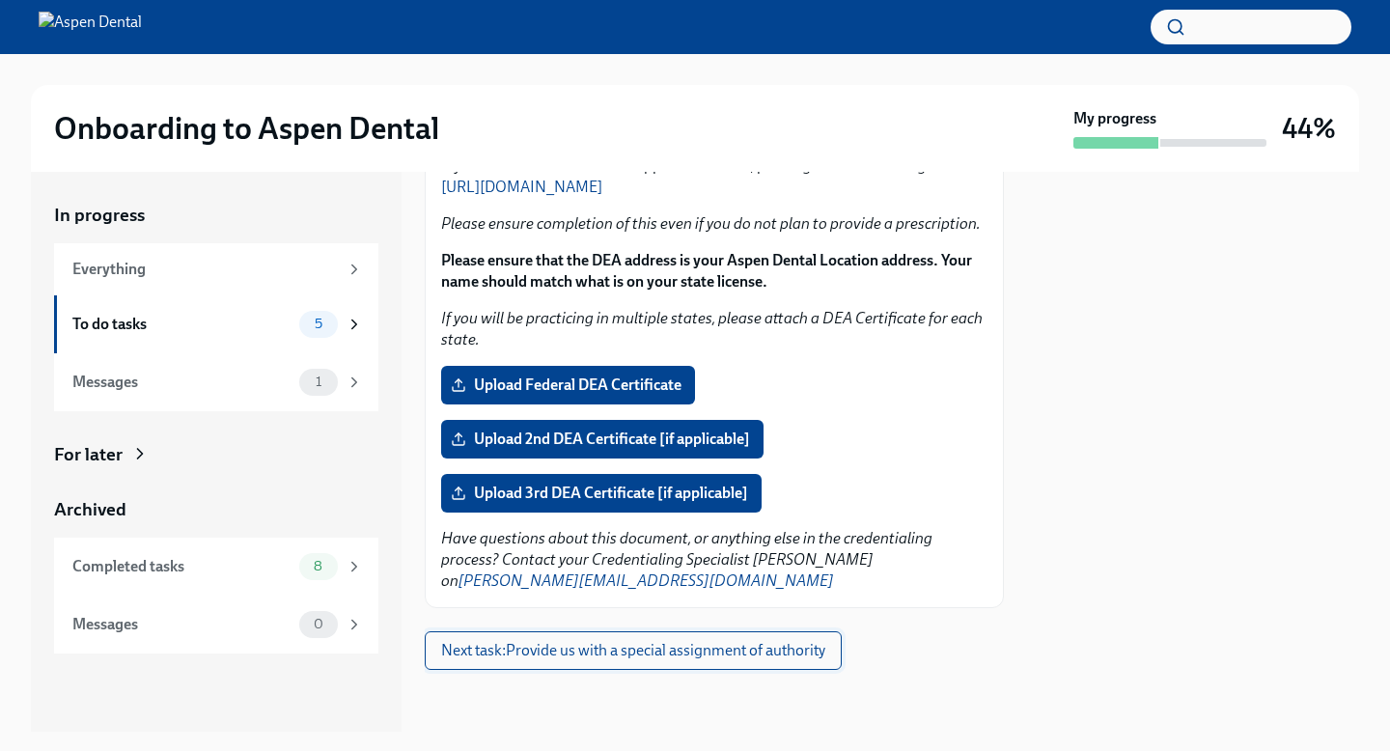
scroll to position [383, 0]
click at [752, 657] on span "Next task : Provide us with a special assignment of authority" at bounding box center [633, 650] width 384 height 19
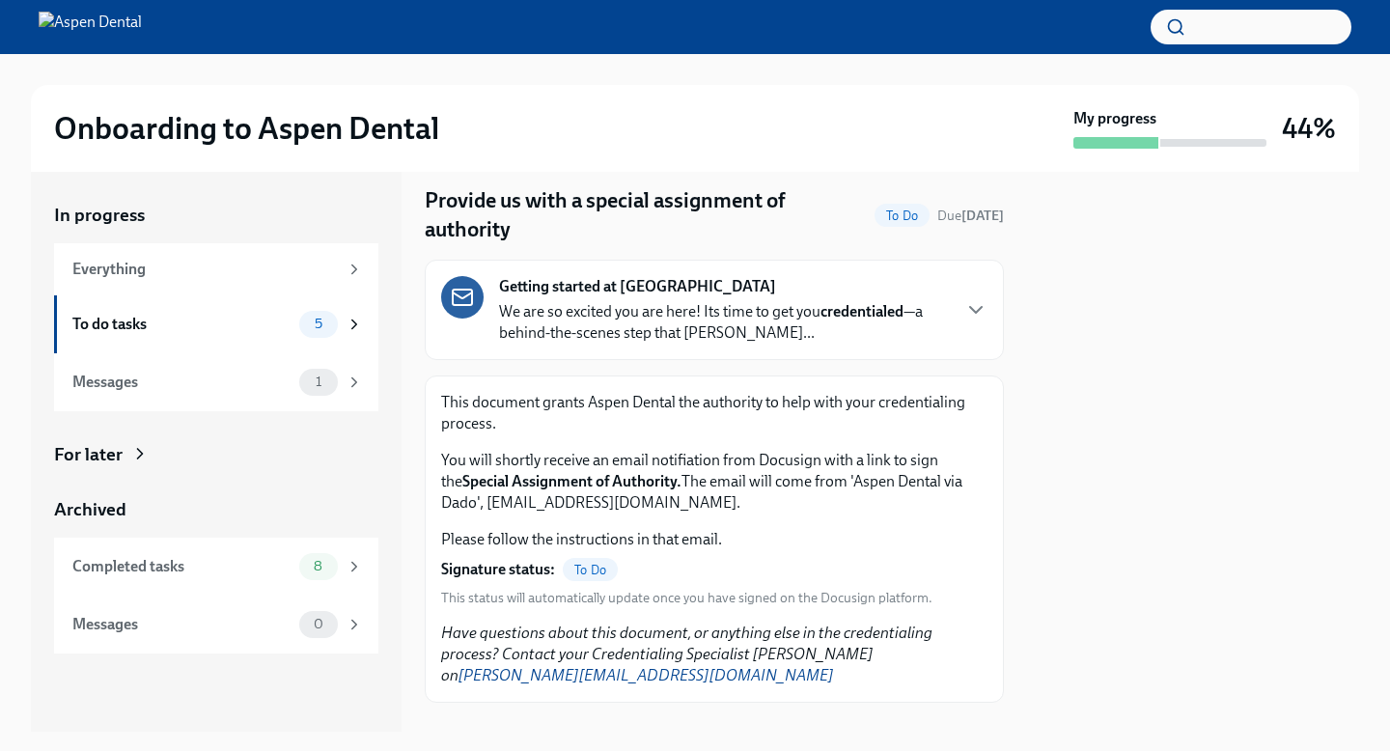
scroll to position [132, 0]
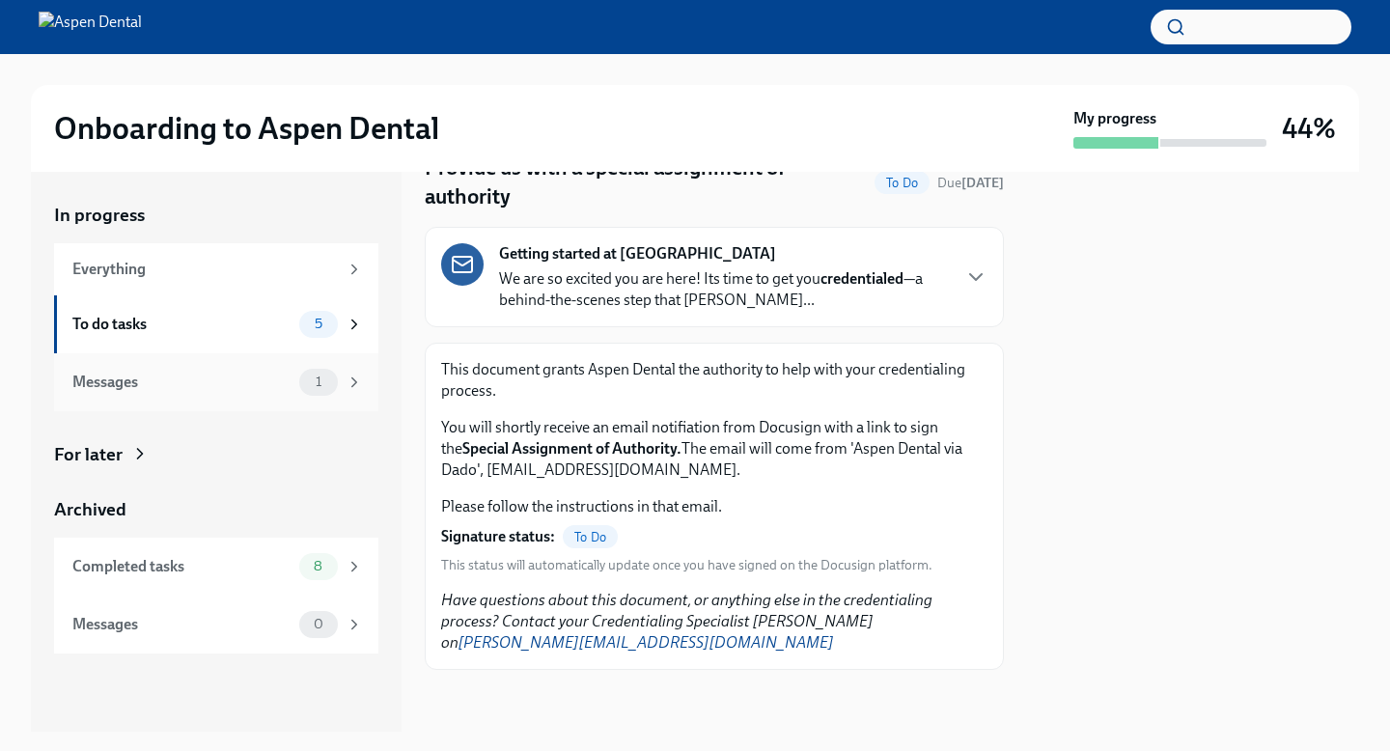
click at [279, 391] on div "Messages" at bounding box center [181, 382] width 219 height 21
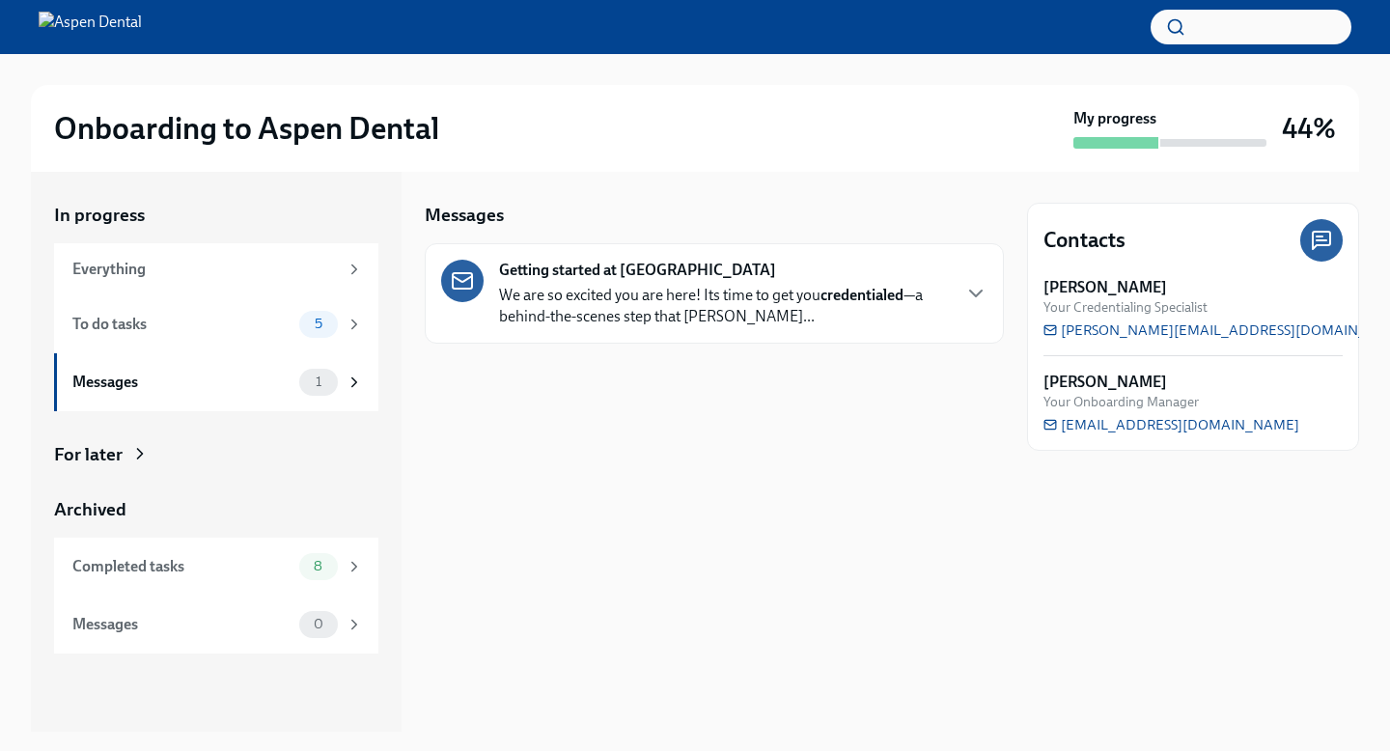
click at [630, 281] on strong "Getting started at [GEOGRAPHIC_DATA]" at bounding box center [637, 270] width 277 height 21
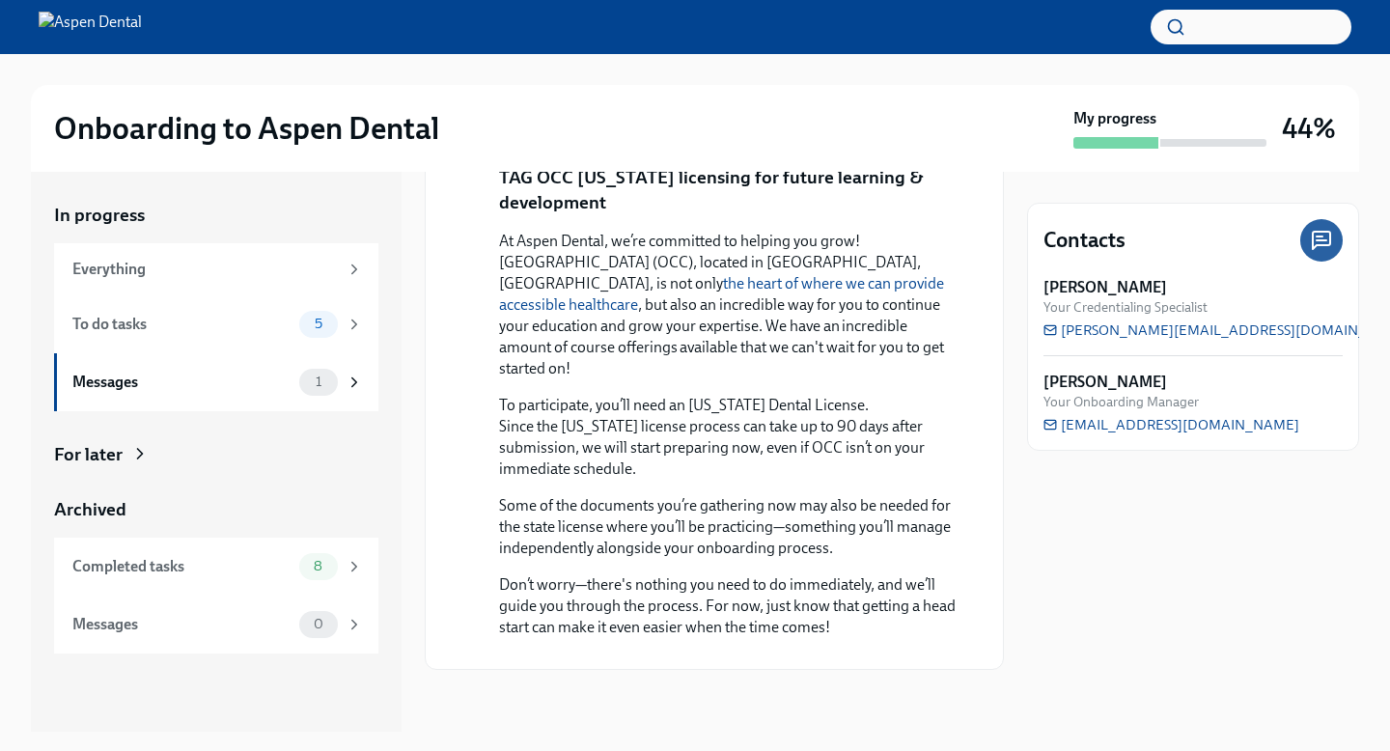
scroll to position [1952, 0]
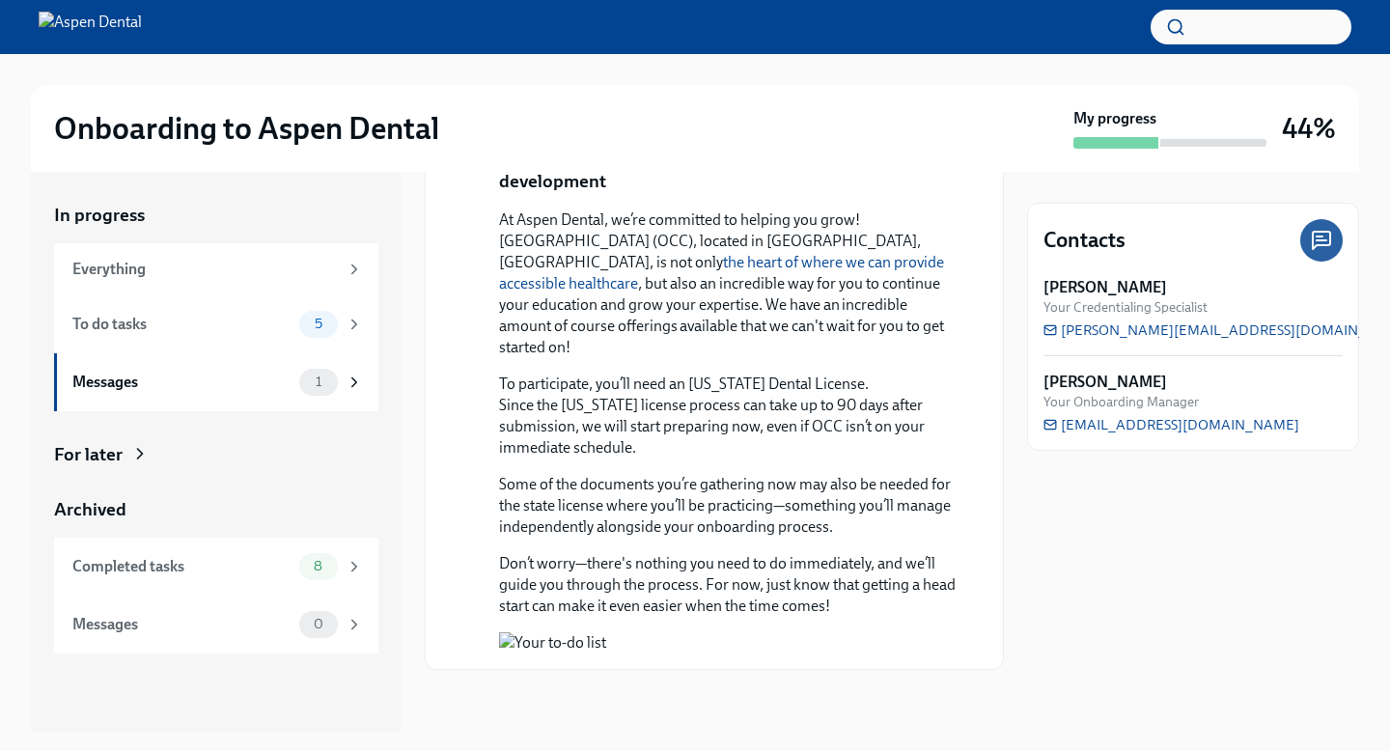
click at [763, 632] on button "Zoom image" at bounding box center [728, 642] width 458 height 21
click at [275, 275] on div "Everything" at bounding box center [205, 269] width 266 height 21
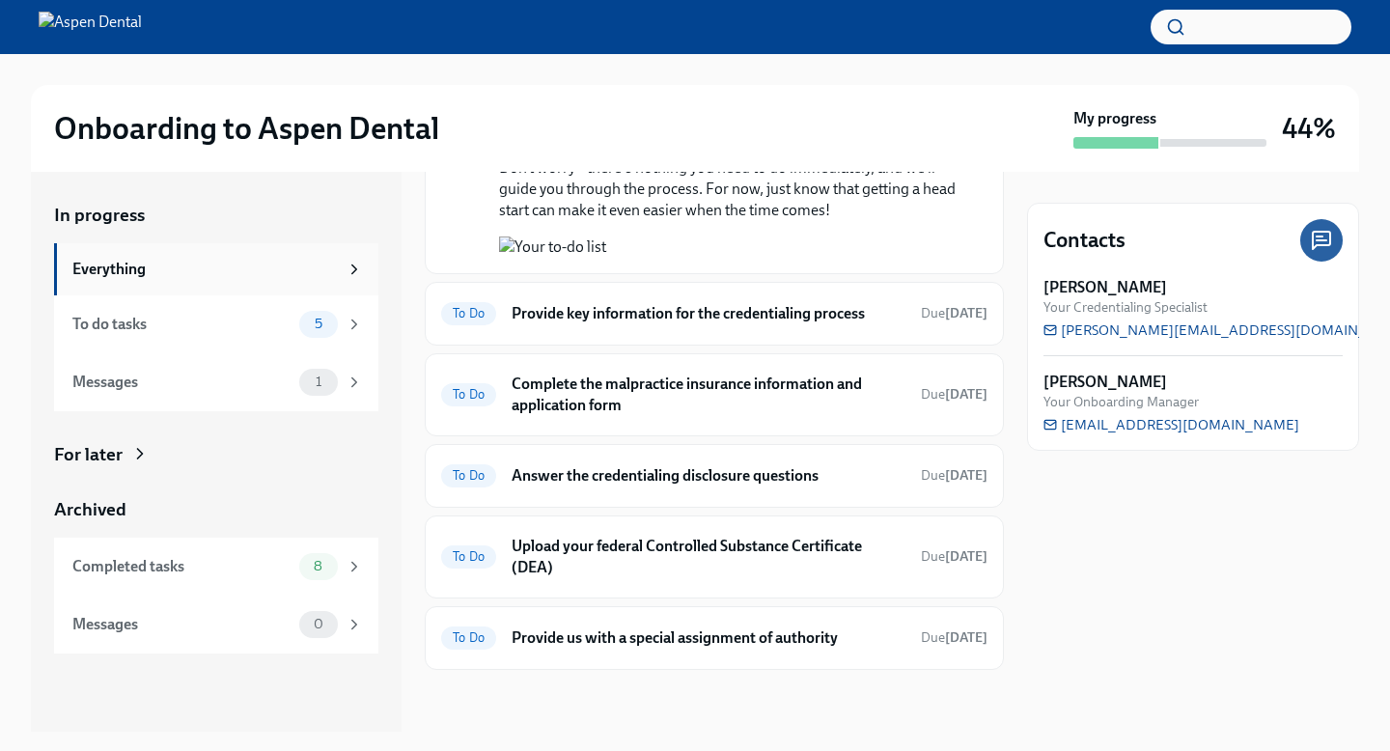
click at [356, 273] on icon at bounding box center [354, 269] width 5 height 9
click at [348, 273] on icon at bounding box center [354, 269] width 17 height 17
click at [338, 338] on div "5" at bounding box center [331, 324] width 64 height 27
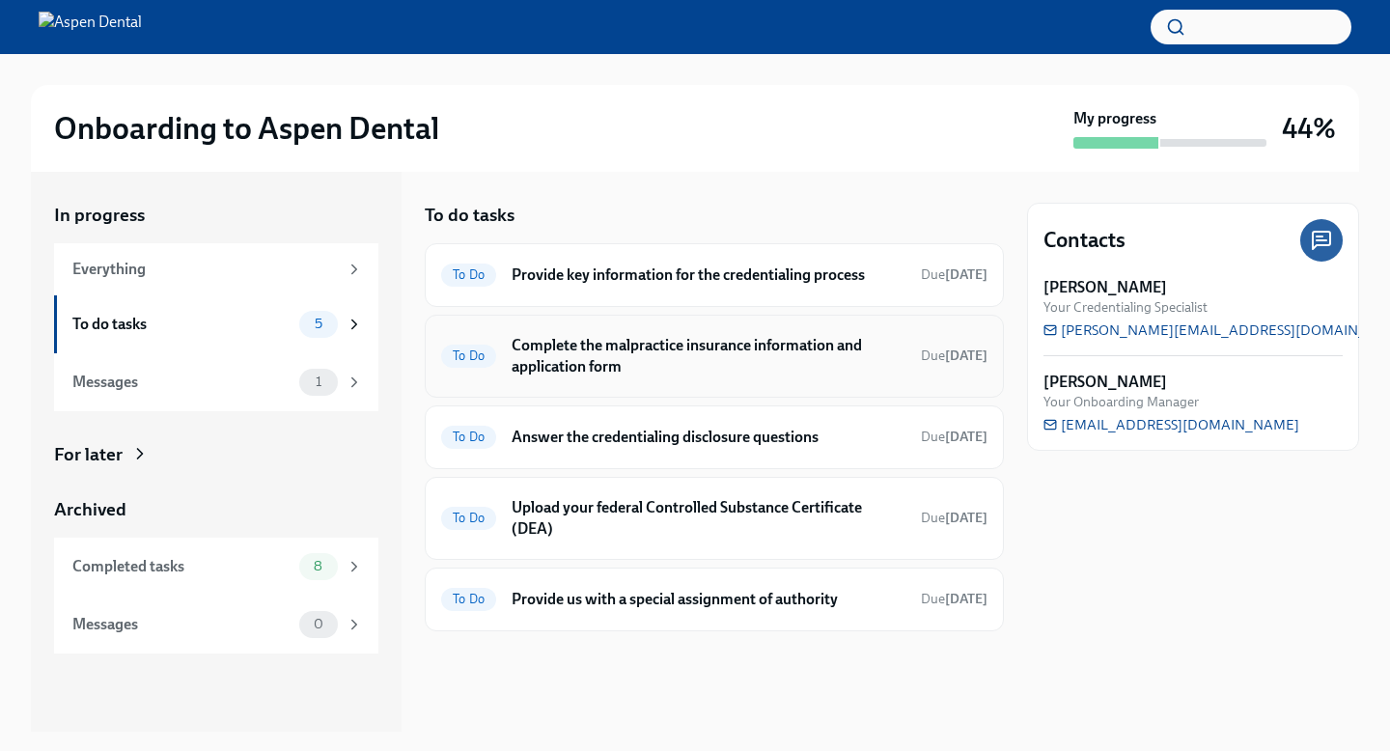
scroll to position [24, 0]
click at [641, 610] on h6 "Provide us with a special assignment of authority" at bounding box center [709, 599] width 394 height 21
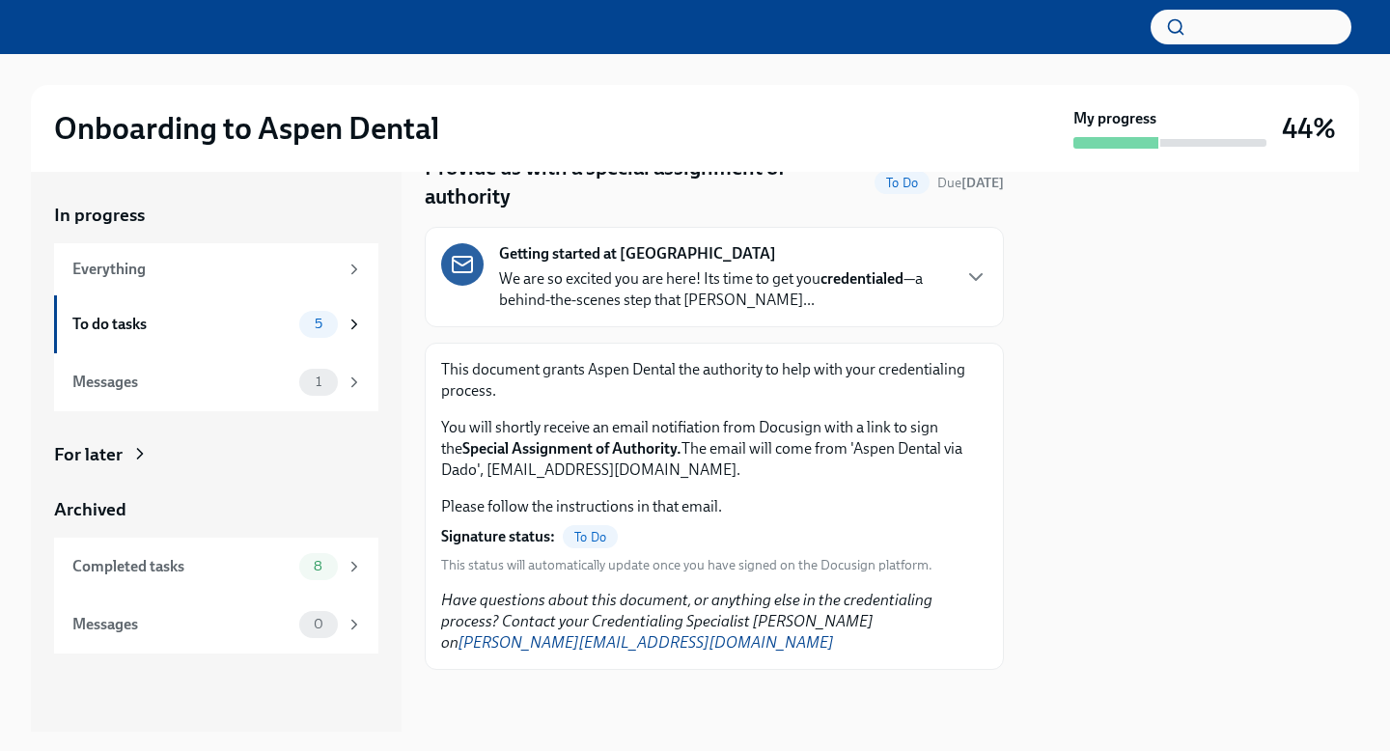
scroll to position [132, 0]
click at [990, 248] on div "Getting started at Aspen Dental We are so excited you are here! Its time to get…" at bounding box center [714, 277] width 579 height 100
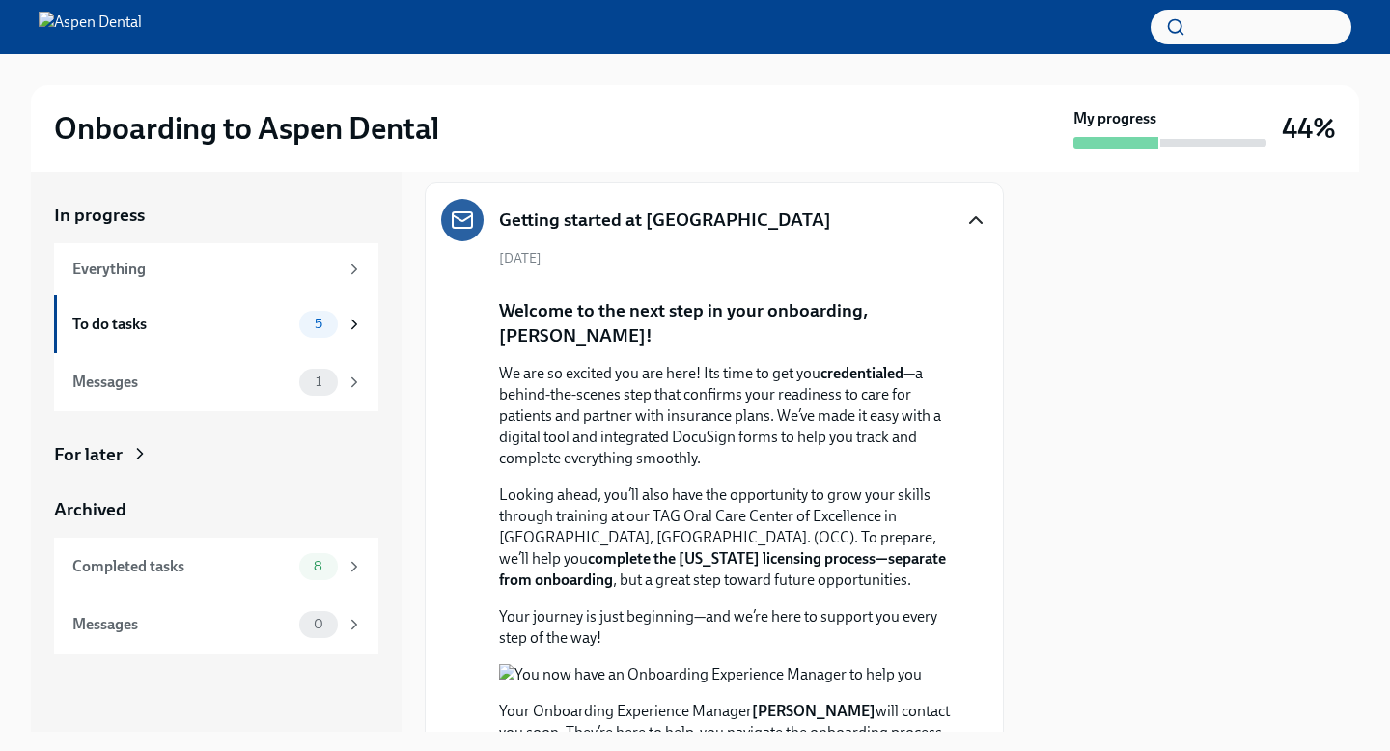
click at [968, 231] on icon "button" at bounding box center [976, 220] width 23 height 23
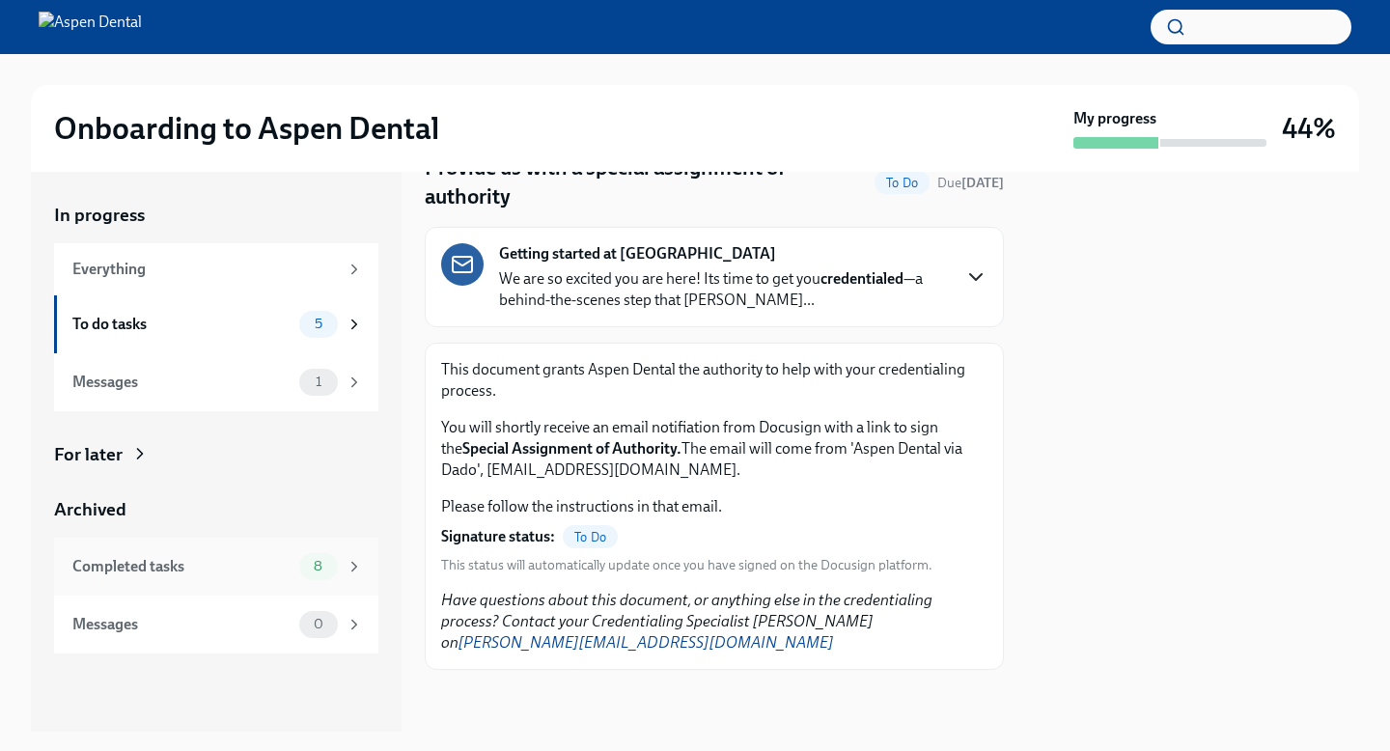
click at [184, 577] on div "Completed tasks" at bounding box center [181, 566] width 219 height 21
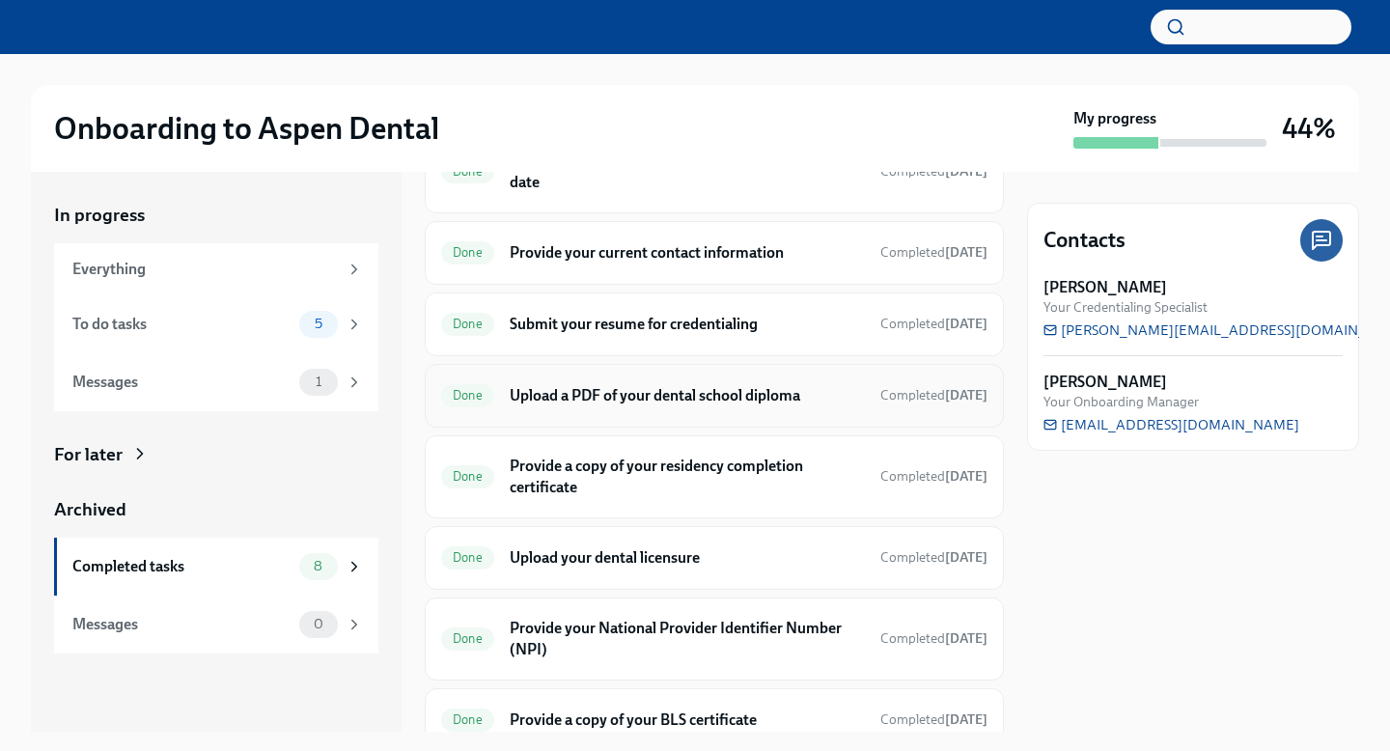
scroll to position [140, 0]
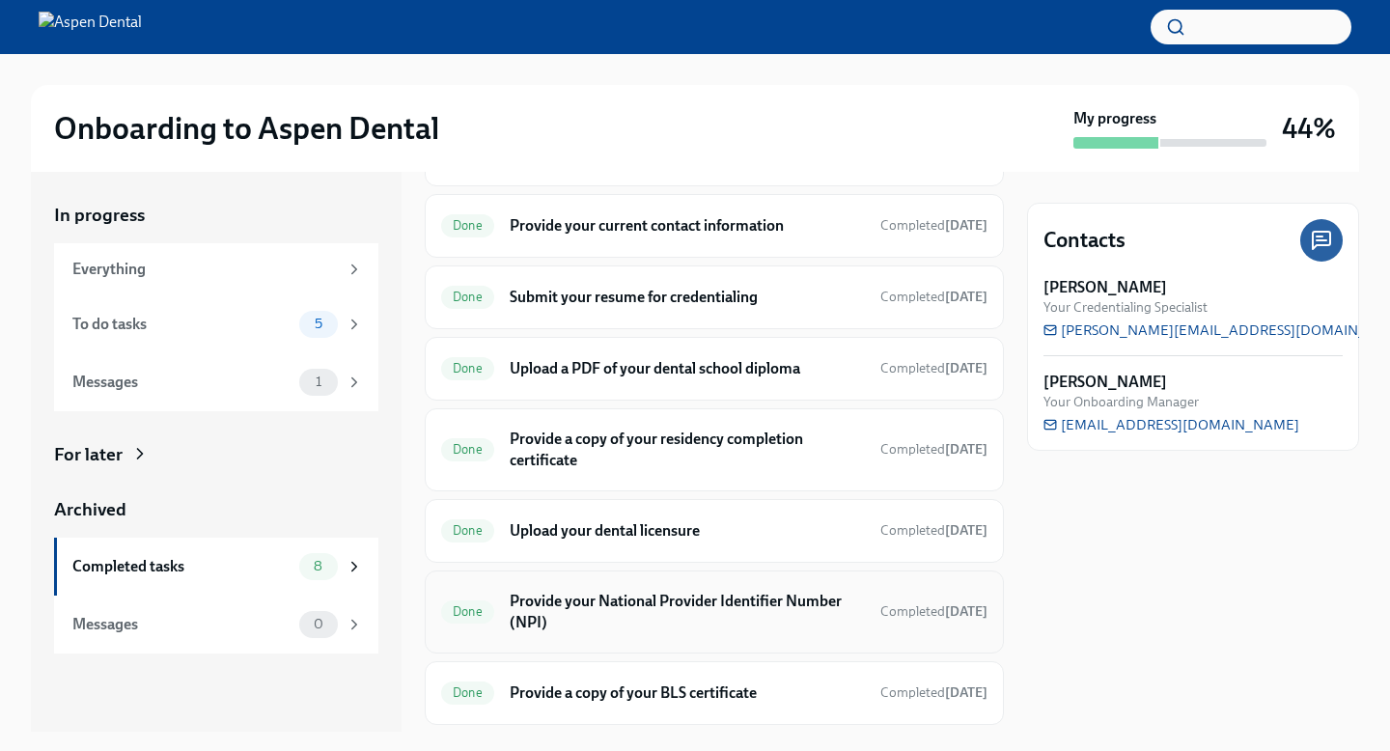
click at [625, 633] on h6 "Provide your National Provider Identifier Number (NPI)" at bounding box center [687, 612] width 355 height 42
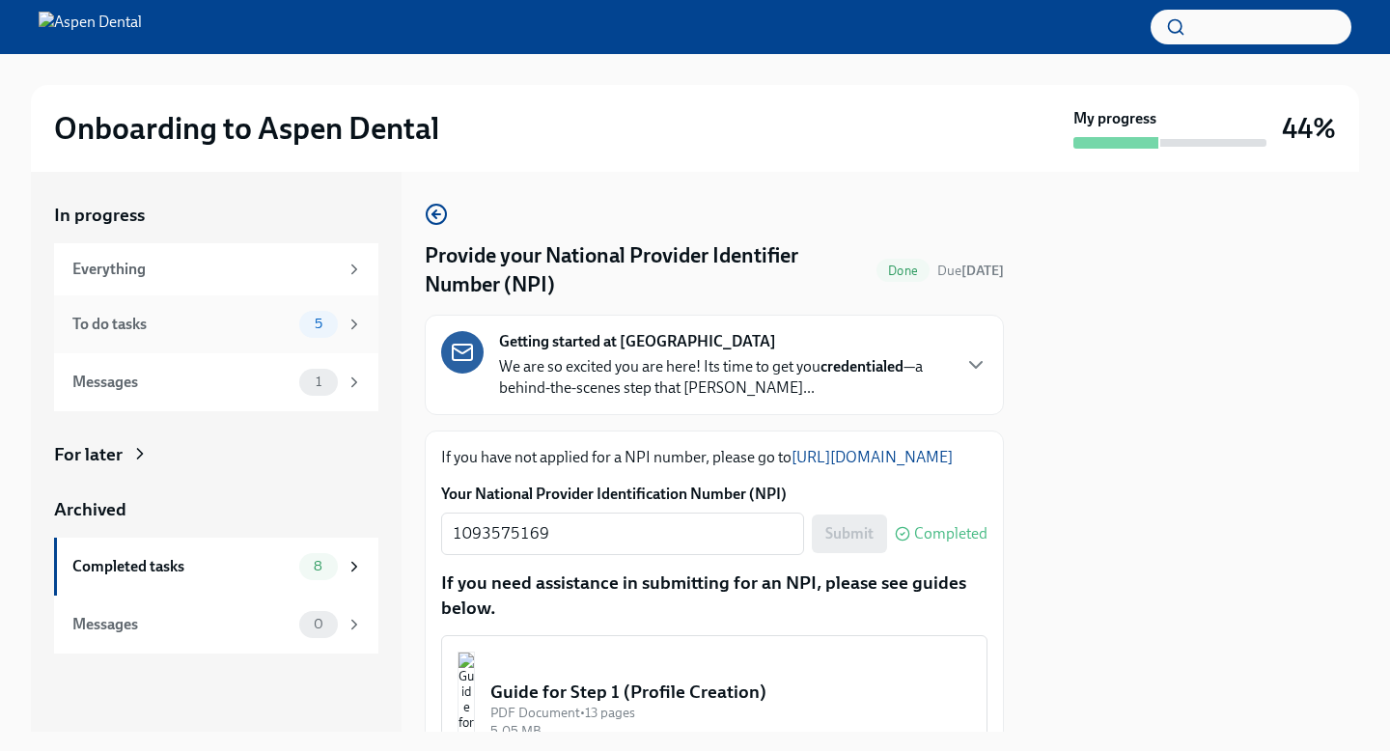
click at [185, 335] on div "To do tasks" at bounding box center [181, 324] width 219 height 21
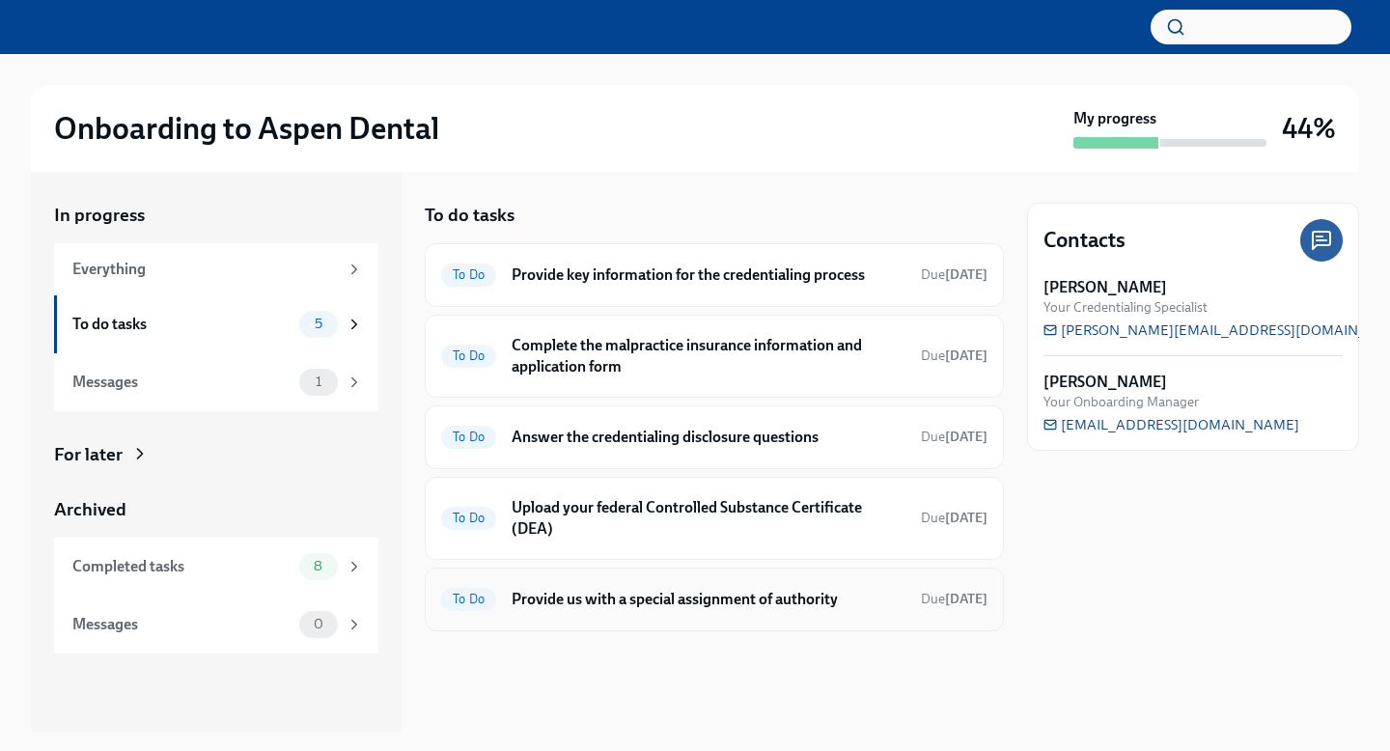
scroll to position [24, 0]
click at [707, 610] on h6 "Provide us with a special assignment of authority" at bounding box center [709, 599] width 394 height 21
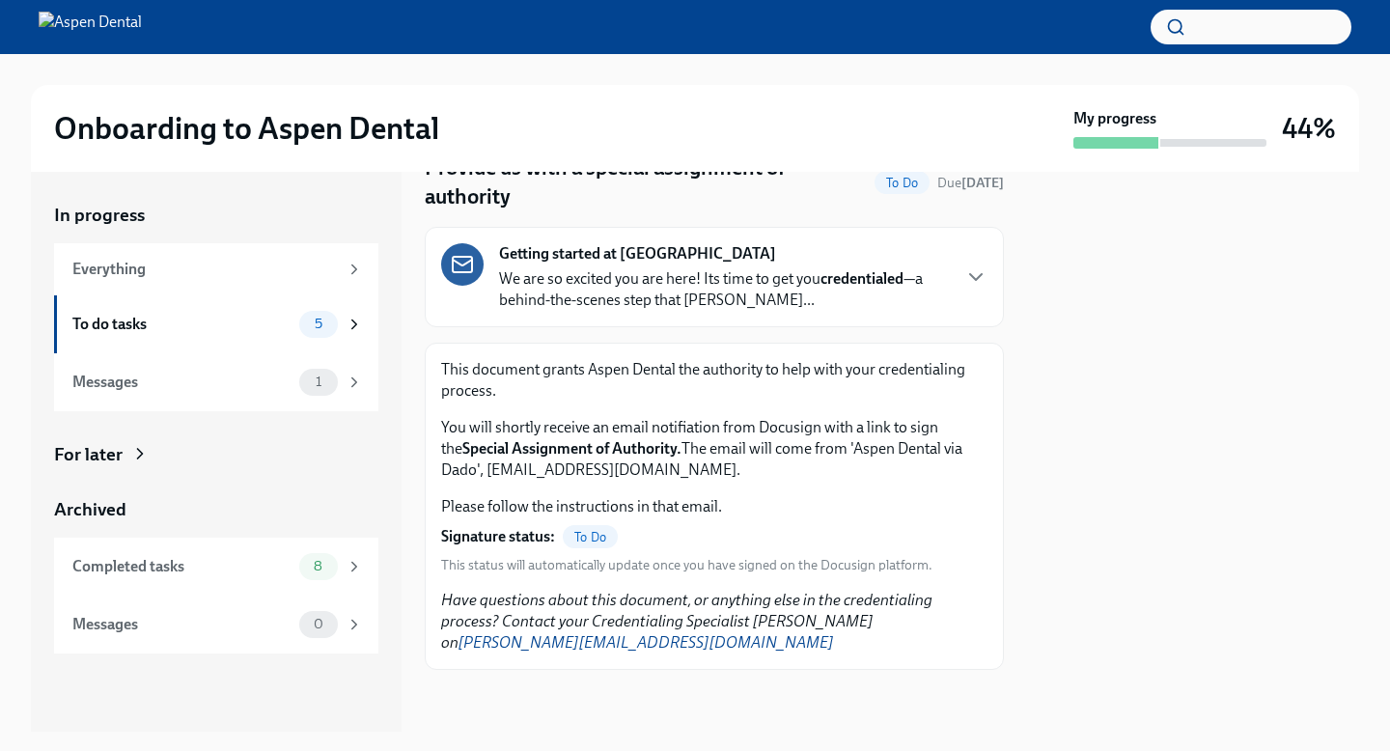
scroll to position [132, 0]
click at [222, 332] on div "To do tasks" at bounding box center [181, 324] width 219 height 21
